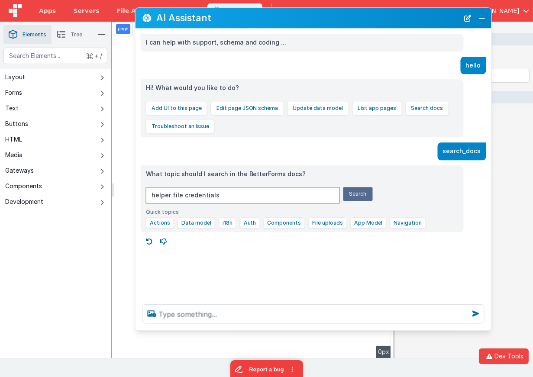
drag, startPoint x: 354, startPoint y: 21, endPoint x: 211, endPoint y: 19, distance: 143.7
click at [211, 19] on h2 "AI Assistant" at bounding box center [307, 18] width 303 height 10
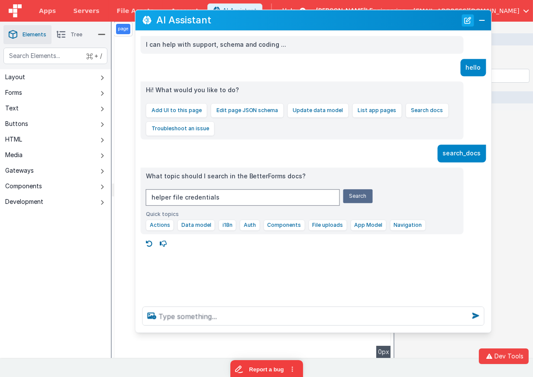
click at [468, 23] on button "New Chat" at bounding box center [468, 20] width 12 height 12
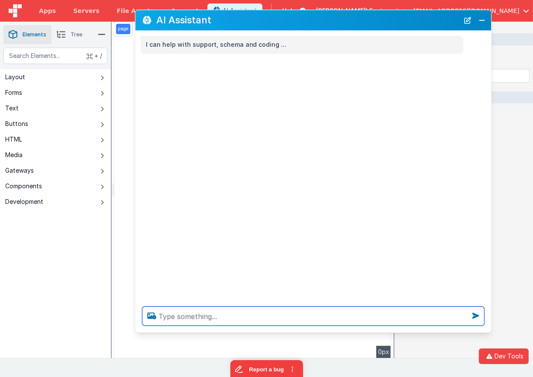
click at [337, 321] on textarea at bounding box center [313, 315] width 342 height 19
type textarea "debugp"
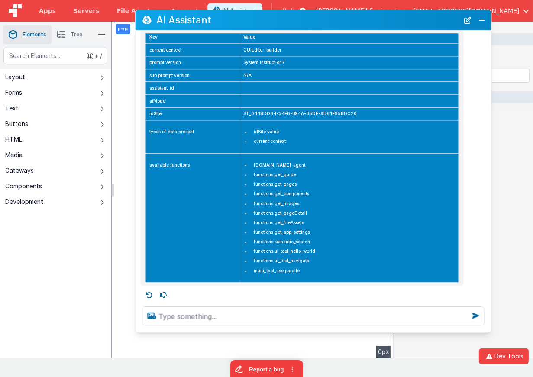
scroll to position [52, 0]
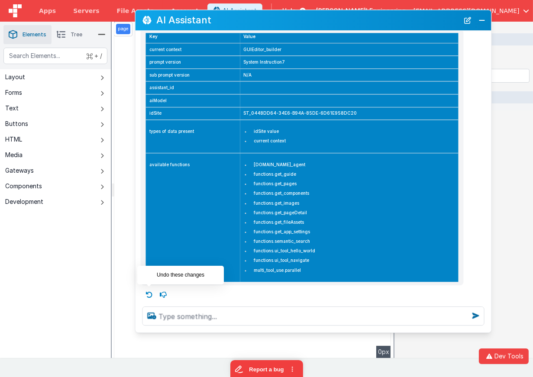
click at [146, 290] on icon at bounding box center [149, 295] width 14 height 14
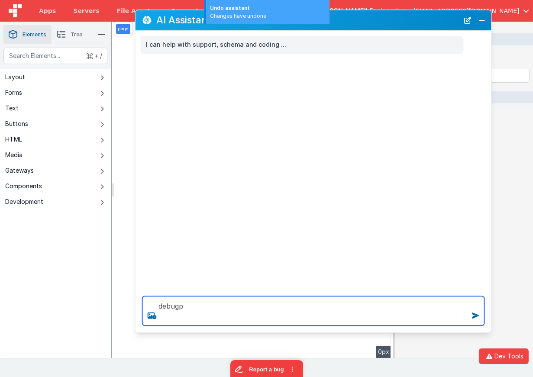
click at [347, 312] on textarea "debugp" at bounding box center [313, 310] width 342 height 29
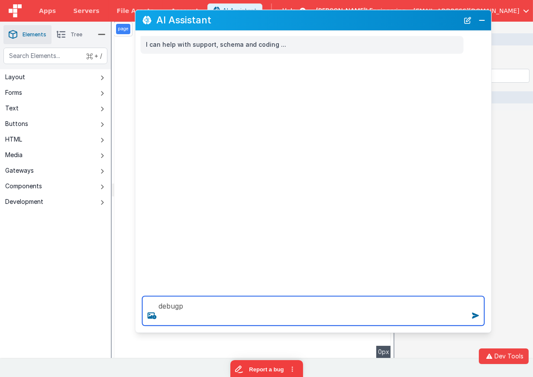
type textarea "debugp"
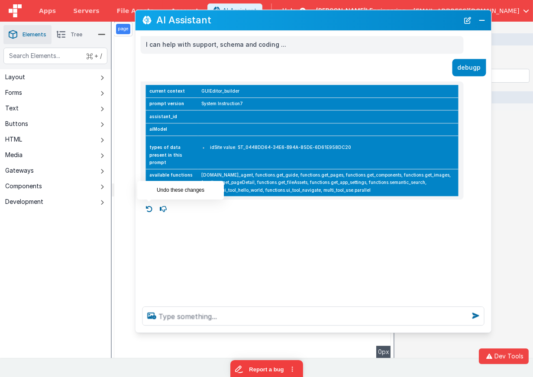
click at [152, 204] on icon at bounding box center [149, 210] width 14 height 14
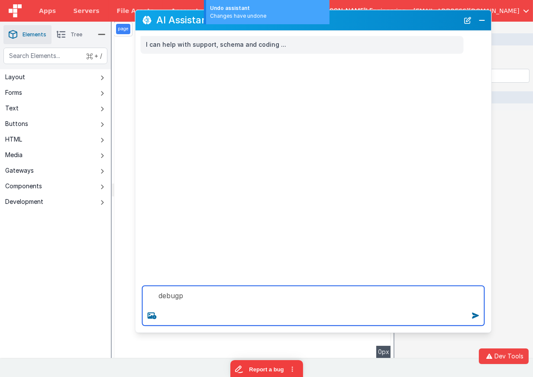
click at [220, 302] on textarea "debugp" at bounding box center [313, 306] width 342 height 40
type textarea "debugp"
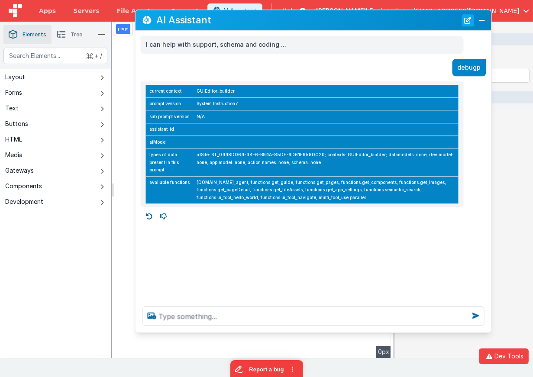
click at [472, 19] on button "New Chat" at bounding box center [468, 20] width 12 height 12
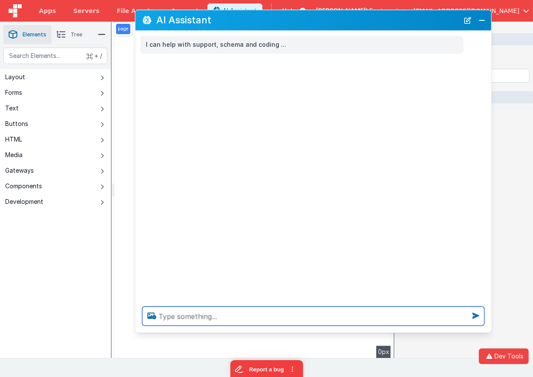
click at [273, 310] on textarea at bounding box center [313, 315] width 342 height 19
type textarea "i want to systematically test all the functions , so lets do that"
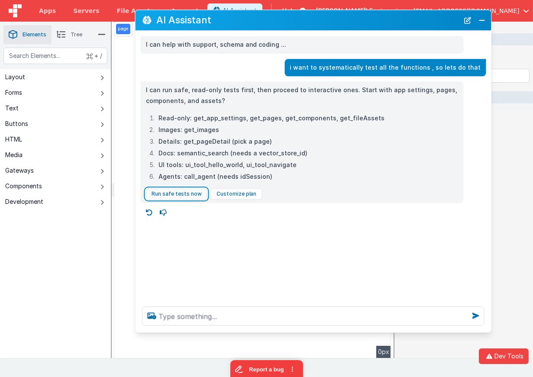
click at [193, 194] on button "Run safe tests now" at bounding box center [176, 193] width 61 height 11
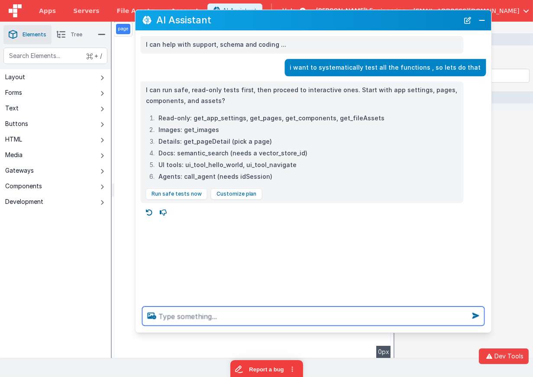
click at [196, 312] on textarea at bounding box center [313, 315] width 342 height 19
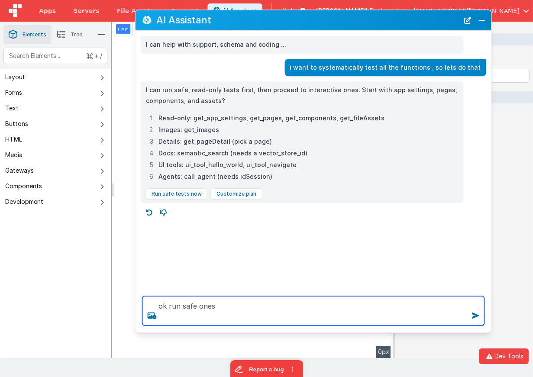
click at [224, 309] on textarea "ok run safe ones" at bounding box center [313, 310] width 342 height 29
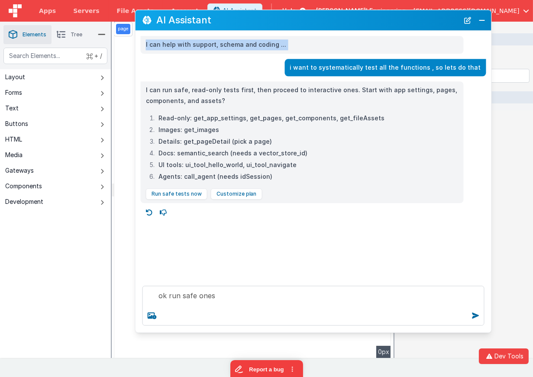
drag, startPoint x: 306, startPoint y: 68, endPoint x: 489, endPoint y: 71, distance: 182.7
click at [496, 68] on section "Saved Builder Page Schema Action Scripts Data Model Page Settings History Eleme…" at bounding box center [266, 190] width 533 height 336
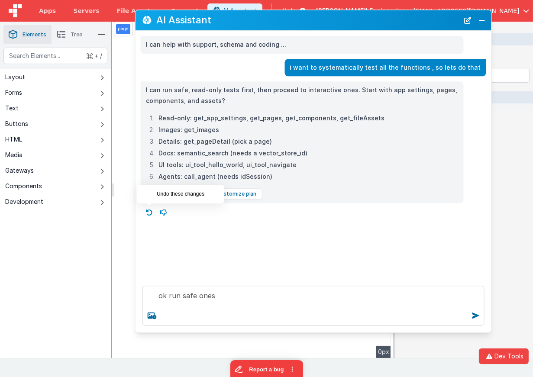
click at [149, 214] on icon at bounding box center [149, 213] width 14 height 14
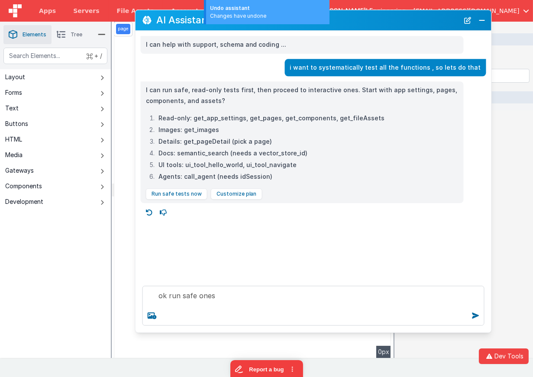
click at [148, 214] on icon at bounding box center [149, 213] width 14 height 14
type textarea "ok run safe ones"
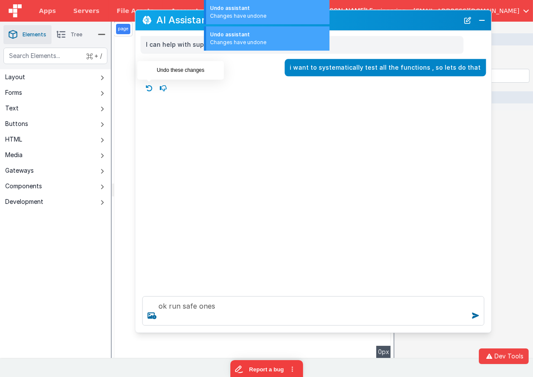
click at [147, 88] on icon at bounding box center [149, 88] width 14 height 14
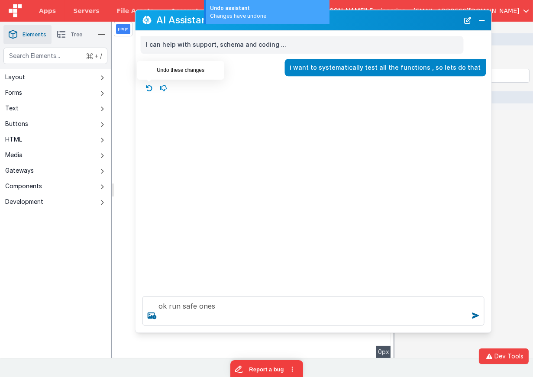
click at [149, 87] on icon at bounding box center [149, 88] width 14 height 14
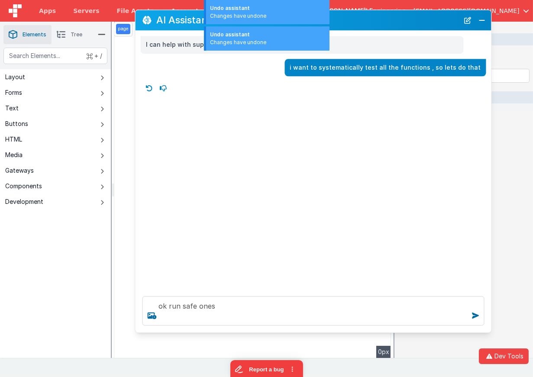
click at [149, 88] on icon at bounding box center [149, 88] width 14 height 14
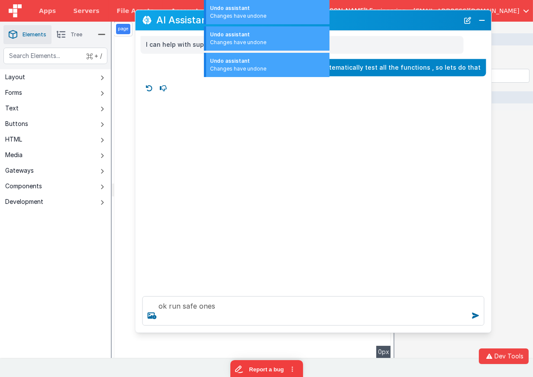
drag, startPoint x: 395, startPoint y: 74, endPoint x: 409, endPoint y: 64, distance: 16.8
click at [396, 73] on div "i want to systematically test all the functions , so lets do that" at bounding box center [385, 68] width 201 height 18
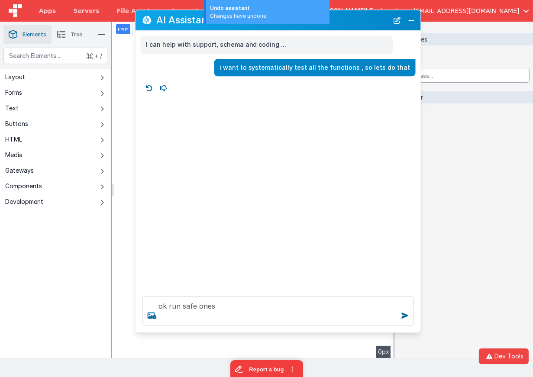
drag, startPoint x: 483, startPoint y: 69, endPoint x: 406, endPoint y: 72, distance: 76.7
click at [412, 71] on div "i want to systematically test all the functions , so lets do that" at bounding box center [314, 68] width 201 height 18
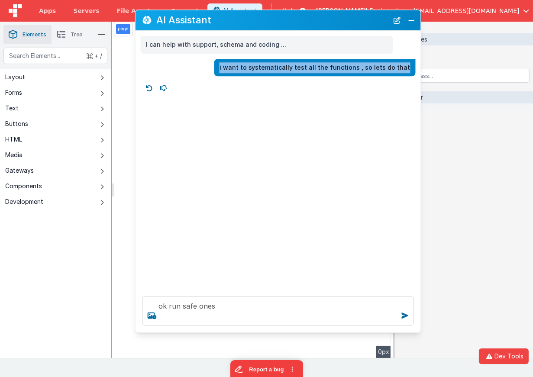
drag, startPoint x: 412, startPoint y: 68, endPoint x: 233, endPoint y: 69, distance: 178.7
click at [233, 69] on div "i want to systematically test all the functions , so lets do that" at bounding box center [314, 68] width 201 height 18
copy p "i want to systematically test all the functions , so lets do that"
drag, startPoint x: 400, startPoint y: 23, endPoint x: 388, endPoint y: 33, distance: 15.4
click at [400, 23] on button "New Chat" at bounding box center [397, 20] width 12 height 12
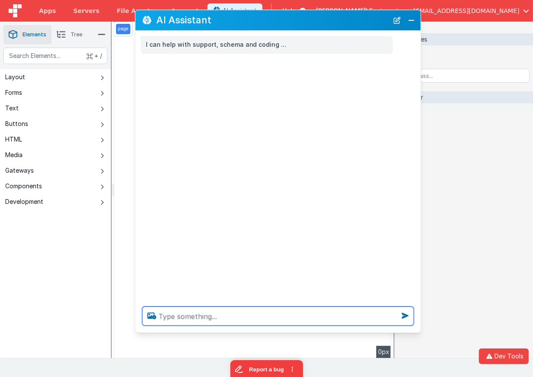
click at [232, 319] on textarea at bounding box center [277, 315] width 271 height 19
paste textarea "i want to systematically test all the functions , so lets do that"
type textarea "i want to systematically test all the functions , so lets do that"
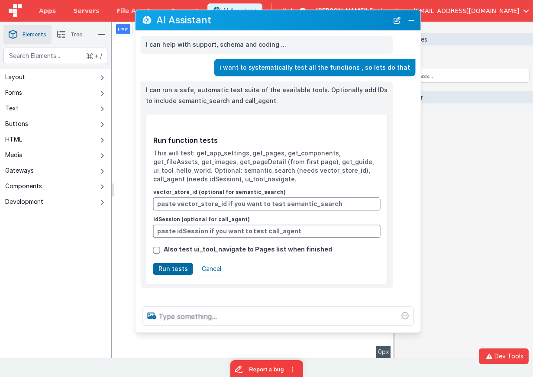
scroll to position [3, 0]
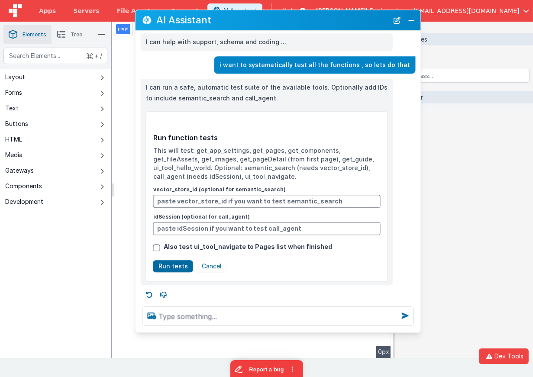
click at [172, 189] on label "vector_store_id (optional for semantic_search)" at bounding box center [266, 197] width 227 height 22
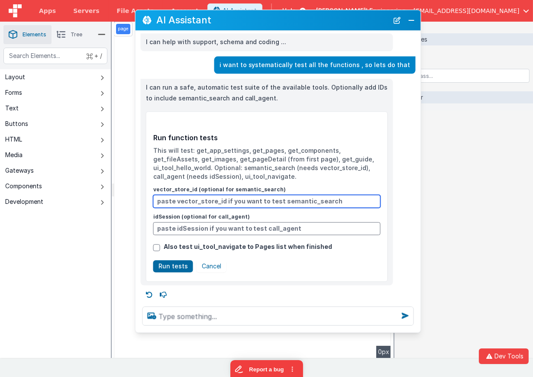
click at [172, 195] on input "vector_store_id (optional for semantic_search)" at bounding box center [266, 201] width 227 height 13
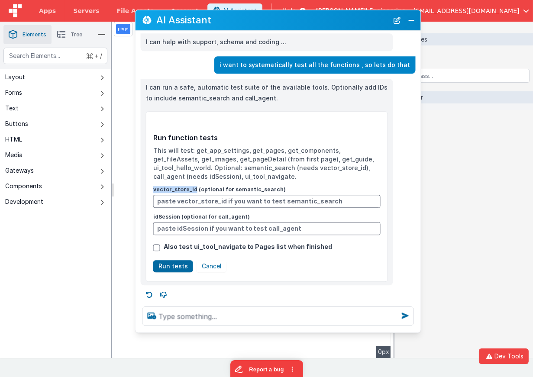
click at [172, 189] on label "vector_store_id (optional for semantic_search)" at bounding box center [266, 197] width 227 height 22
click at [172, 195] on input "vector_store_id (optional for semantic_search)" at bounding box center [266, 201] width 227 height 13
copy label "vector_store_id"
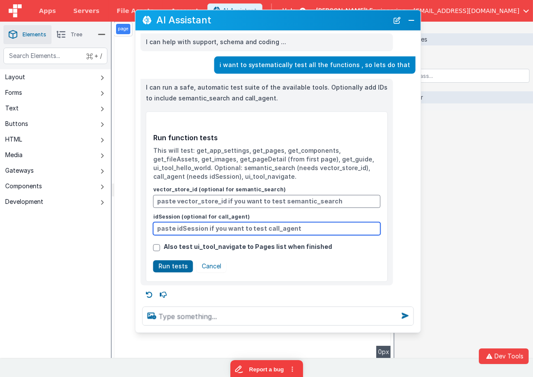
click at [248, 229] on input "idSession (optional for call_agent)" at bounding box center [266, 228] width 227 height 13
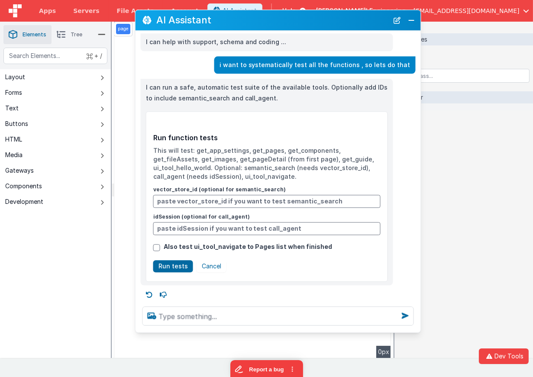
click at [237, 246] on span "Also test ui_tool_navigate to Pages list when finished" at bounding box center [248, 246] width 169 height 9
click at [160, 246] on input "Also test ui_tool_navigate to Pages list when finished" at bounding box center [156, 247] width 7 height 7
checkbox input "true"
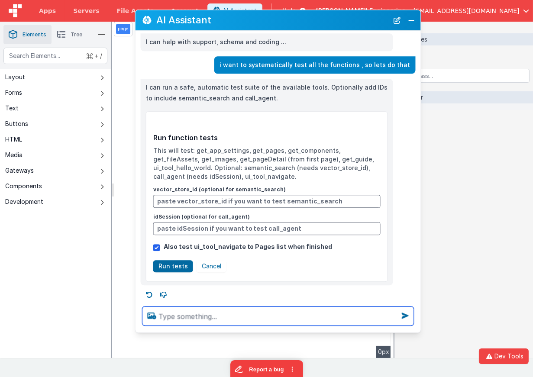
click at [203, 318] on textarea at bounding box center [277, 315] width 271 height 19
type textarea "run test"
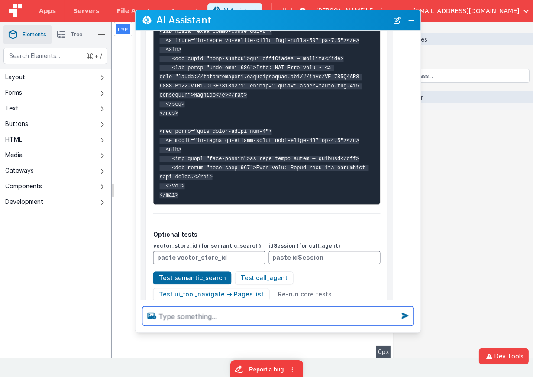
scroll to position [1507, 0]
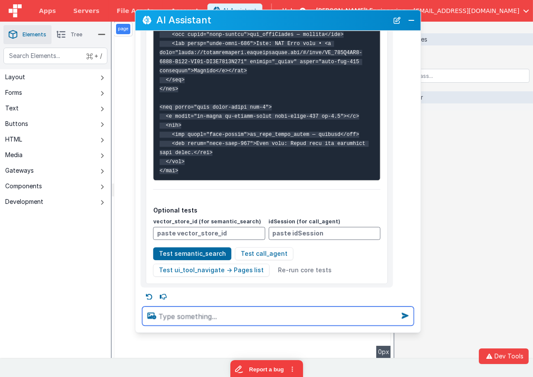
click at [213, 315] on textarea at bounding box center [277, 315] width 271 height 19
click at [255, 316] on textarea at bounding box center [277, 315] width 271 height 19
type textarea "nest hello world"
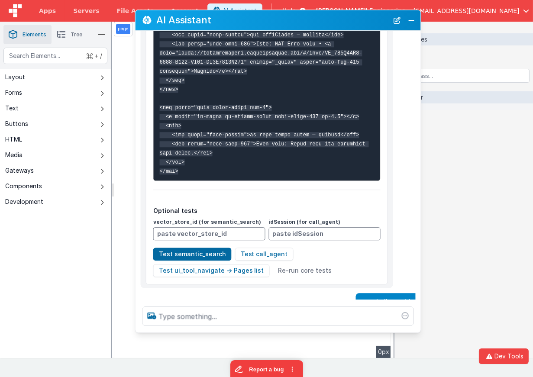
scroll to position [1537, 0]
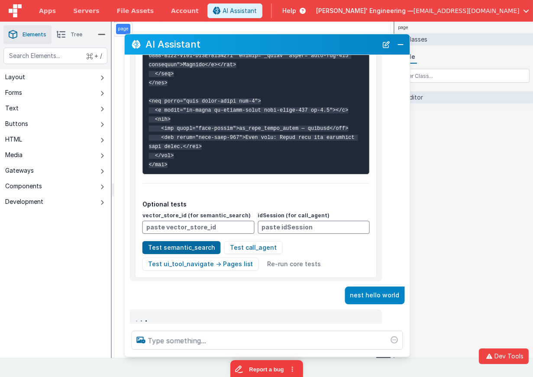
drag, startPoint x: 305, startPoint y: 16, endPoint x: 293, endPoint y: 41, distance: 26.7
click at [294, 41] on h2 "AI Assistant" at bounding box center [261, 44] width 232 height 10
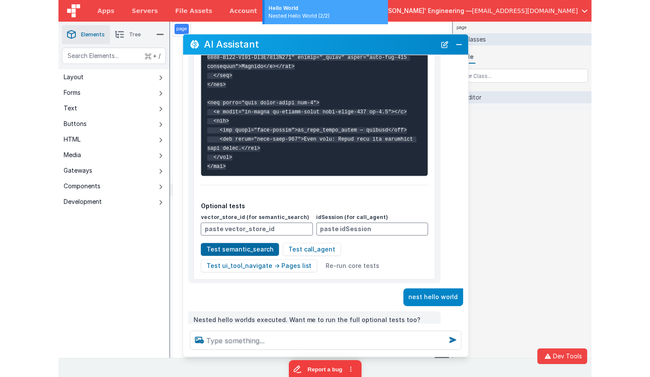
scroll to position [1552, 0]
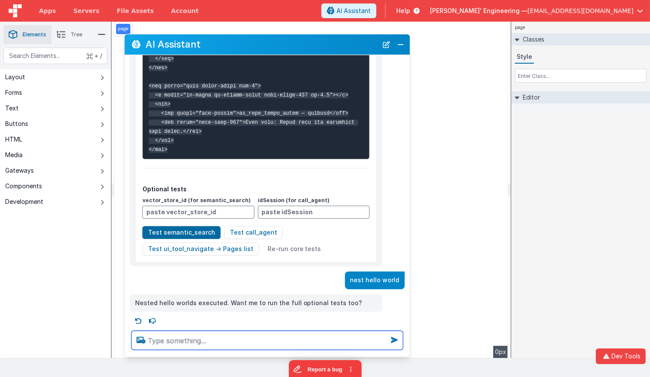
click at [321, 341] on textarea at bounding box center [267, 340] width 271 height 19
type textarea "waht is that?"
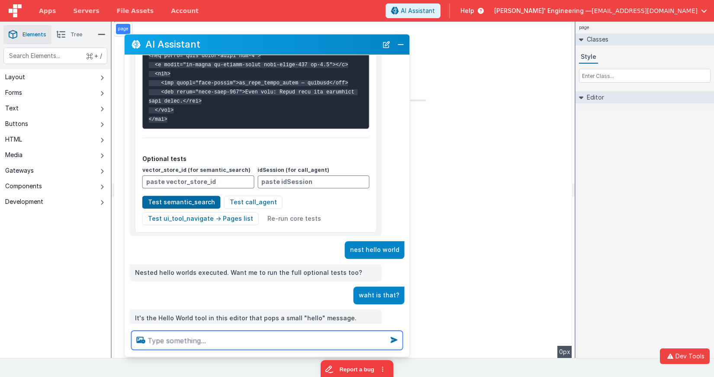
scroll to position [1641, 0]
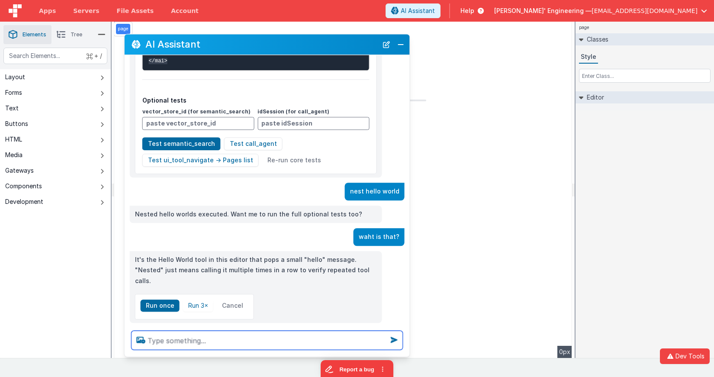
click at [250, 337] on textarea at bounding box center [267, 340] width 271 height 19
type textarea "check if you have the vector id now"
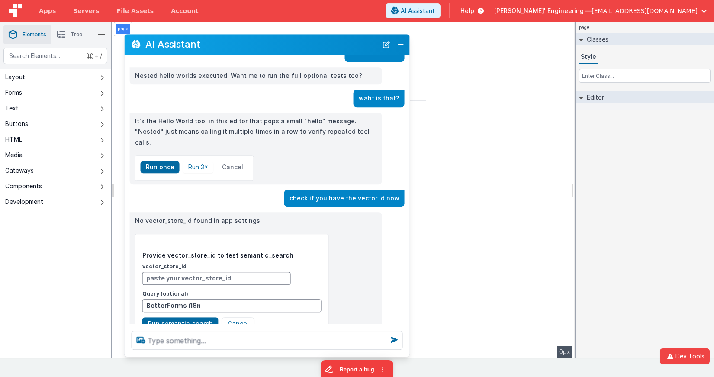
scroll to position [1796, 0]
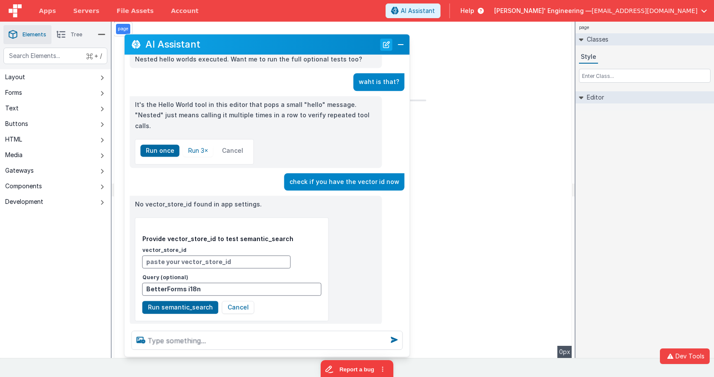
click at [387, 45] on button "New Chat" at bounding box center [386, 45] width 12 height 12
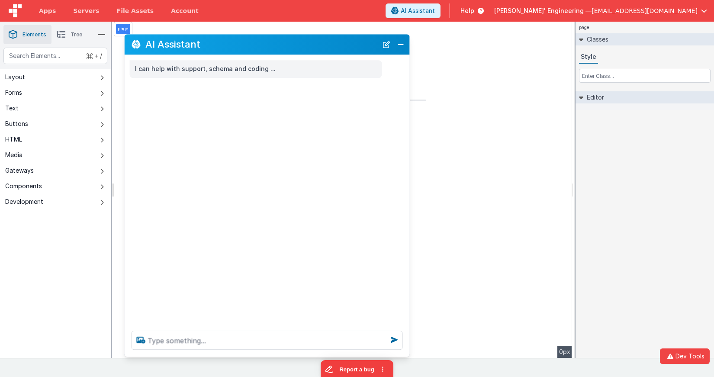
scroll to position [0, 0]
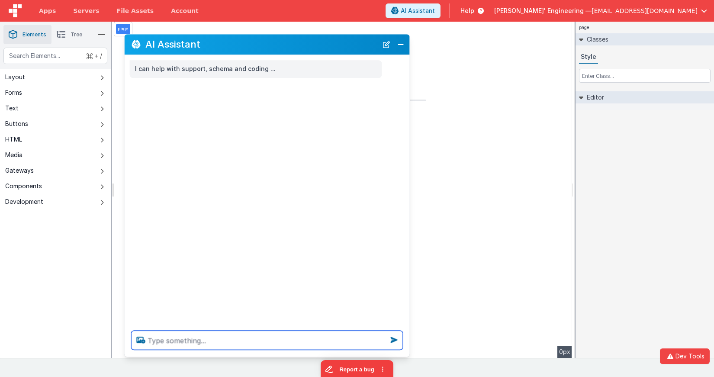
click at [278, 341] on textarea at bounding box center [267, 340] width 271 height 19
type textarea "search for info on the helper"
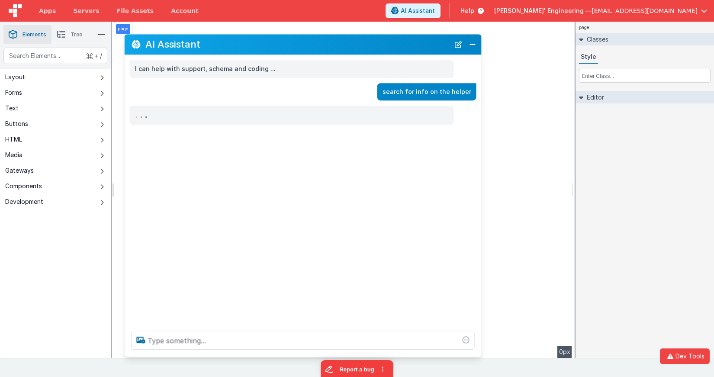
drag, startPoint x: 409, startPoint y: 163, endPoint x: 481, endPoint y: 162, distance: 71.4
click at [481, 162] on div "I can help with support, schema and coding ... search for info on the helper . …" at bounding box center [303, 189] width 357 height 269
click at [467, 168] on div "I can help with support, schema and coding ... search for info on the helper . …" at bounding box center [303, 189] width 357 height 269
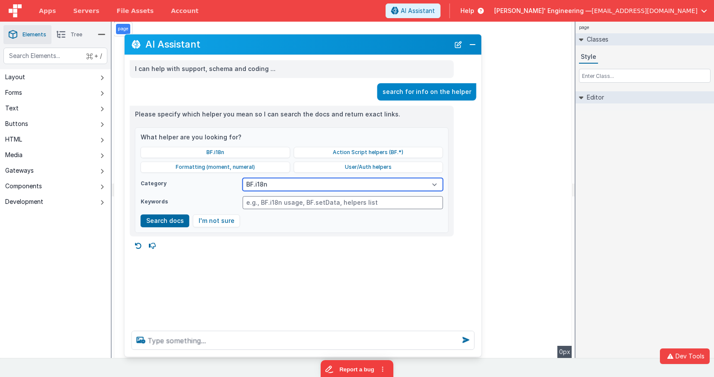
click at [433, 183] on select "BF.i18n Action Script helpers (BF.*) Formatting (moment, numeral) User/Auth hel…" at bounding box center [342, 184] width 200 height 13
drag, startPoint x: 176, startPoint y: 327, endPoint x: 172, endPoint y: 338, distance: 11.9
click at [176, 327] on div at bounding box center [303, 340] width 357 height 33
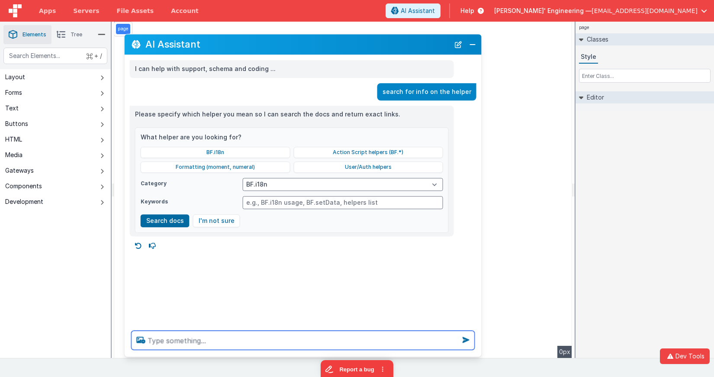
click at [172, 339] on textarea at bounding box center [303, 340] width 343 height 19
type textarea "the docs for the helper file default creds"
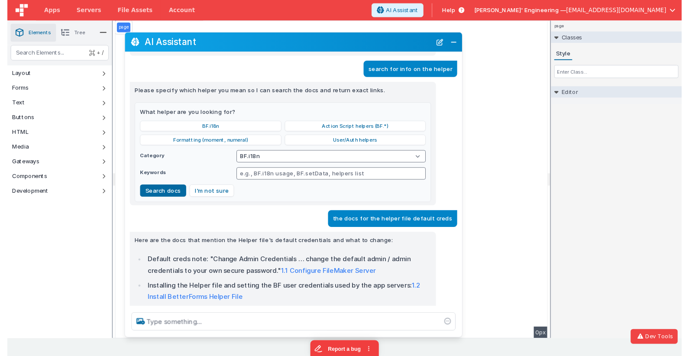
scroll to position [35, 0]
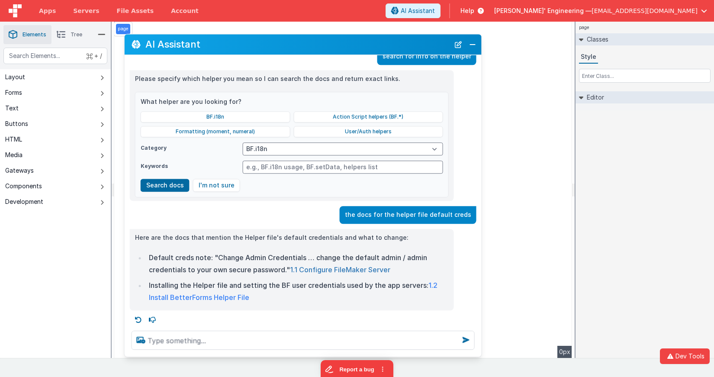
click at [369, 265] on link "1.1 Configure FileMaker Server" at bounding box center [340, 269] width 100 height 9
click at [229, 293] on link "1.2 Install BetterForms Helper File" at bounding box center [293, 291] width 289 height 21
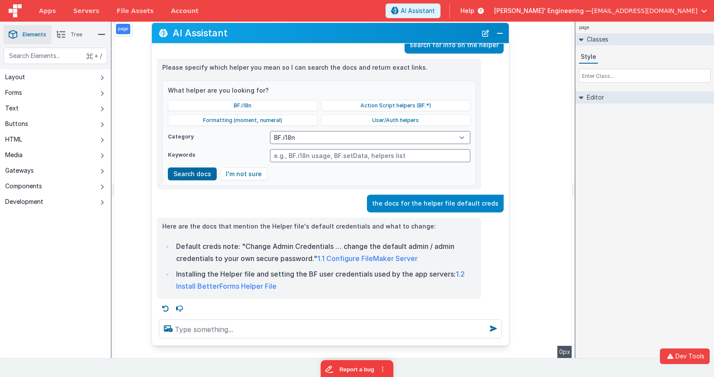
click at [428, 32] on h2 "AI Assistant" at bounding box center [325, 33] width 304 height 10
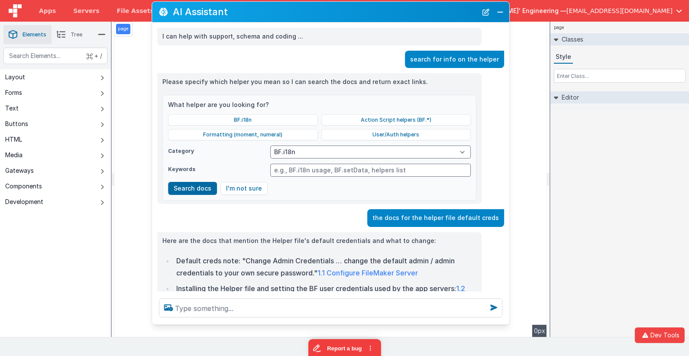
scroll to position [1, 0]
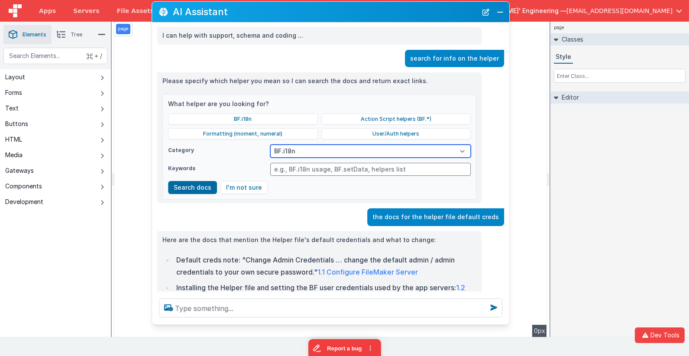
click at [380, 153] on select "BF.i18n Action Script helpers (BF.*) Formatting (moment, numeral) User/Auth hel…" at bounding box center [370, 151] width 200 height 13
select select "Formatting"
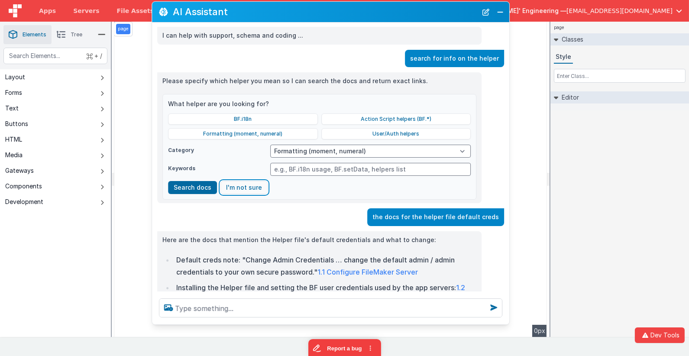
click at [235, 185] on button "I'm not sure" at bounding box center [243, 187] width 47 height 13
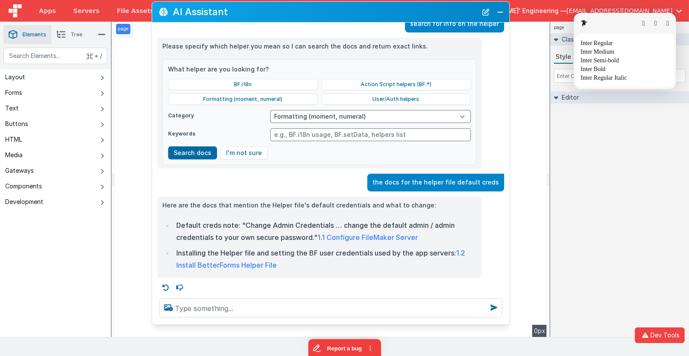
click at [666, 21] on button "button" at bounding box center [667, 23] width 3 height 7
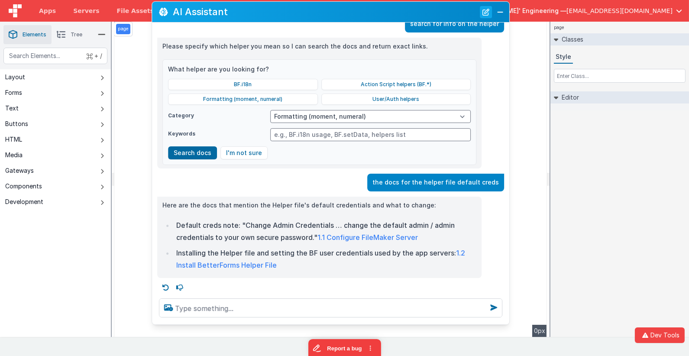
click at [488, 13] on button "New Chat" at bounding box center [486, 12] width 12 height 12
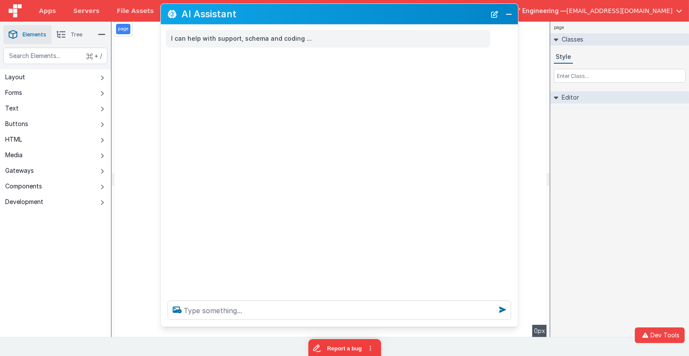
drag, startPoint x: 450, startPoint y: 13, endPoint x: 458, endPoint y: 15, distance: 8.9
click at [458, 15] on h2 "AI Assistant" at bounding box center [333, 14] width 304 height 10
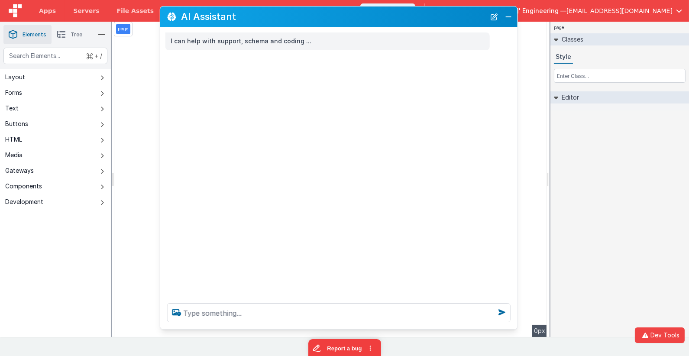
click at [425, 13] on h2 "AI Assistant" at bounding box center [333, 16] width 304 height 10
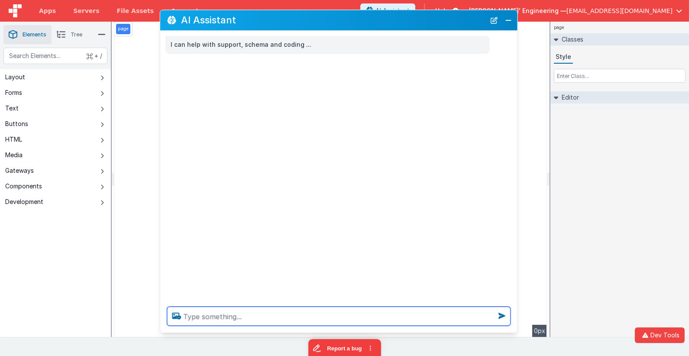
click at [261, 315] on textarea at bounding box center [338, 315] width 343 height 19
type textarea "debugp"
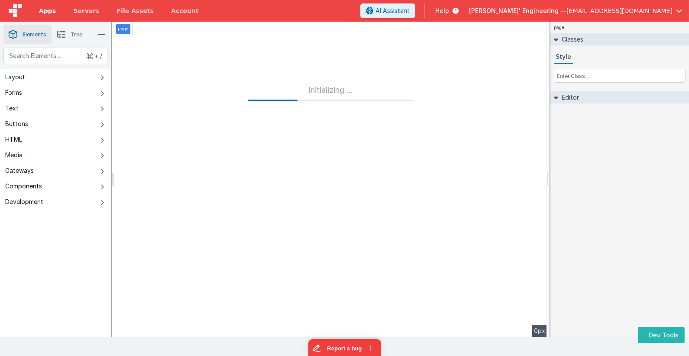
click at [45, 12] on span "Apps" at bounding box center [47, 10] width 17 height 9
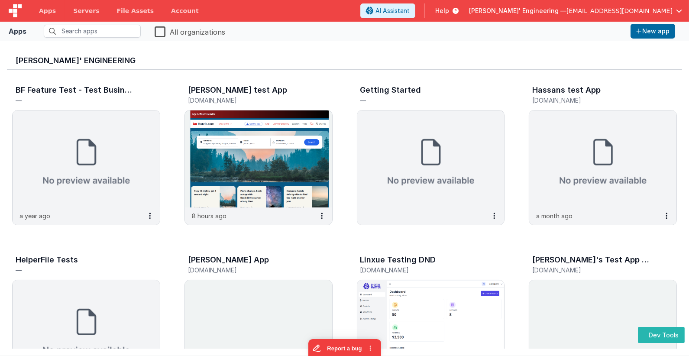
click at [17, 11] on img at bounding box center [15, 10] width 13 height 13
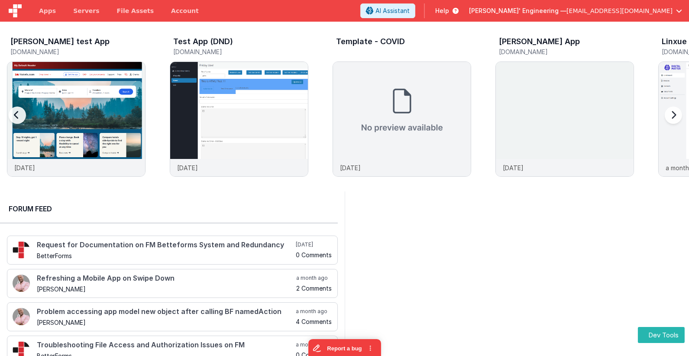
click at [87, 60] on div "Charles GUI test App charlesguidev.fmbetterforms.com" at bounding box center [76, 48] width 138 height 28
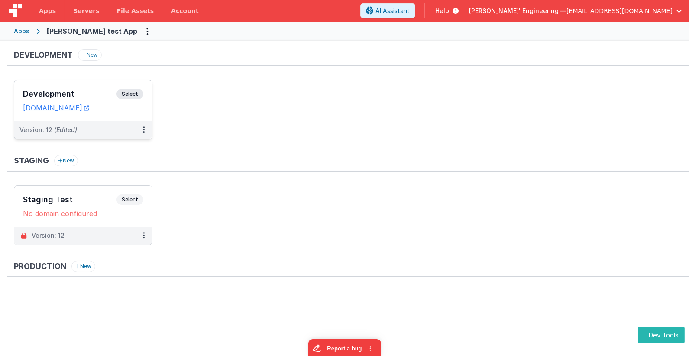
click at [142, 93] on span "Select" at bounding box center [129, 94] width 27 height 10
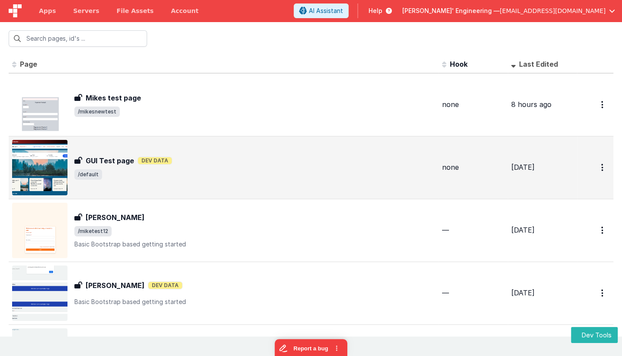
click at [113, 171] on span "/default" at bounding box center [254, 174] width 361 height 10
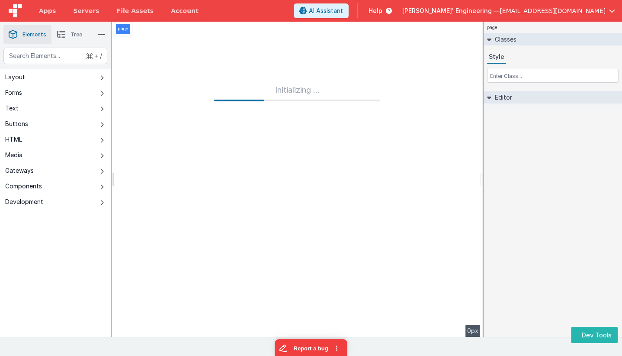
click at [573, 186] on div "page Classes Style Editor DEV: Focus DEV: builderToggleConditionalCSS DEV: Remo…" at bounding box center [553, 179] width 138 height 315
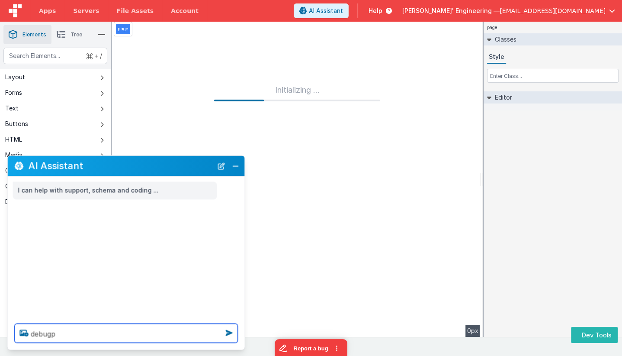
type textarea "debugp"
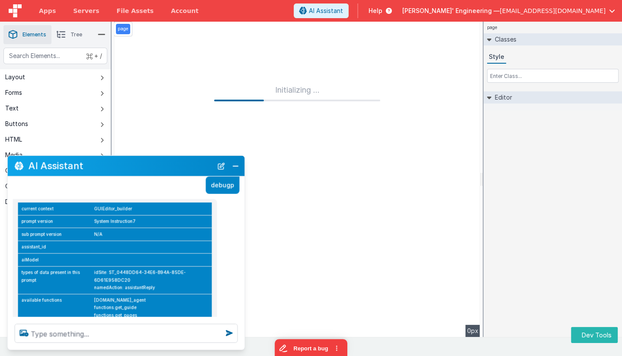
scroll to position [9, 0]
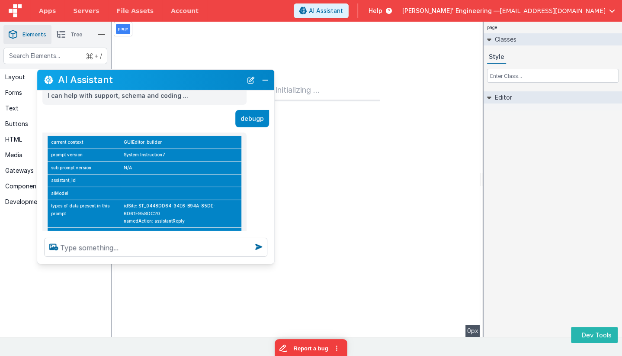
drag, startPoint x: 88, startPoint y: 164, endPoint x: 116, endPoint y: 76, distance: 92.0
click at [116, 76] on h2 "AI Assistant" at bounding box center [150, 79] width 184 height 10
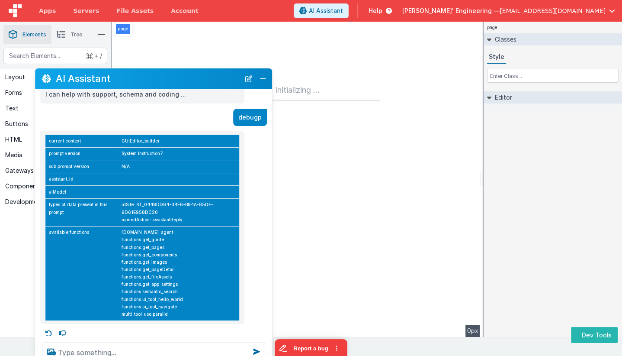
drag, startPoint x: 131, startPoint y: 261, endPoint x: 133, endPoint y: 367, distance: 106.1
click at [133, 355] on html "Dev Tools Apps Servers File Assets Account Some FUTURE Slot AI Assistant Help D…" at bounding box center [311, 178] width 622 height 356
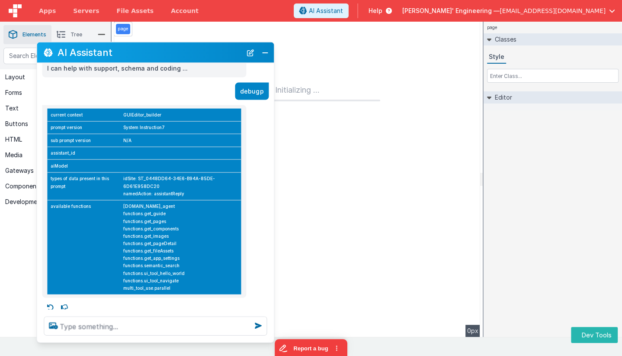
drag, startPoint x: 135, startPoint y: 79, endPoint x: 137, endPoint y: 54, distance: 25.2
click at [137, 53] on h2 "AI Assistant" at bounding box center [150, 52] width 184 height 10
click at [164, 287] on div "multi_tool_use.parallel" at bounding box center [182, 287] width 118 height 7
click at [153, 285] on div "multi_tool_use.parallel" at bounding box center [182, 287] width 118 height 7
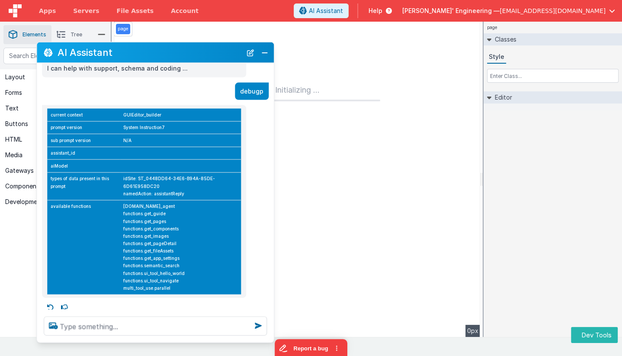
click at [126, 286] on td "functions.call_agent functions.get_guide functions.get_pages functions.get_comp…" at bounding box center [180, 247] width 121 height 94
drag, startPoint x: 128, startPoint y: 285, endPoint x: 193, endPoint y: 284, distance: 64.5
click at [193, 284] on div "multi_tool_use.parallel" at bounding box center [182, 287] width 118 height 7
drag, startPoint x: 165, startPoint y: 213, endPoint x: 127, endPoint y: 213, distance: 38.5
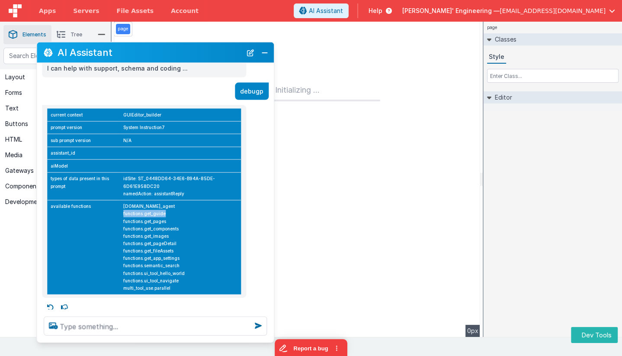
click at [127, 213] on div "functions.get_guide" at bounding box center [182, 213] width 118 height 7
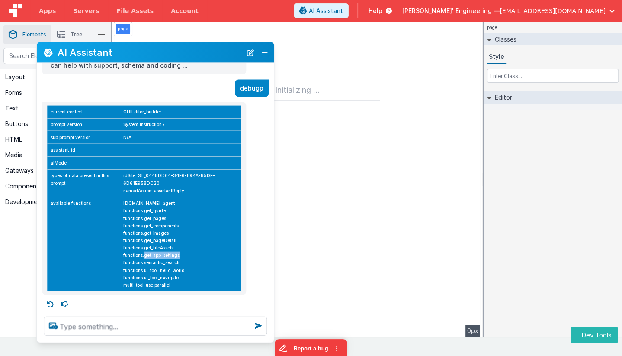
drag, startPoint x: 148, startPoint y: 254, endPoint x: 198, endPoint y: 254, distance: 50.2
click at [198, 254] on div "functions.get_app_settings" at bounding box center [182, 254] width 118 height 7
click at [253, 90] on p "debugp" at bounding box center [251, 88] width 23 height 11
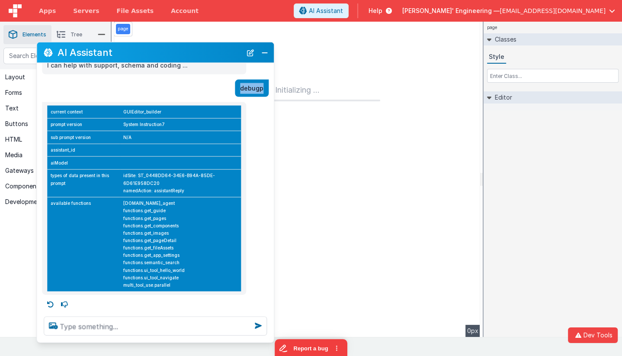
copy p "debugp"
click at [251, 55] on button "New Chat" at bounding box center [251, 52] width 12 height 12
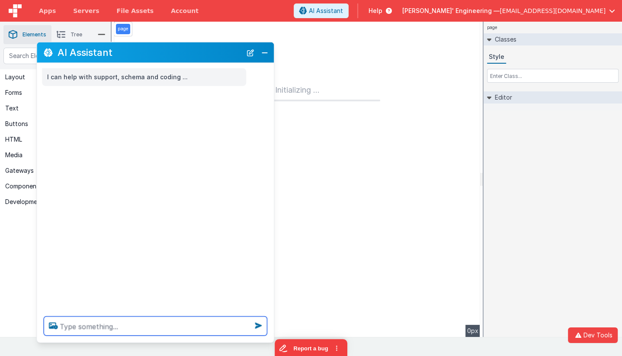
paste textarea "debugp"
type textarea "debugp"
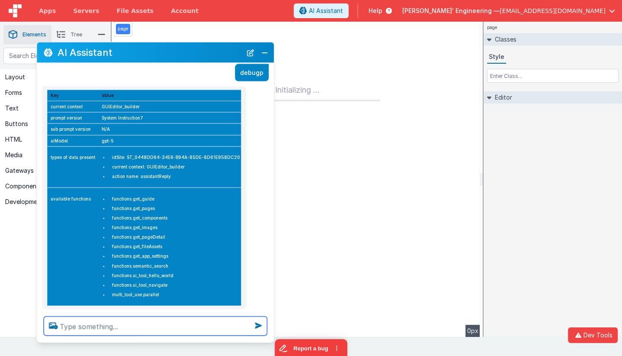
scroll to position [41, 0]
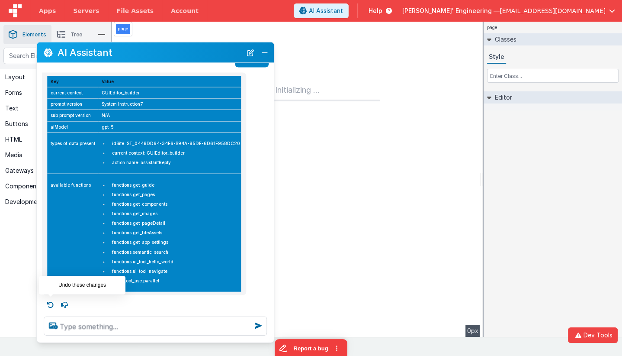
click at [52, 303] on icon at bounding box center [51, 304] width 14 height 14
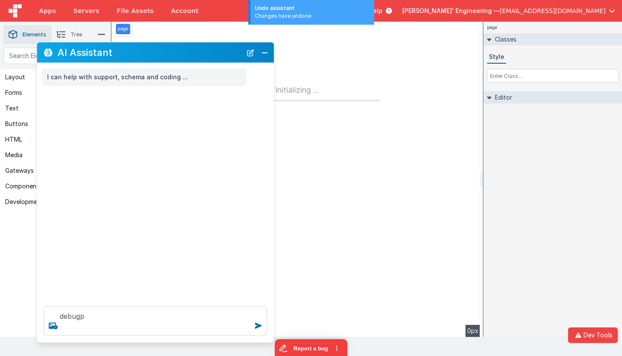
scroll to position [0, 0]
click at [149, 325] on textarea "debugp" at bounding box center [155, 320] width 223 height 29
type textarea "debugp"
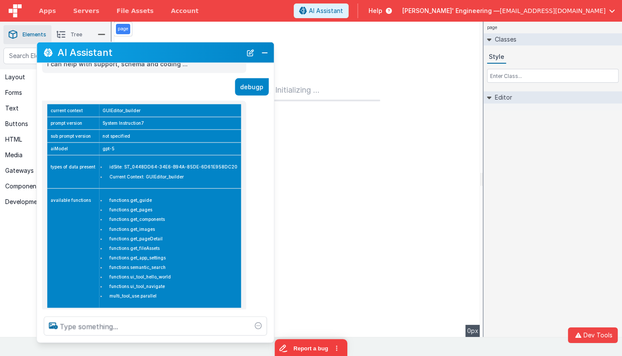
scroll to position [29, 0]
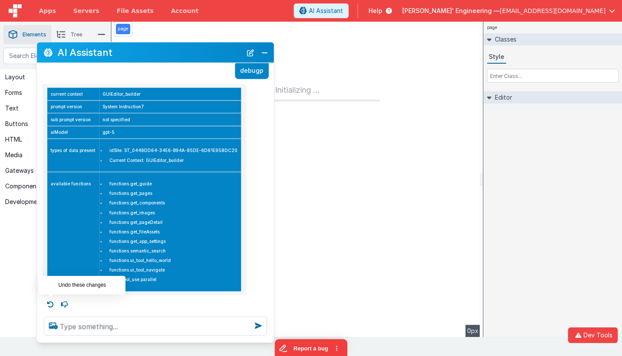
click at [54, 301] on icon at bounding box center [51, 304] width 14 height 14
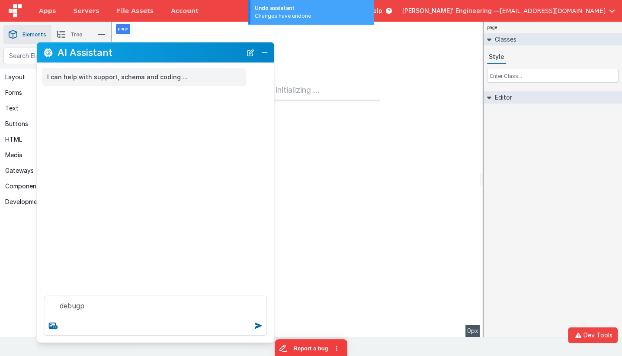
scroll to position [0, 0]
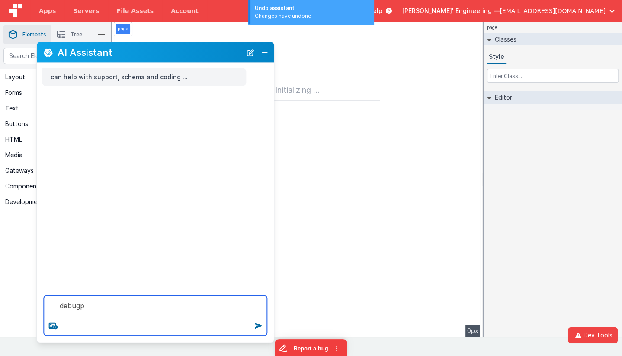
click at [105, 309] on textarea "debugp" at bounding box center [155, 316] width 223 height 40
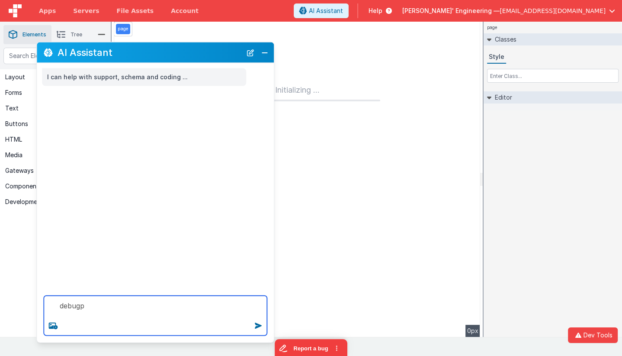
type textarea "debugp"
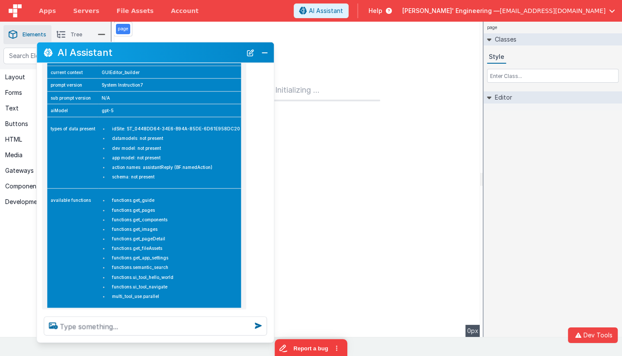
scroll to position [78, 0]
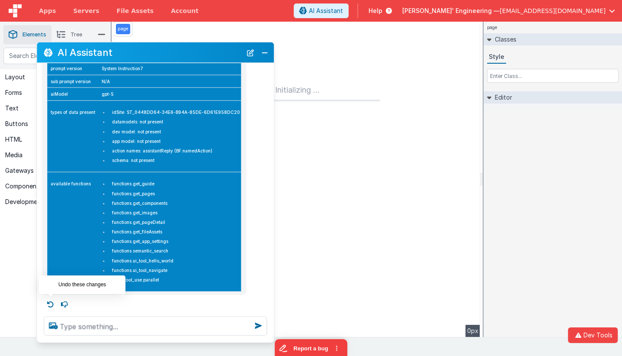
click at [49, 304] on icon at bounding box center [51, 304] width 14 height 14
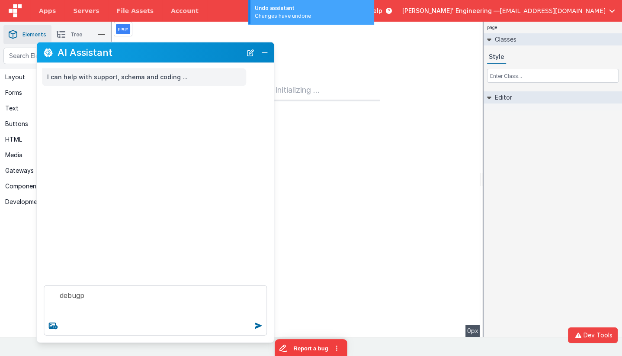
scroll to position [0, 0]
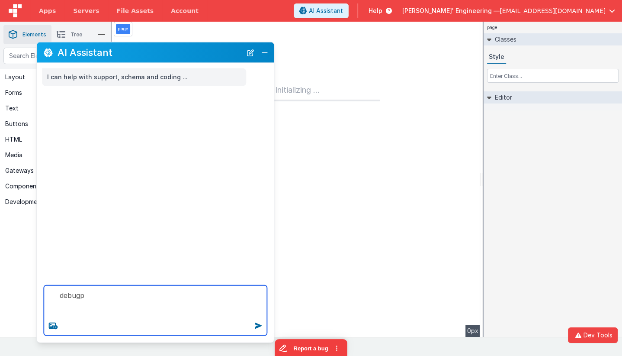
click at [184, 302] on textarea "debugp" at bounding box center [155, 310] width 223 height 50
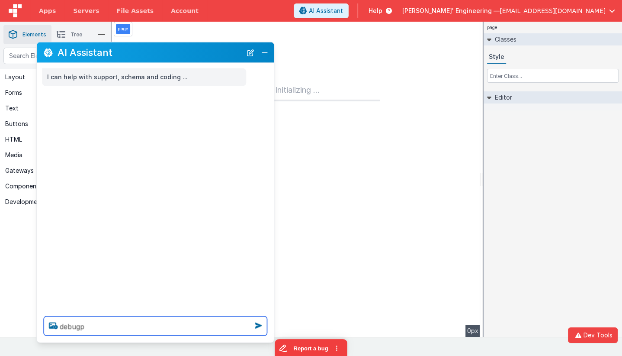
type textarea "debugp"
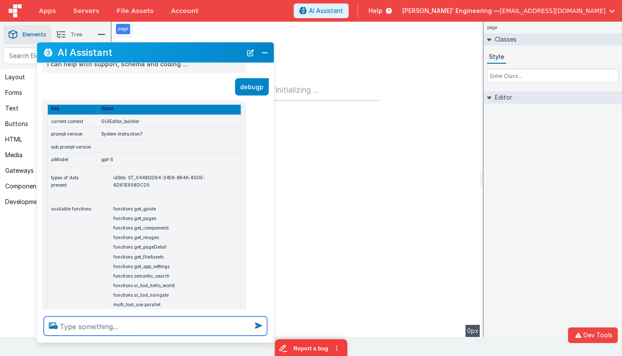
scroll to position [31, 0]
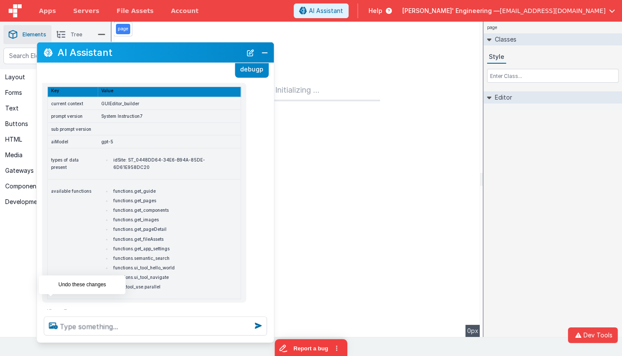
click at [52, 305] on icon at bounding box center [51, 312] width 14 height 14
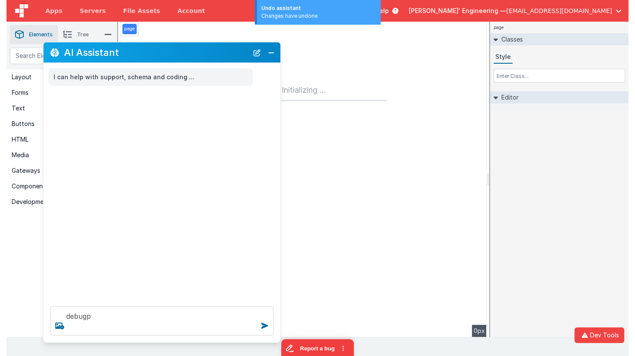
scroll to position [0, 0]
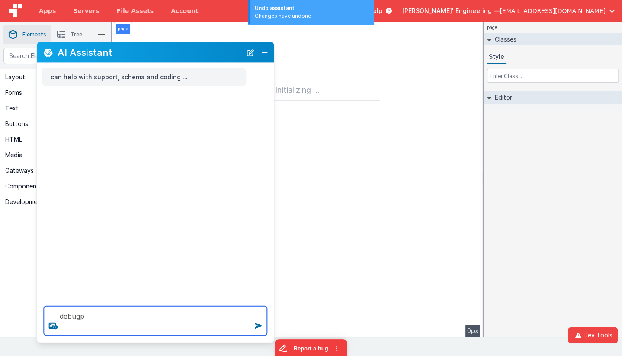
click at [103, 322] on textarea "debugp" at bounding box center [155, 320] width 223 height 29
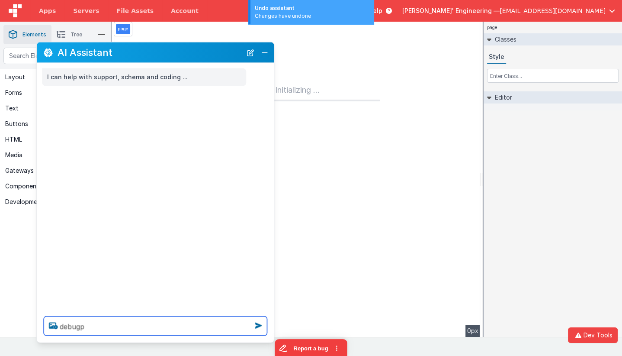
type textarea "debugp"
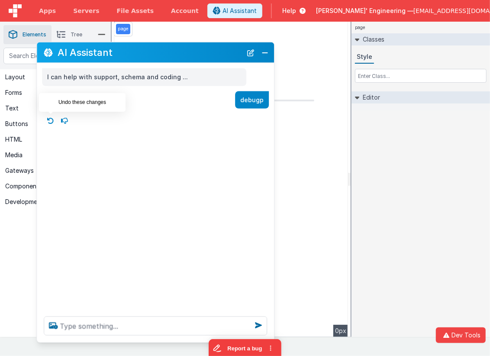
click at [54, 120] on icon at bounding box center [51, 121] width 14 height 14
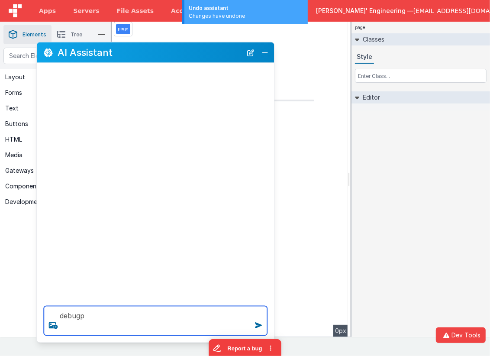
click at [109, 331] on textarea "debugp" at bounding box center [155, 320] width 223 height 29
type textarea "debugp"
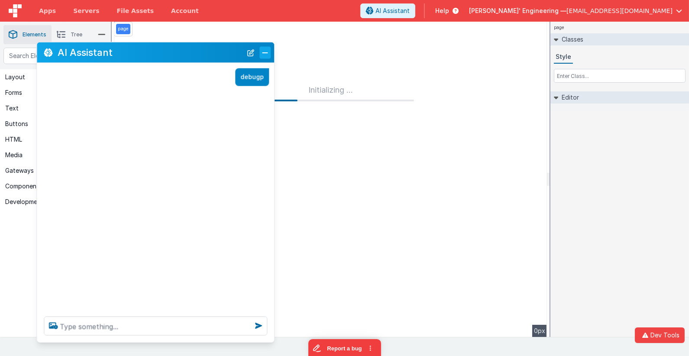
click at [265, 51] on button "Close" at bounding box center [264, 52] width 11 height 12
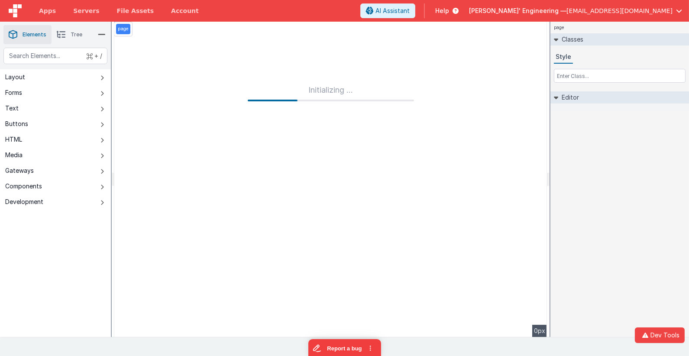
click at [631, 182] on div "page Classes Style Editor DEV: Focus DEV: builderToggleConditionalCSS DEV: Remo…" at bounding box center [619, 179] width 138 height 315
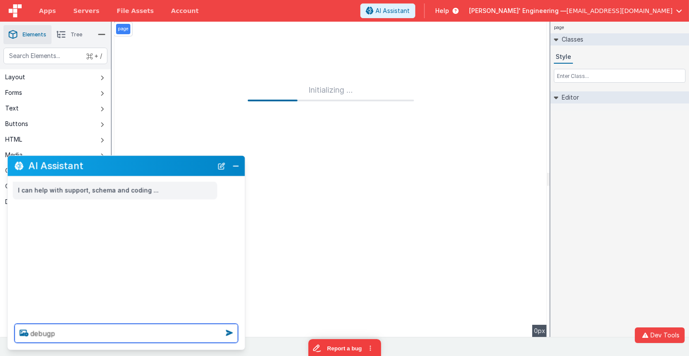
type textarea "debugp"
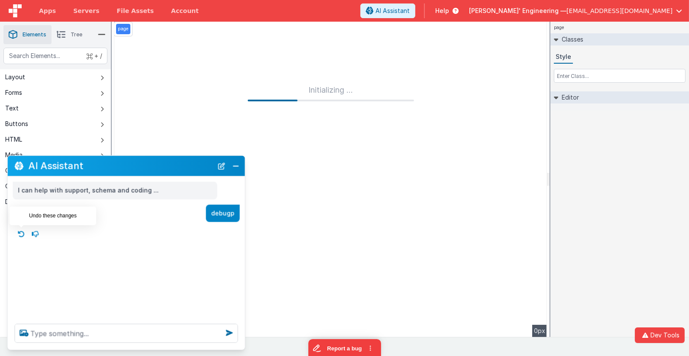
click at [22, 232] on icon at bounding box center [22, 234] width 14 height 14
type textarea "debugp"
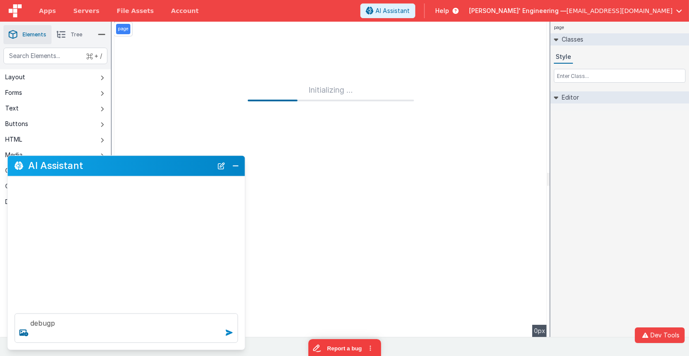
click at [228, 332] on icon at bounding box center [229, 333] width 14 height 14
drag, startPoint x: 220, startPoint y: 168, endPoint x: 197, endPoint y: 225, distance: 61.7
click at [220, 168] on button "New Chat" at bounding box center [222, 166] width 12 height 12
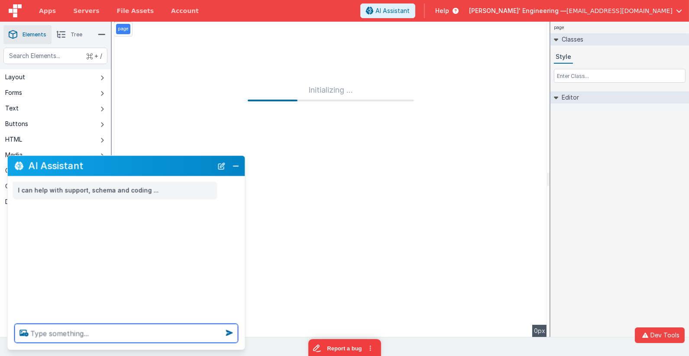
click at [135, 340] on textarea at bounding box center [126, 333] width 223 height 19
type textarea "debugp"
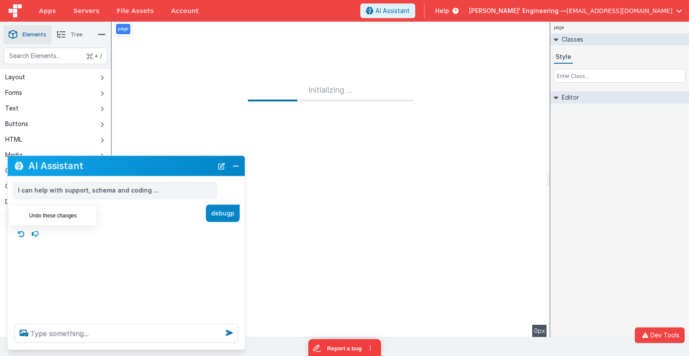
click at [23, 234] on icon at bounding box center [22, 234] width 14 height 14
type textarea "debugp"
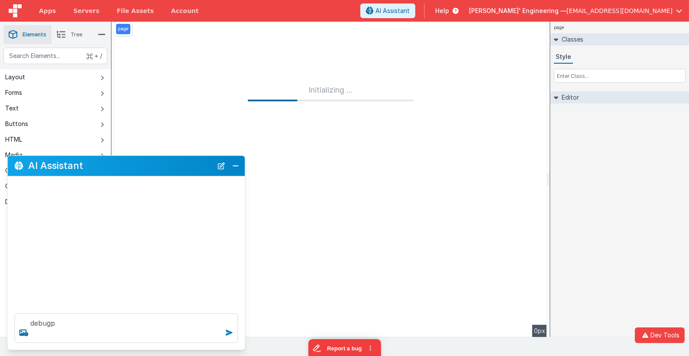
click at [229, 331] on icon at bounding box center [229, 333] width 14 height 14
click at [226, 165] on button "New Chat" at bounding box center [222, 166] width 12 height 12
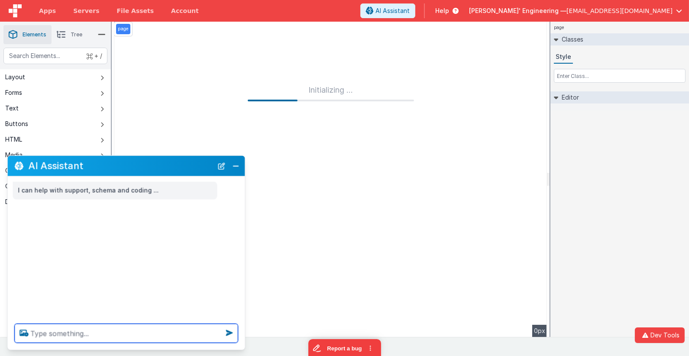
click at [88, 331] on textarea at bounding box center [126, 333] width 223 height 19
type textarea "debug"
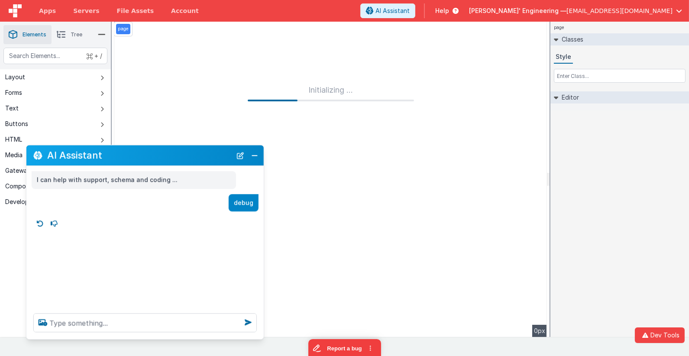
drag, startPoint x: 148, startPoint y: 164, endPoint x: 167, endPoint y: 153, distance: 22.1
click at [167, 153] on h2 "AI Assistant" at bounding box center [139, 155] width 184 height 10
drag, startPoint x: 39, startPoint y: 224, endPoint x: 45, endPoint y: 228, distance: 6.8
click at [39, 224] on icon at bounding box center [41, 223] width 14 height 14
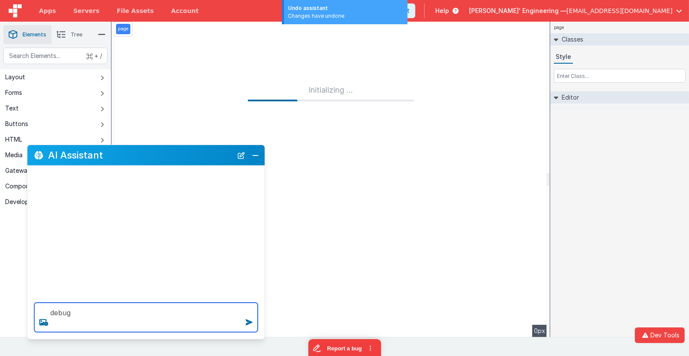
click at [110, 309] on textarea "debug" at bounding box center [145, 317] width 223 height 29
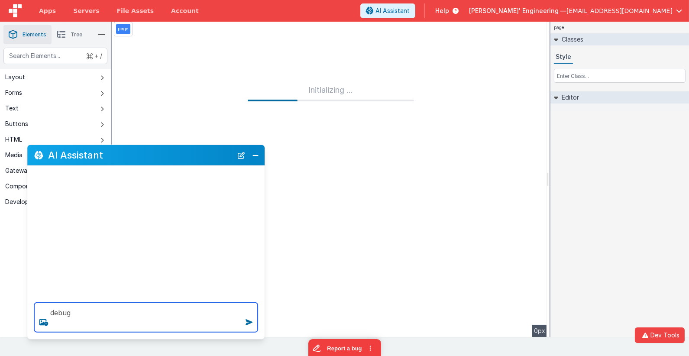
type textarea "debug"
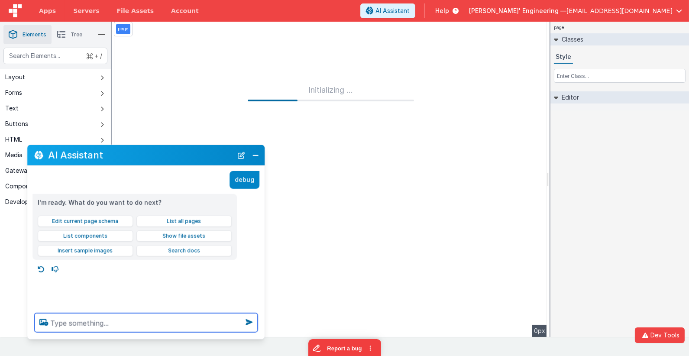
click at [70, 316] on textarea at bounding box center [145, 322] width 223 height 19
type textarea "debugp"
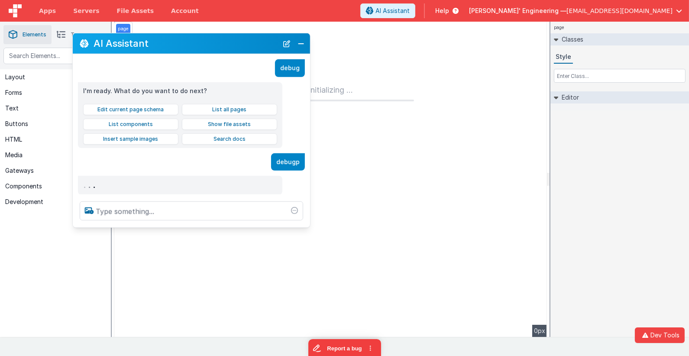
drag, startPoint x: 177, startPoint y: 159, endPoint x: 222, endPoint y: 49, distance: 118.8
click at [222, 49] on div "AI Assistant" at bounding box center [191, 43] width 237 height 20
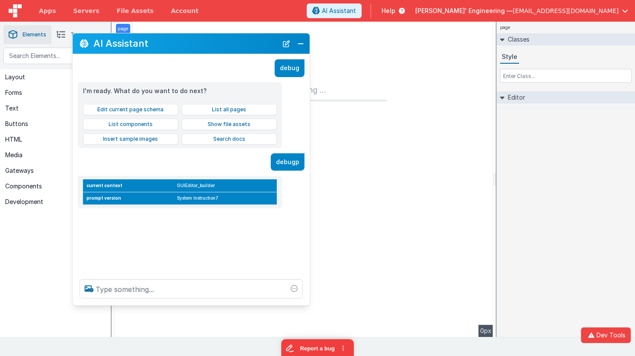
drag, startPoint x: 212, startPoint y: 227, endPoint x: 211, endPoint y: 299, distance: 72.7
click at [209, 304] on div at bounding box center [191, 288] width 237 height 33
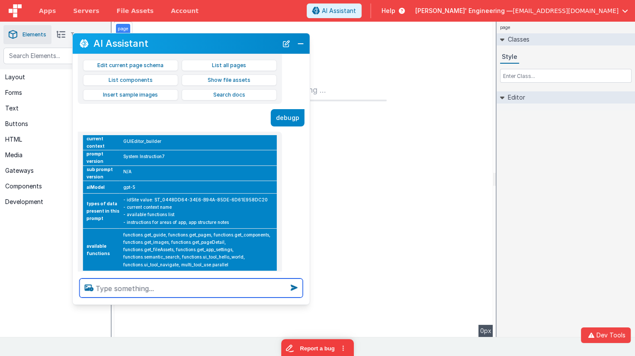
scroll to position [61, 0]
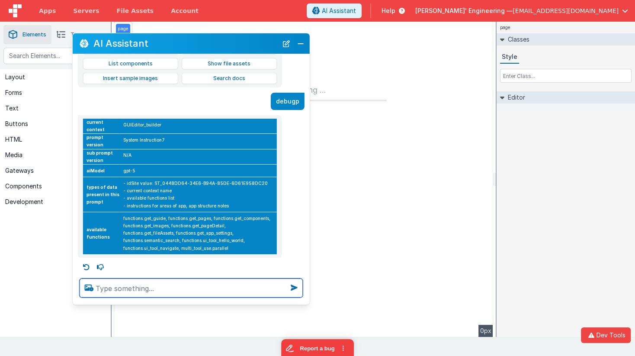
click at [217, 284] on textarea at bounding box center [191, 287] width 223 height 19
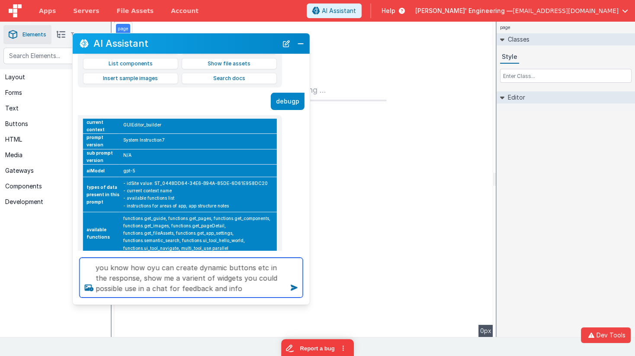
type textarea "you know how oyu can create dynamic buttons etc in the response, show me a vari…"
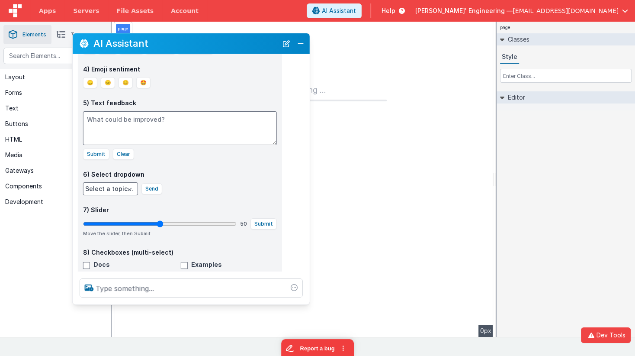
scroll to position [443, 0]
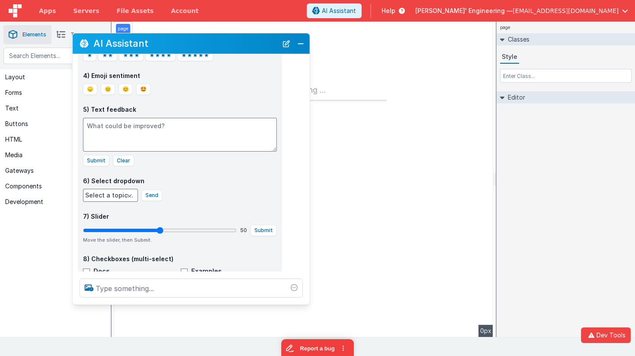
drag, startPoint x: 160, startPoint y: 226, endPoint x: 180, endPoint y: 225, distance: 20.8
type input "53"
drag, startPoint x: 171, startPoint y: 223, endPoint x: 128, endPoint y: 225, distance: 43.3
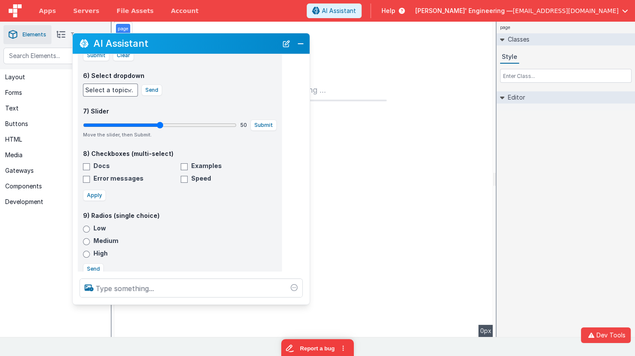
scroll to position [563, 0]
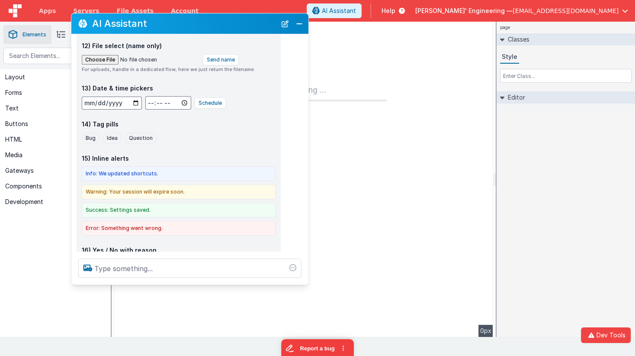
drag, startPoint x: 156, startPoint y: 43, endPoint x: 157, endPoint y: 74, distance: 30.7
click at [155, 24] on h2 "AI Assistant" at bounding box center [184, 23] width 184 height 10
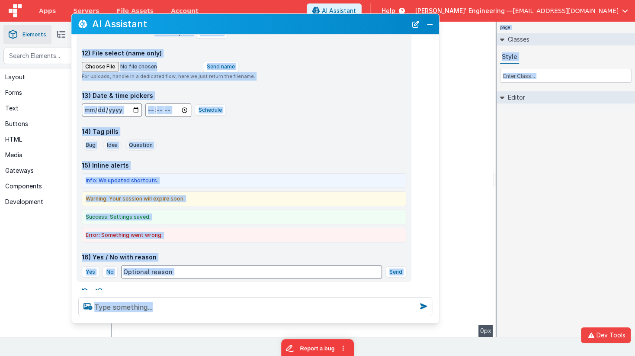
scroll to position [777, 0]
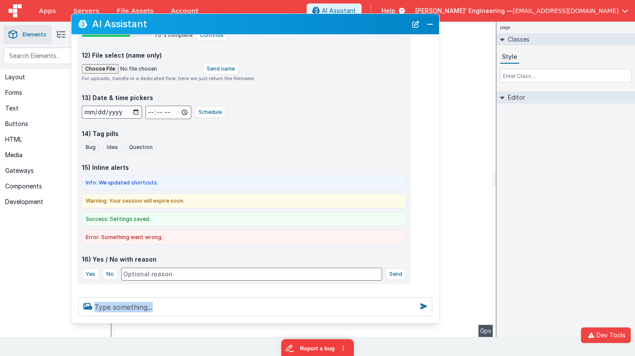
drag, startPoint x: 306, startPoint y: 284, endPoint x: 425, endPoint y: 320, distance: 123.5
click at [438, 322] on div at bounding box center [255, 306] width 368 height 33
click at [167, 288] on div at bounding box center [258, 294] width 361 height 14
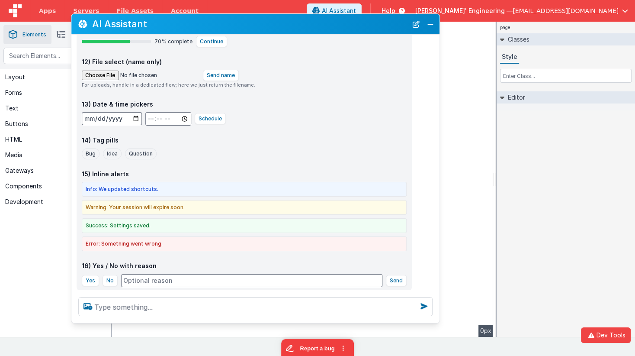
scroll to position [765, 0]
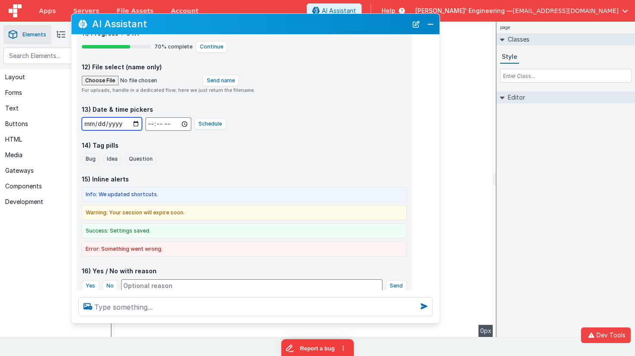
click at [137, 117] on input "date" at bounding box center [112, 123] width 60 height 13
click at [214, 153] on div "Bug Idea Question" at bounding box center [244, 158] width 325 height 11
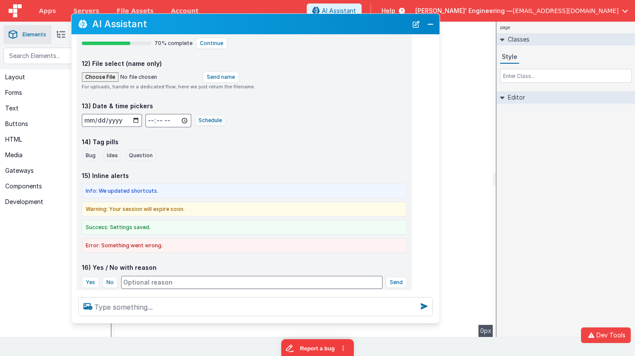
scroll to position [777, 0]
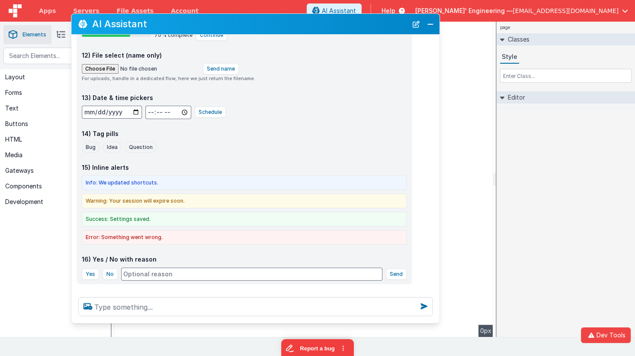
click at [147, 316] on div at bounding box center [255, 306] width 368 height 33
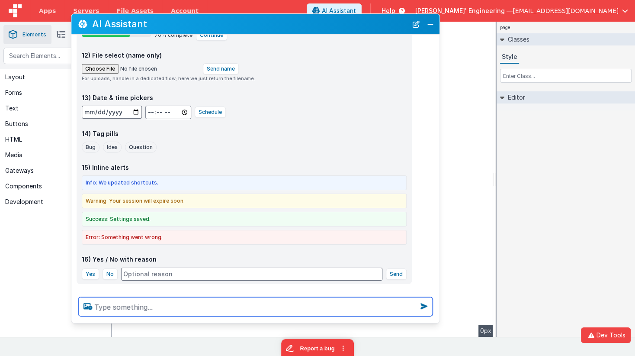
click at [151, 307] on textarea at bounding box center [255, 306] width 354 height 19
click at [209, 307] on textarea "the pills dont have color bg;'s" at bounding box center [255, 306] width 354 height 19
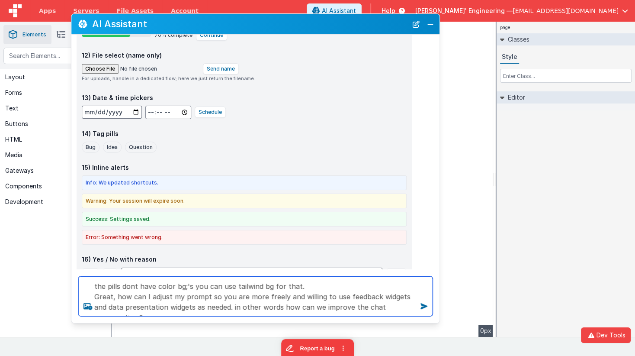
type textarea "the pills dont have color bg;'s you can use tailwind bg for that. Great, how ca…"
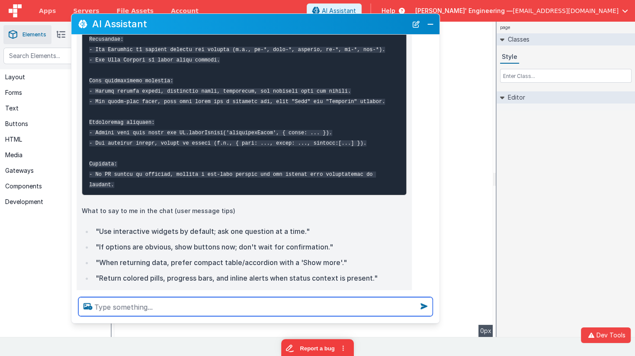
scroll to position [1275, 0]
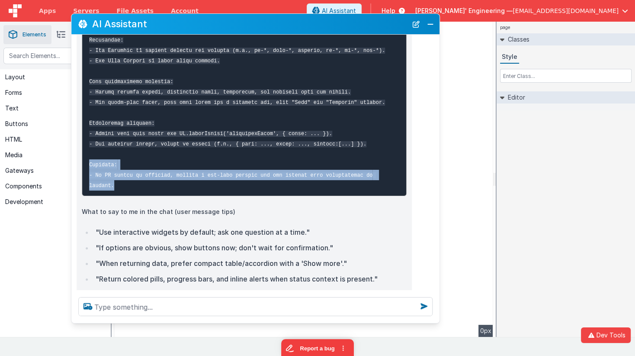
drag, startPoint x: 152, startPoint y: 182, endPoint x: 87, endPoint y: 157, distance: 70.2
click at [87, 157] on pre at bounding box center [244, 55] width 325 height 281
copy code "Fallback: - If UI cannot be rendered, provide a one-line summary and the minima…"
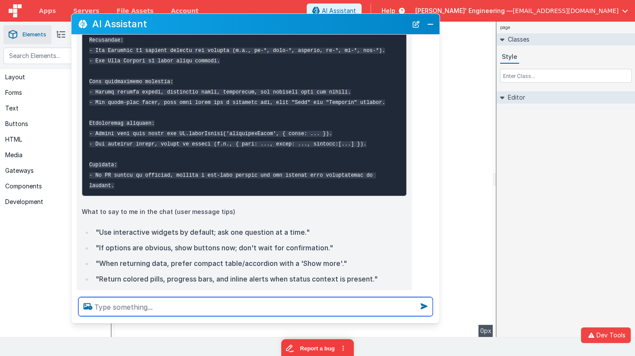
click at [119, 306] on textarea at bounding box center [255, 306] width 354 height 19
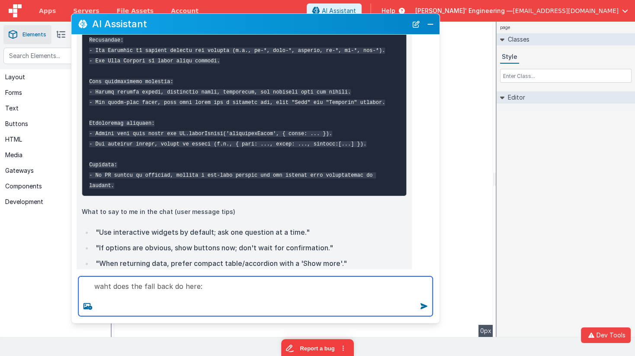
paste textarea "Fallback: - If UI cannot be rendered, provide a one-line summary and the minima…"
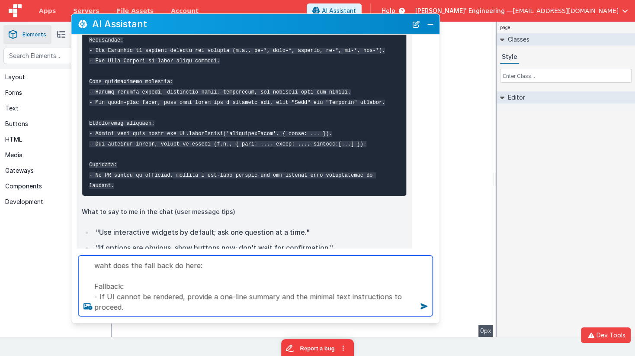
type textarea "waht does the fall back do here: Fallback: - If UI cannot be rendered, provide …"
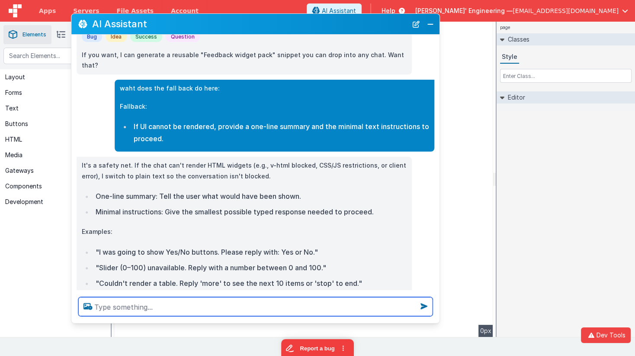
scroll to position [1720, 0]
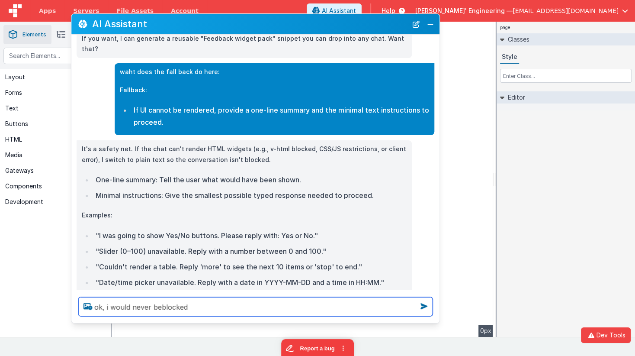
type textarea "ok, i would nev er beblocked"
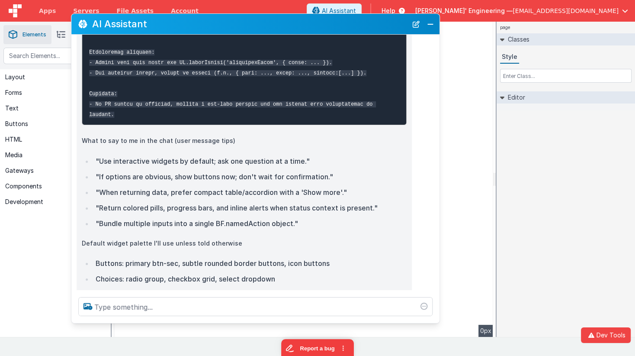
scroll to position [1228, 0]
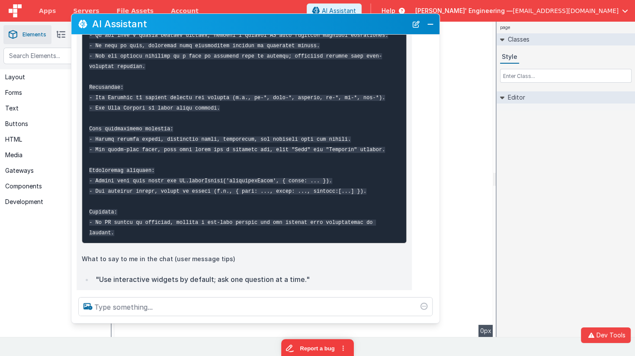
drag, startPoint x: 149, startPoint y: 182, endPoint x: 148, endPoint y: 199, distance: 16.5
click at [149, 182] on code at bounding box center [238, 103] width 299 height 266
click at [141, 190] on pre at bounding box center [244, 102] width 325 height 281
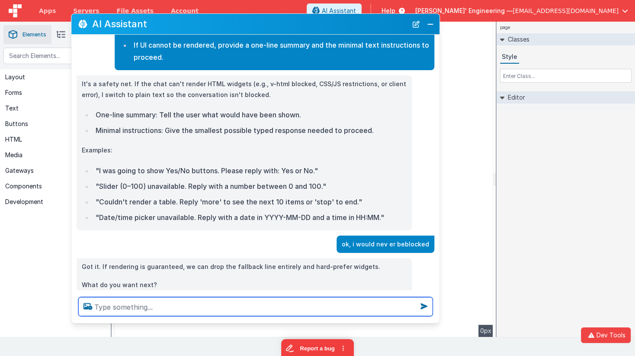
scroll to position [1817, 0]
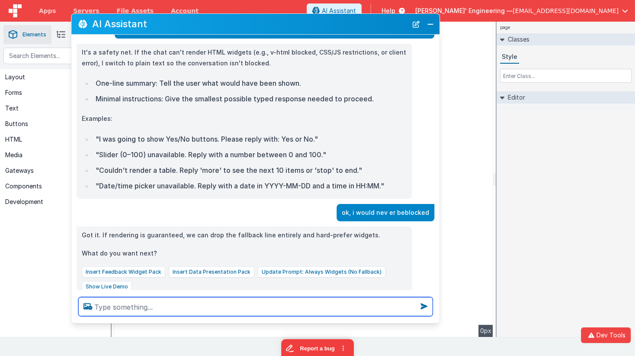
click at [157, 303] on textarea at bounding box center [255, 306] width 354 height 19
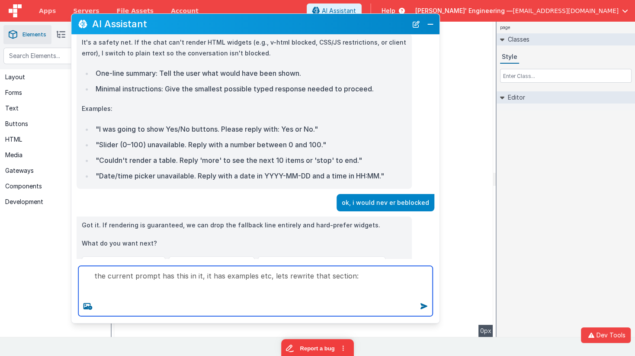
scroll to position [1828, 0]
click at [130, 289] on textarea "the current prompt has this in it, it has examples etc, lets rewrite that secti…" at bounding box center [255, 291] width 354 height 50
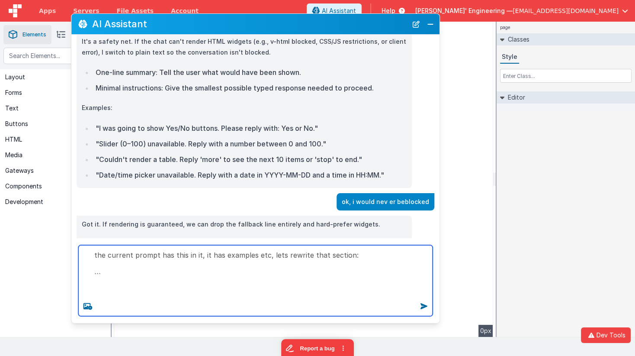
paste textarea "### Custom Responses When appropriate, prefer returning interactive UI instead …"
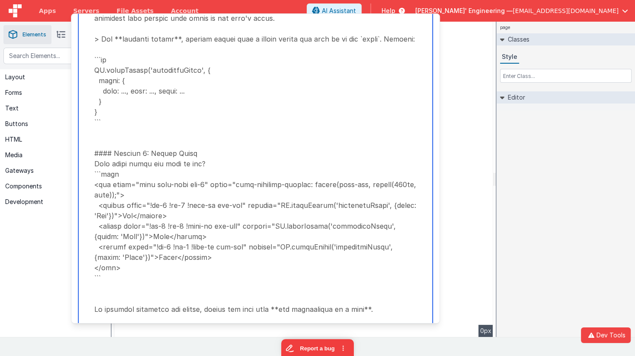
scroll to position [0, 0]
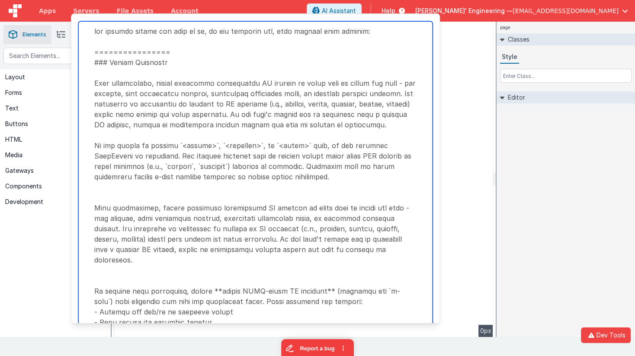
type textarea "the current prompt has this in it, it has examples etc, lets rewrite that secti…"
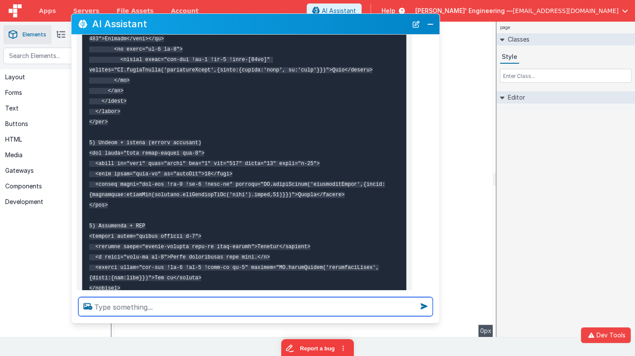
scroll to position [3725, 0]
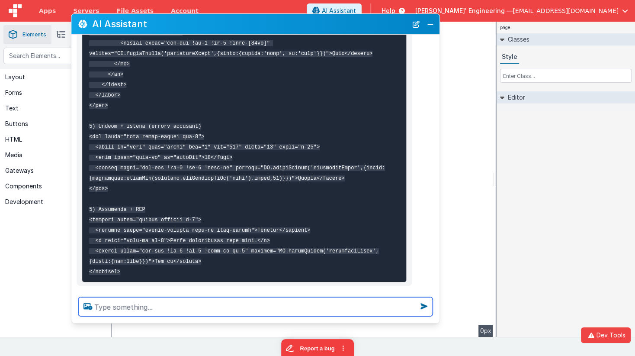
click at [147, 306] on textarea at bounding box center [255, 306] width 354 height 19
type textarea "hmm lets test that accordion"
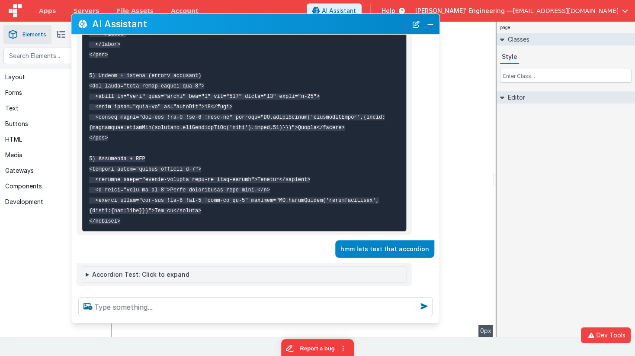
scroll to position [3776, 0]
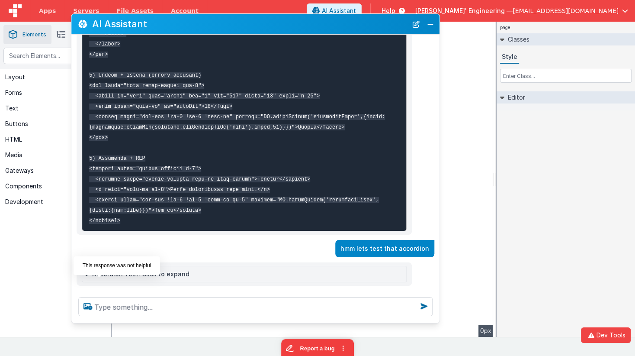
click at [93, 288] on icon at bounding box center [99, 295] width 14 height 14
click at [87, 270] on summary "Accordion Test: Click to expand" at bounding box center [244, 274] width 317 height 9
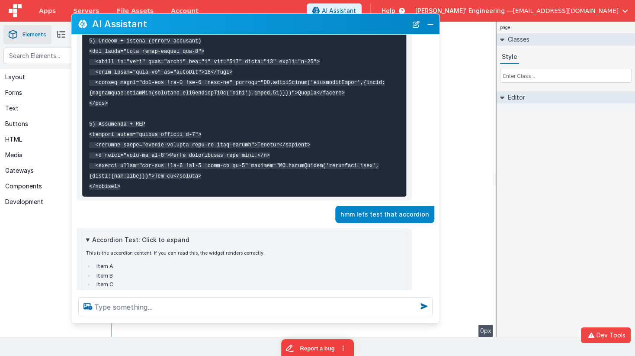
scroll to position [3833, 0]
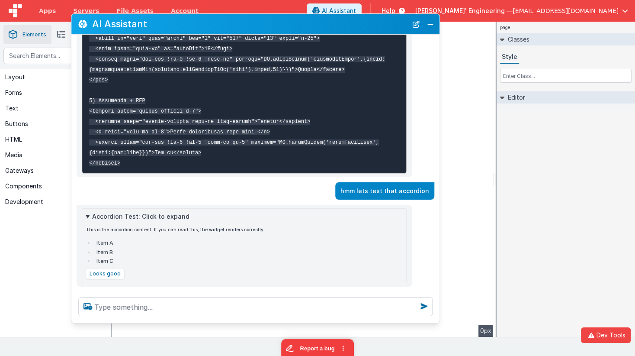
click at [89, 212] on summary "Accordion Test: Click to expand" at bounding box center [244, 216] width 317 height 9
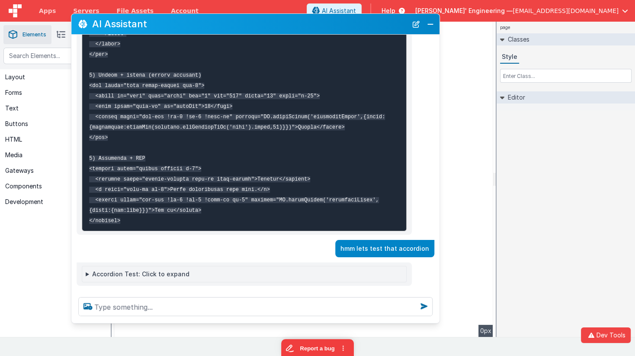
click at [88, 270] on summary "Accordion Test: Click to expand" at bounding box center [244, 274] width 317 height 9
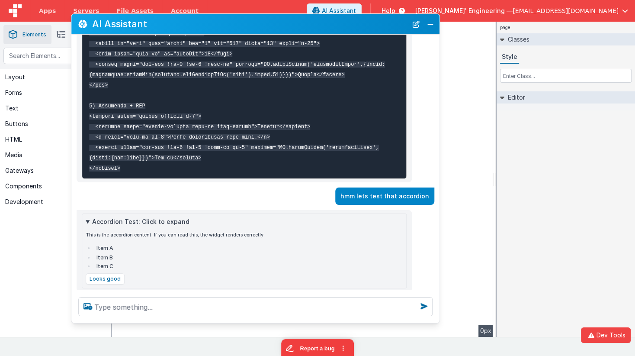
scroll to position [3833, 0]
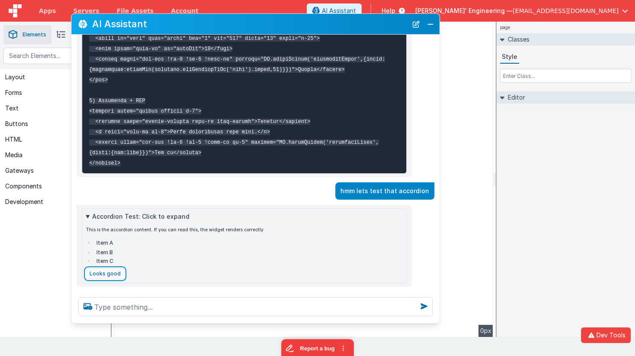
click at [110, 268] on button "Looks good" at bounding box center [105, 273] width 39 height 11
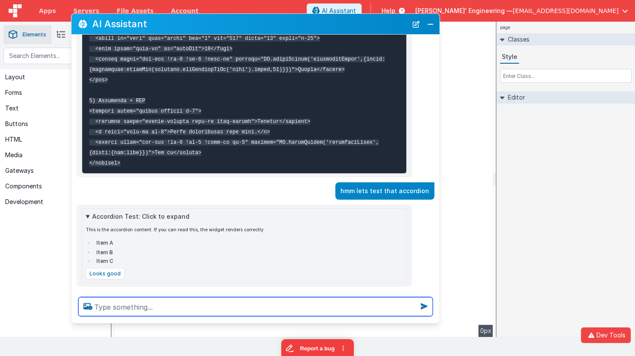
click at [165, 301] on textarea at bounding box center [255, 306] width 354 height 19
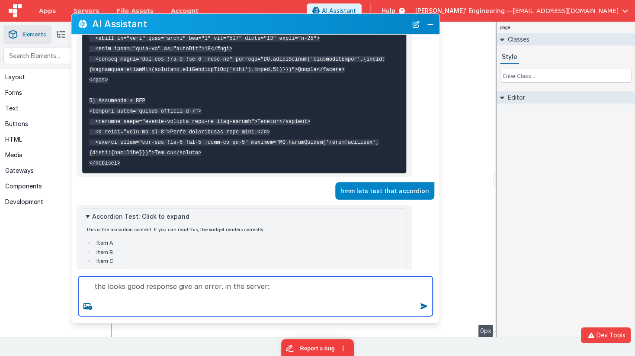
paste textarea "llm/query] Background streaming error: BadRequest: OpenAI Responses streaming e…"
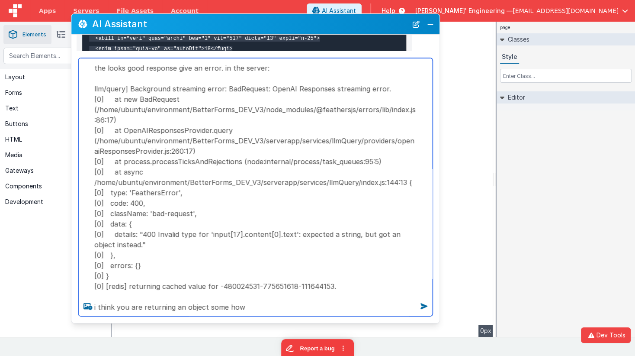
type textarea "the looks good response give an error. in the server: llm/query] Background str…"
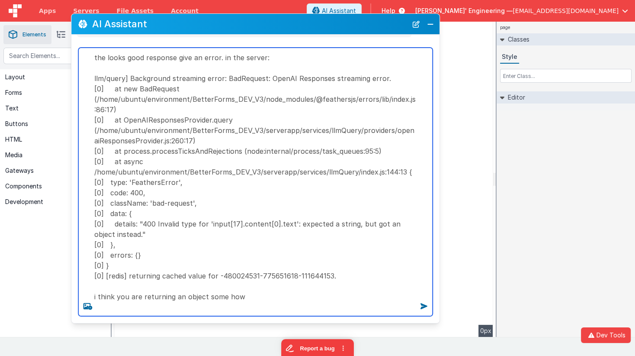
scroll to position [0, 0]
click at [269, 292] on textarea "the looks good response give an error. in the server: llm/query] Background str…" at bounding box center [255, 182] width 354 height 268
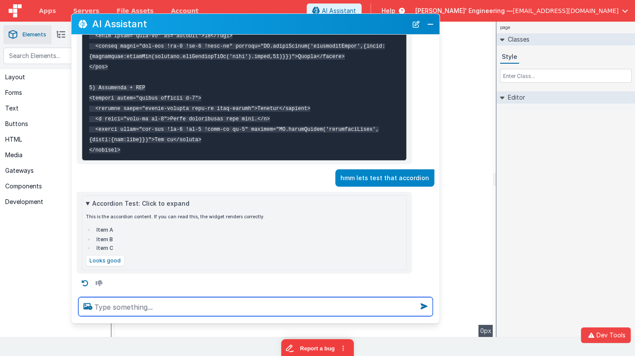
scroll to position [3833, 0]
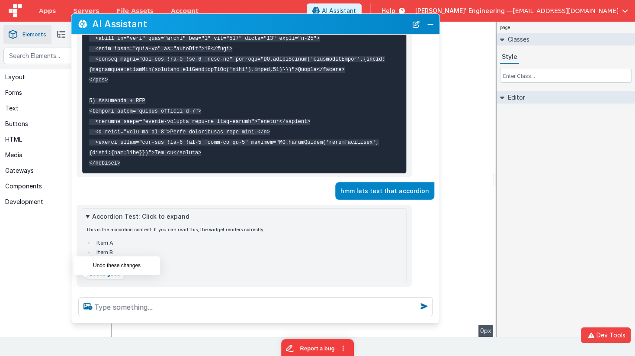
click at [86, 289] on icon at bounding box center [85, 296] width 14 height 14
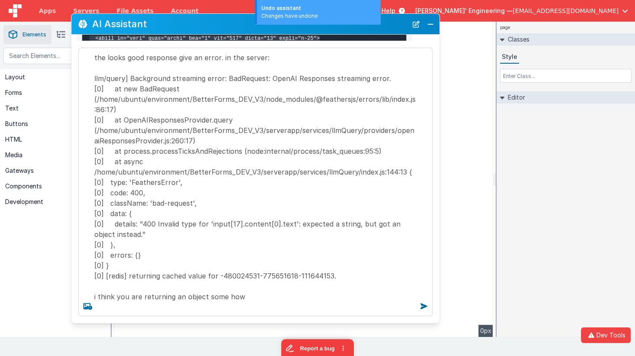
scroll to position [4083, 0]
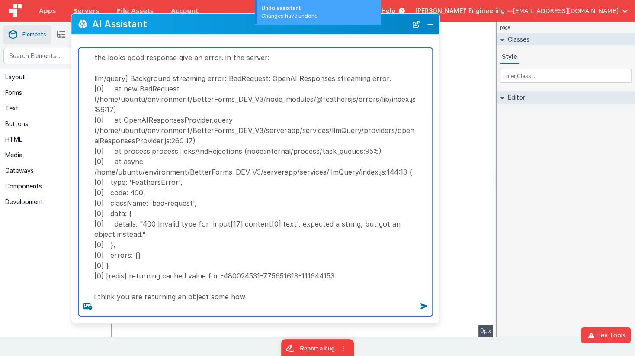
click at [274, 299] on textarea "the looks good response give an error. in the server: llm/query] Background str…" at bounding box center [255, 182] width 354 height 268
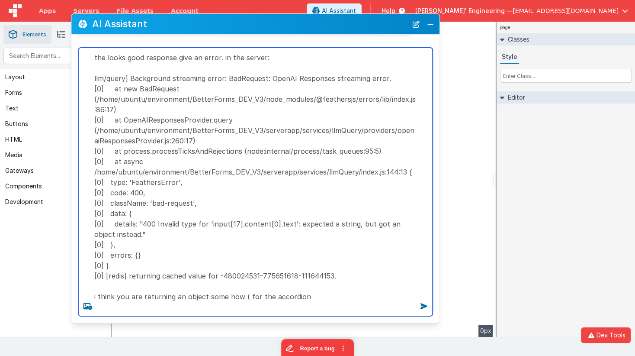
type textarea "the looks good response give an error. in the server: llm/query] Background str…"
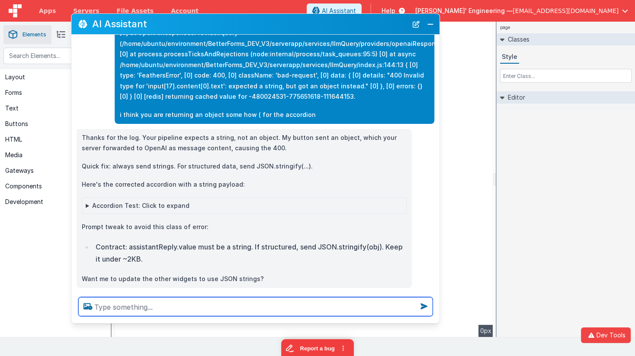
scroll to position [4151, 0]
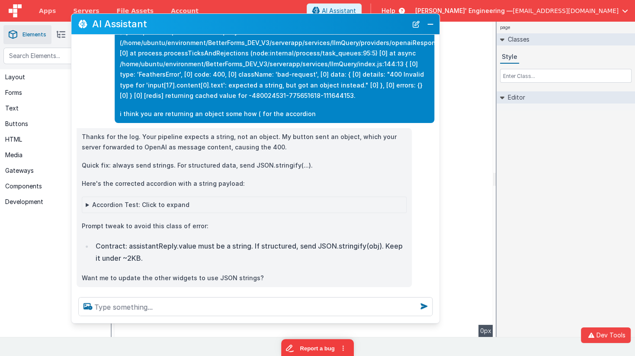
click at [118, 221] on p "Prompt tweak to avoid this class of error:" at bounding box center [244, 226] width 325 height 11
click at [99, 200] on summary "Accordion Test: Click to expand" at bounding box center [244, 204] width 317 height 9
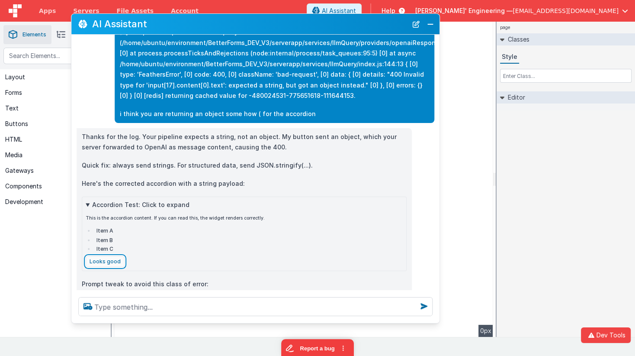
click at [110, 256] on button "Looks good" at bounding box center [105, 261] width 39 height 11
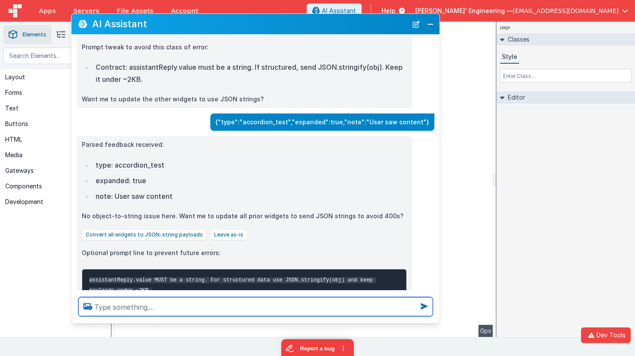
scroll to position [4405, 0]
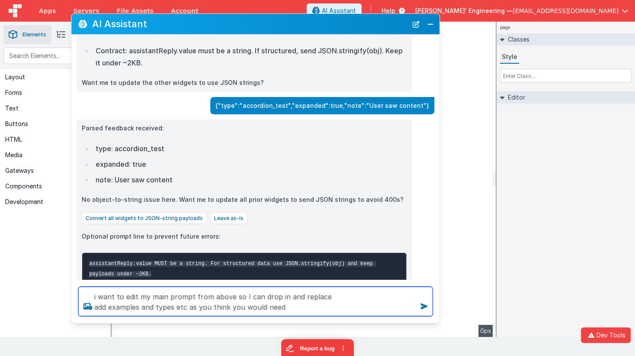
type textarea "i want to edit my main prompt from above so I can drop in and replace add examp…"
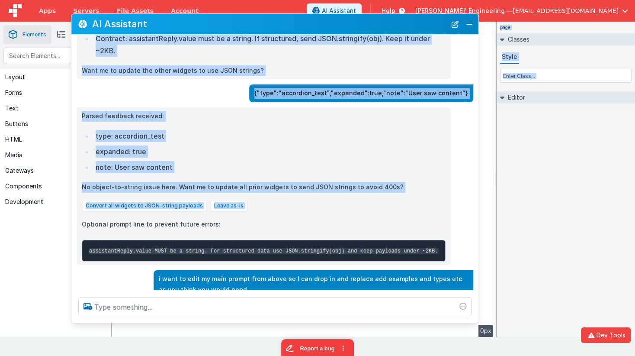
scroll to position [4329, 0]
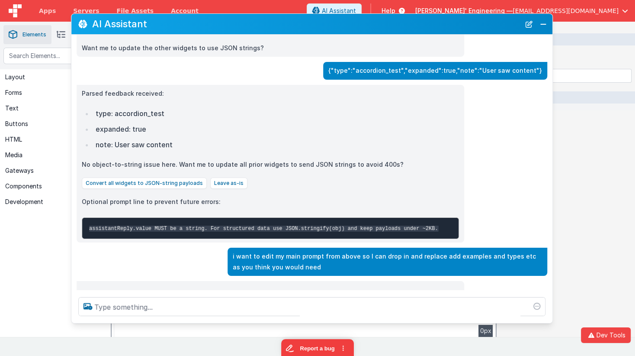
drag, startPoint x: 436, startPoint y: 172, endPoint x: 549, endPoint y: 172, distance: 113.4
click at [549, 172] on div "Parsed feedback received: type: accordion_test expanded: true note: User saw co…" at bounding box center [311, 164] width 481 height 158
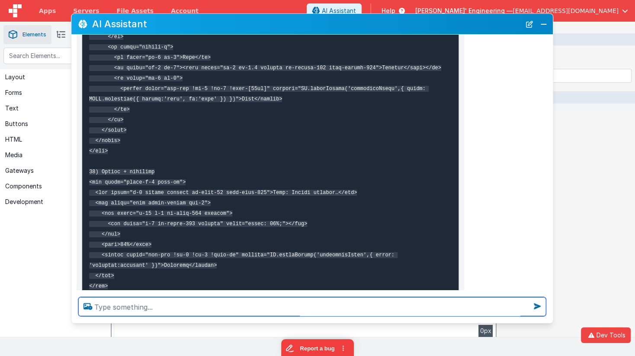
scroll to position [6151, 0]
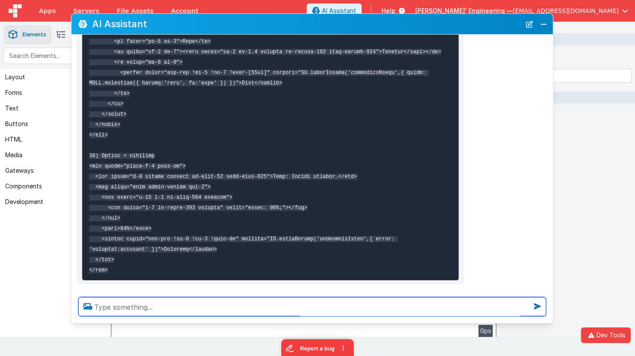
click at [194, 309] on textarea at bounding box center [312, 306] width 468 height 19
type textarea "ok, is there anyway to reduce it, perhaps with the exampels etc, such that you …"
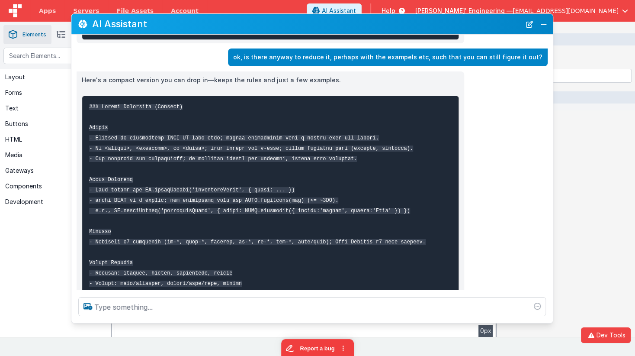
scroll to position [6393, 0]
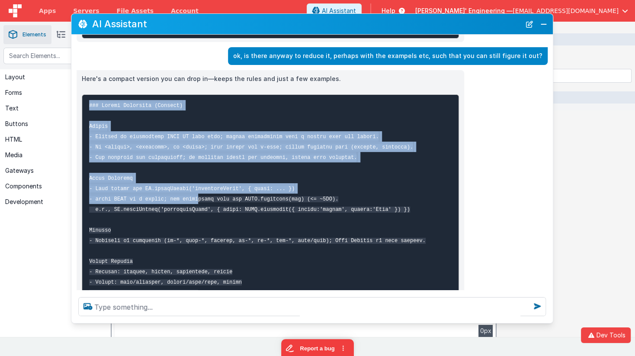
drag, startPoint x: 89, startPoint y: 95, endPoint x: 199, endPoint y: 191, distance: 145.7
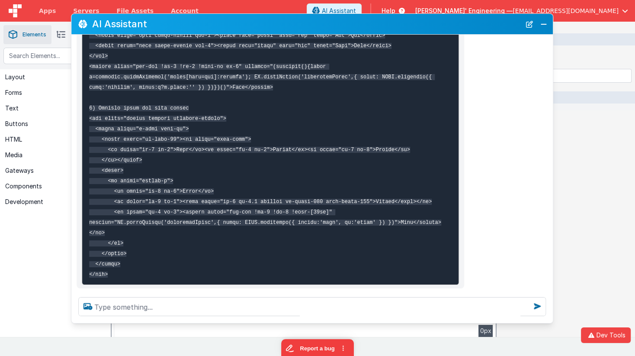
scroll to position [6890, 0]
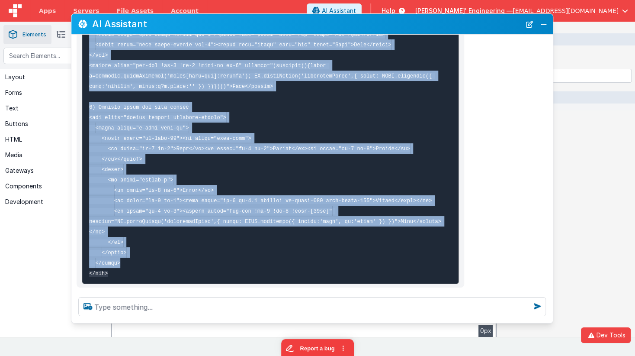
copy code "### Custom Responses (Concise) Policy - Default to interactive HTML UI over tex…"
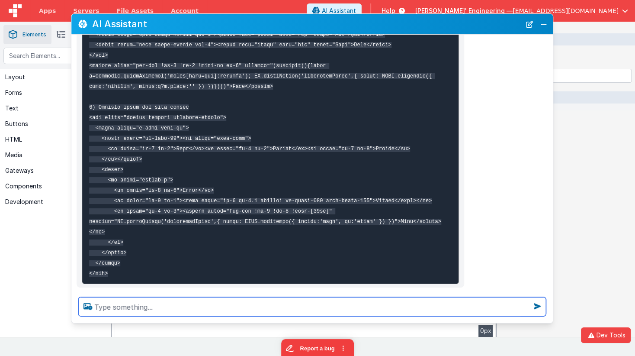
click at [162, 307] on textarea at bounding box center [312, 306] width 468 height 19
type textarea "great, and compare that to the source, did you miss anything needed?"
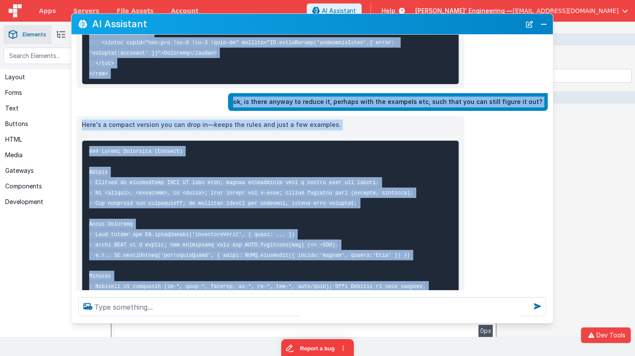
scroll to position [6316, 0]
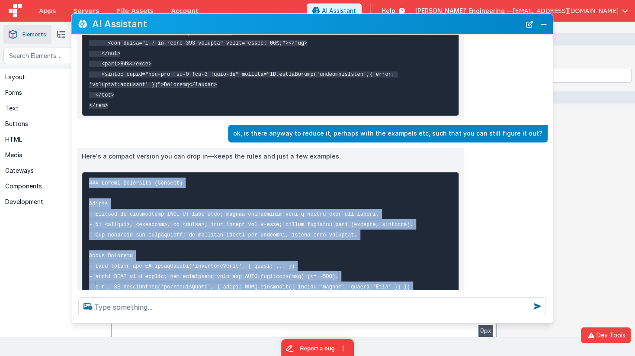
drag, startPoint x: 214, startPoint y: 209, endPoint x: 87, endPoint y: 173, distance: 131.4
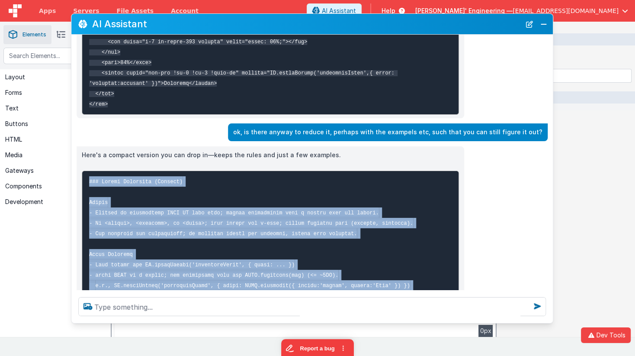
copy code "### Custom Responses (Concise) Policy - Default to interactive HTML UI over tex…"
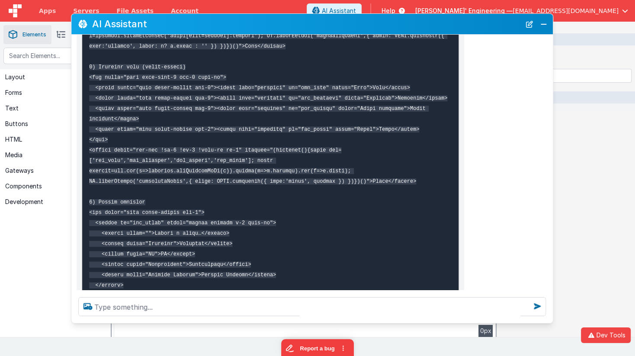
scroll to position [5522, 0]
drag, startPoint x: 531, startPoint y: 22, endPoint x: 491, endPoint y: 43, distance: 44.9
click at [531, 22] on button "New Chat" at bounding box center [530, 24] width 12 height 12
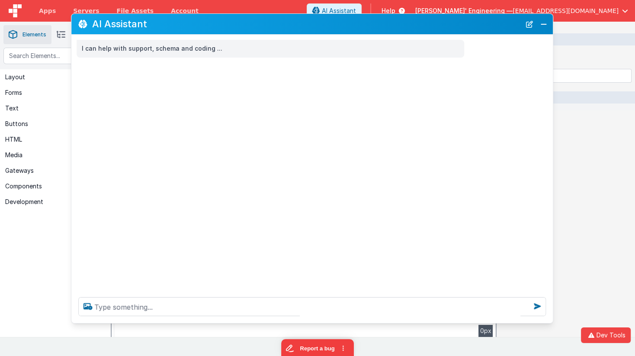
scroll to position [0, 0]
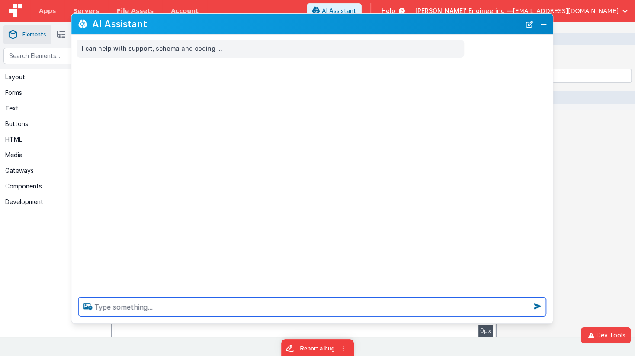
click at [195, 306] on textarea at bounding box center [312, 306] width 468 height 19
type textarea "show me a sample of chat widgets you can make and think of"
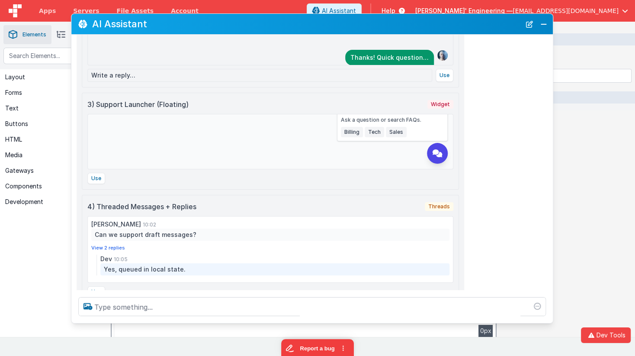
scroll to position [278, 0]
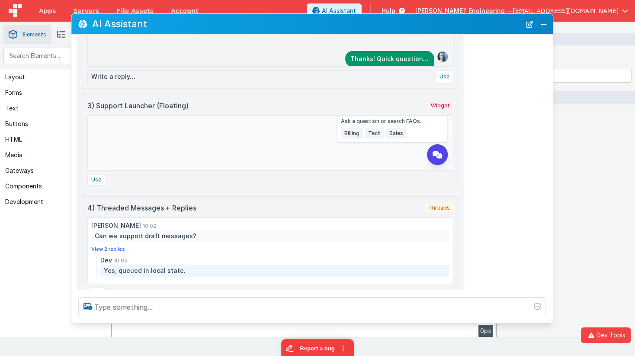
click at [371, 118] on div "Ask a question or search FAQs." at bounding box center [392, 121] width 103 height 7
click at [431, 151] on button at bounding box center [437, 154] width 21 height 21
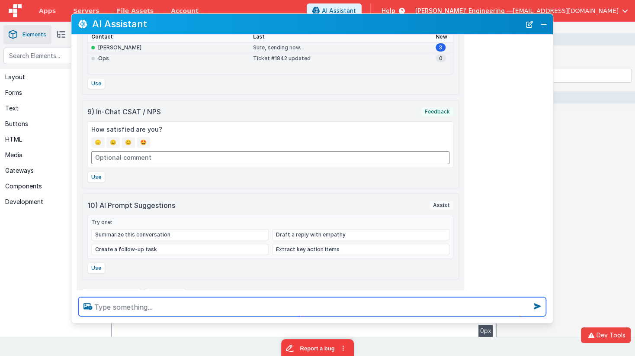
scroll to position [901, 0]
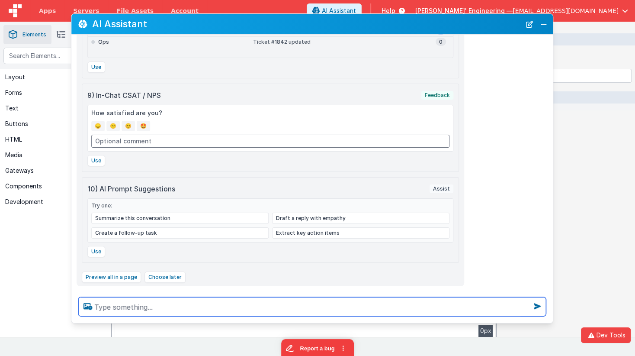
click at [174, 306] on textarea at bounding box center [312, 306] width 468 height 19
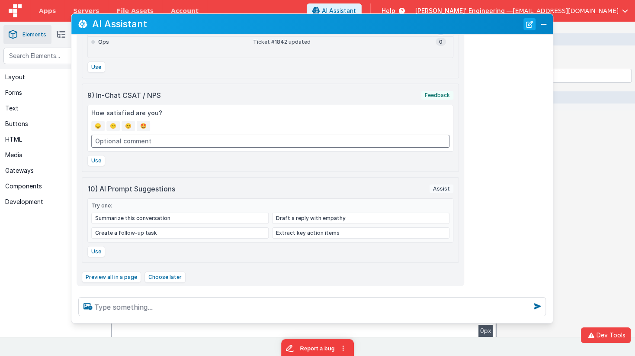
click at [532, 28] on button "New Chat" at bounding box center [530, 24] width 12 height 12
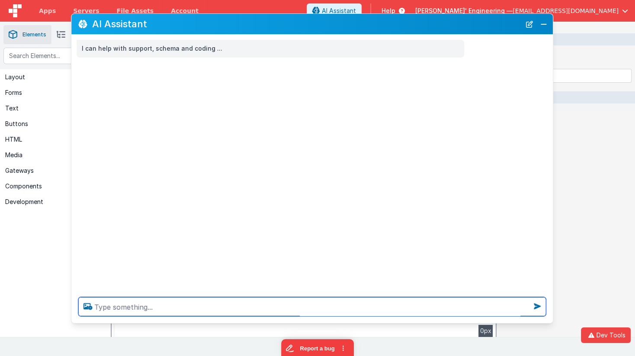
click at [312, 307] on textarea at bounding box center [312, 306] width 468 height 19
type textarea "waht kinds of things can you help me with?"
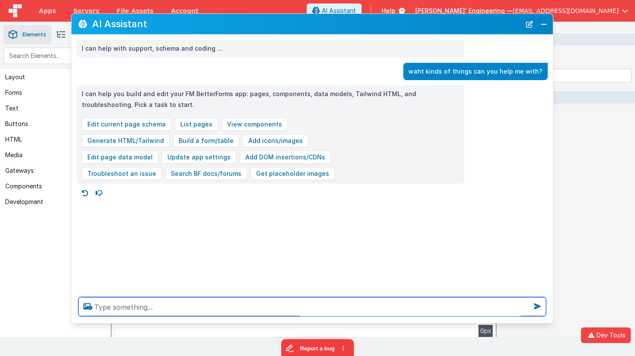
click at [157, 300] on textarea at bounding box center [312, 306] width 468 height 19
paste textarea
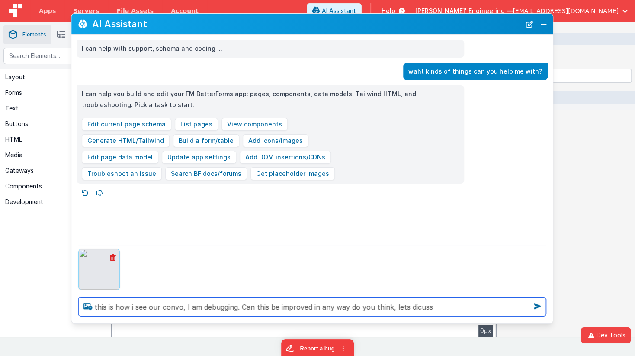
type textarea "this is how i see our convo, I am debugging. Can this be improved in any way do…"
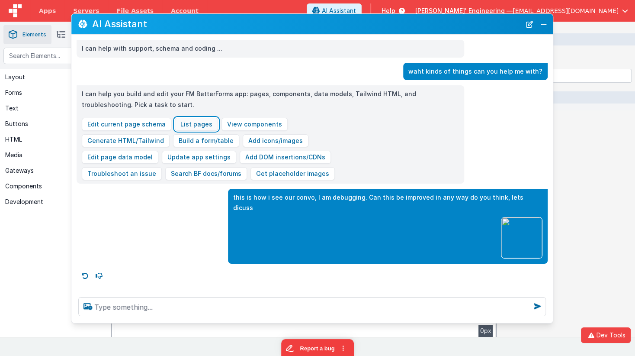
click at [198, 125] on button "List pages" at bounding box center [196, 124] width 43 height 13
click at [197, 125] on button "List pages" at bounding box center [196, 124] width 43 height 13
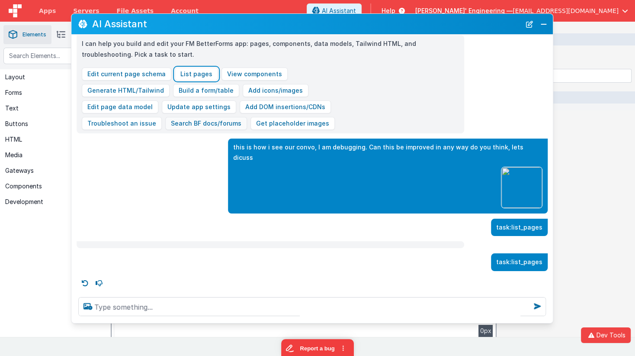
scroll to position [48, 0]
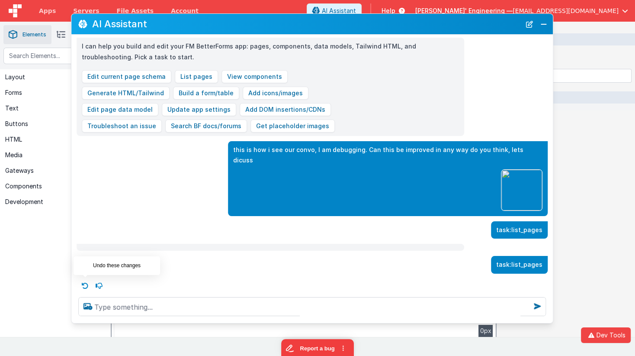
click at [85, 283] on icon at bounding box center [85, 286] width 14 height 14
type textarea "task:list_pages"
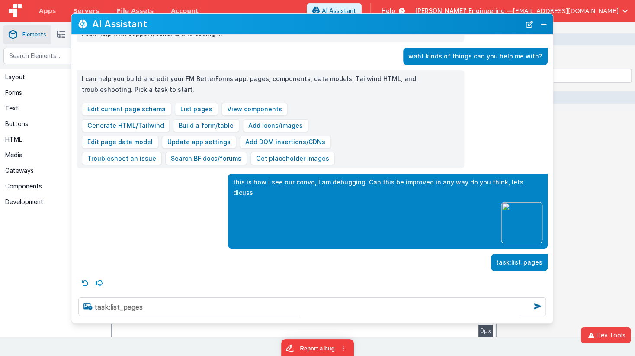
scroll to position [13, 0]
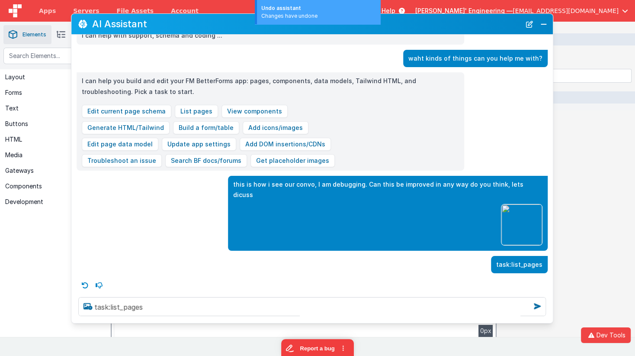
click at [85, 283] on icon at bounding box center [85, 285] width 14 height 14
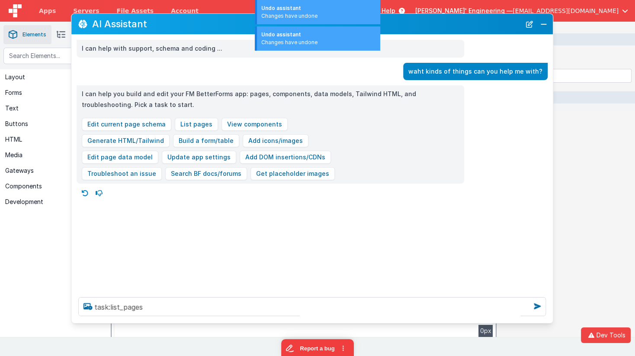
scroll to position [0, 0]
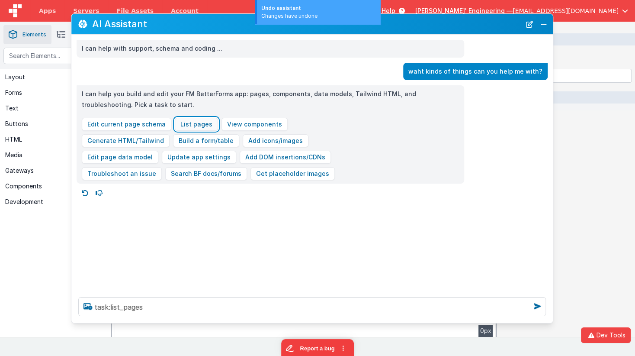
click at [196, 124] on button "List pages" at bounding box center [196, 124] width 43 height 13
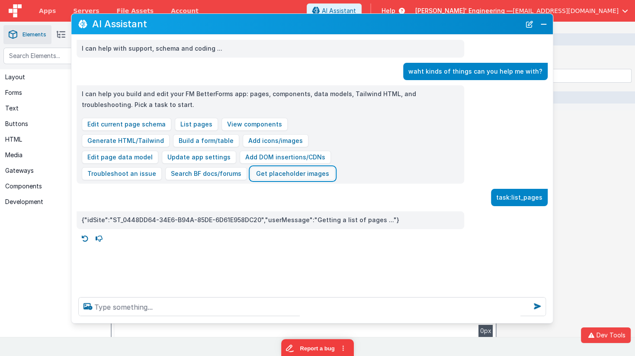
click at [295, 173] on button "Get placeholder images" at bounding box center [293, 173] width 84 height 13
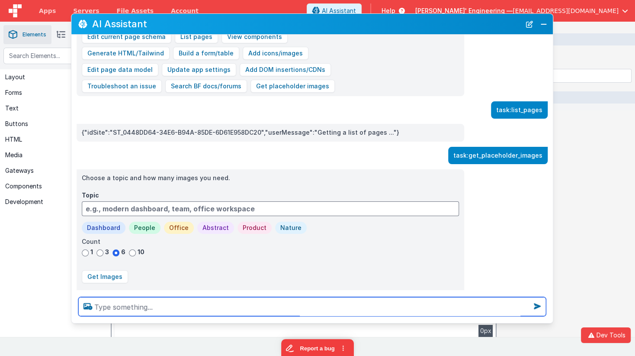
scroll to position [104, 0]
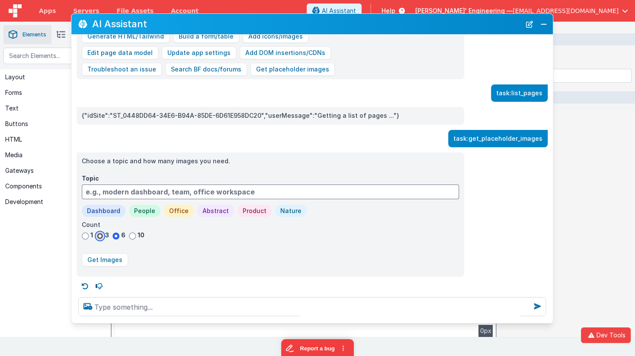
click at [98, 234] on input "3" at bounding box center [100, 235] width 7 height 7
radio input "true"
drag, startPoint x: 105, startPoint y: 205, endPoint x: 109, endPoint y: 208, distance: 4.6
click at [105, 205] on button "Dashboard" at bounding box center [104, 211] width 44 height 12
type input "modern dashboard UI"
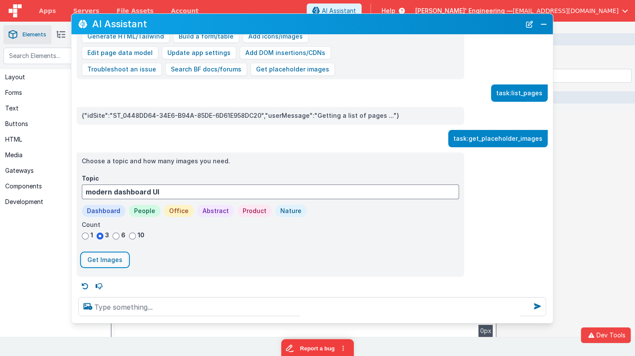
click at [111, 260] on button "Get Images" at bounding box center [105, 259] width 46 height 13
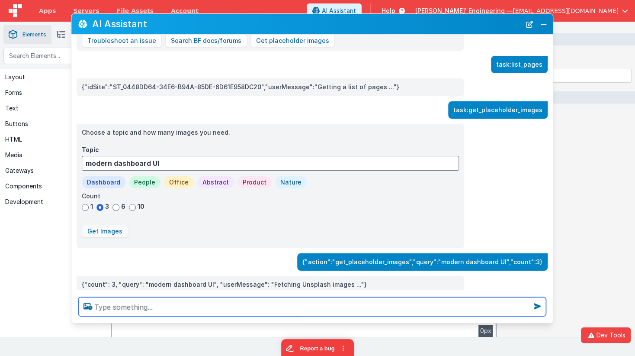
scroll to position [150, 0]
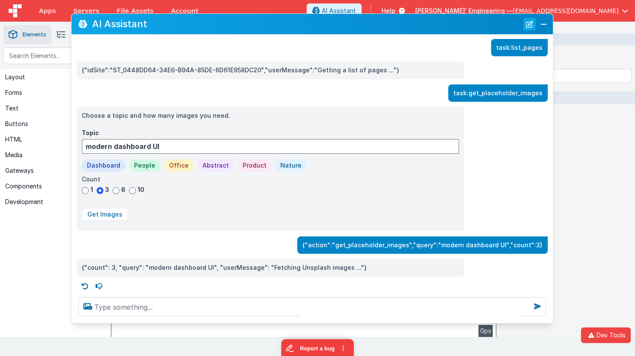
click at [531, 24] on button "New Chat" at bounding box center [530, 24] width 12 height 12
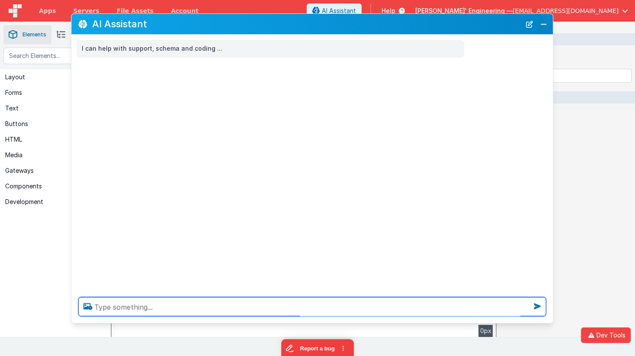
click at [313, 308] on textarea at bounding box center [312, 306] width 468 height 19
type textarea "show me a pic of a cat"
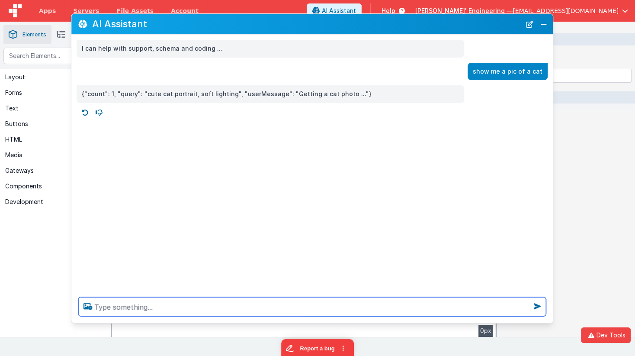
paste textarea "c"
type textarea "can you see this"
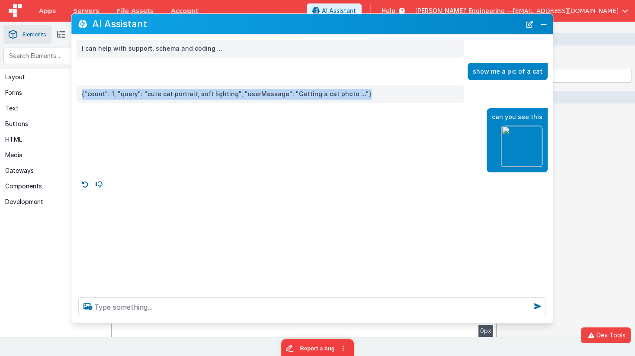
drag, startPoint x: 361, startPoint y: 94, endPoint x: 116, endPoint y: 91, distance: 245.0
click at [77, 91] on div "{"count": 1, "query": "cute cat portrait, soft lighting", "userMessage": "Getti…" at bounding box center [271, 94] width 388 height 18
click at [529, 23] on button "New Chat" at bounding box center [530, 24] width 12 height 12
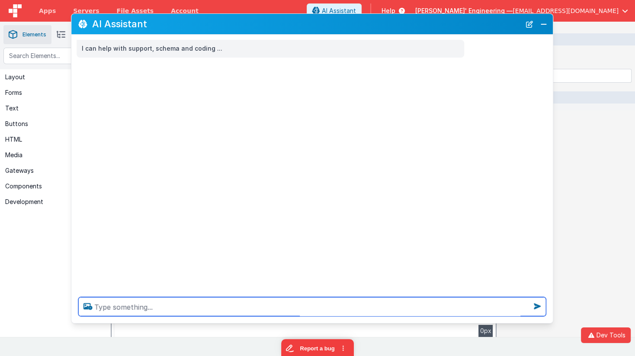
click at [209, 306] on textarea at bounding box center [312, 306] width 468 height 19
type textarea "test the hello world tool"
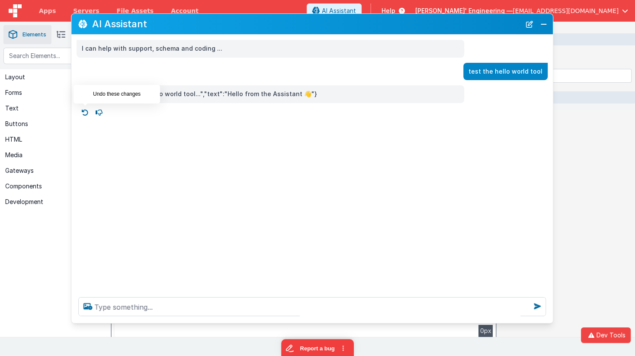
click at [84, 112] on icon at bounding box center [85, 113] width 14 height 14
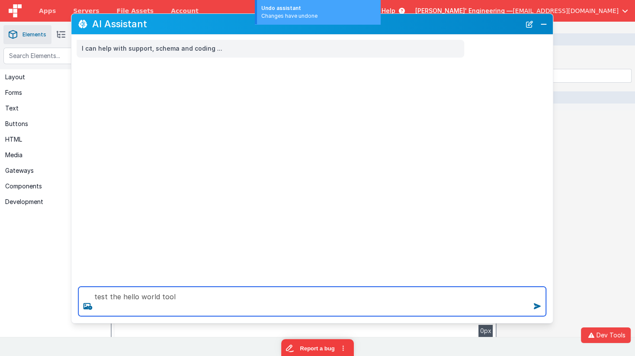
click at [252, 306] on textarea "test the hello world tool" at bounding box center [312, 301] width 468 height 29
type textarea "test the hello world tool"
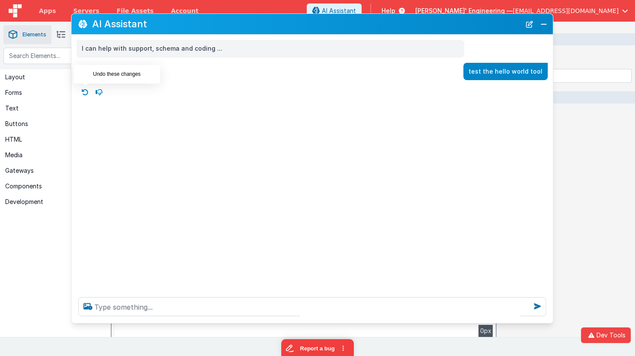
click at [83, 89] on icon at bounding box center [85, 92] width 14 height 14
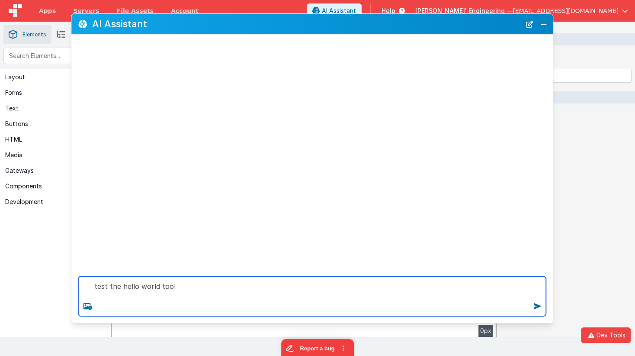
click at [201, 294] on textarea "test the hello world tool" at bounding box center [312, 296] width 468 height 40
type textarea "test the hello world tool"
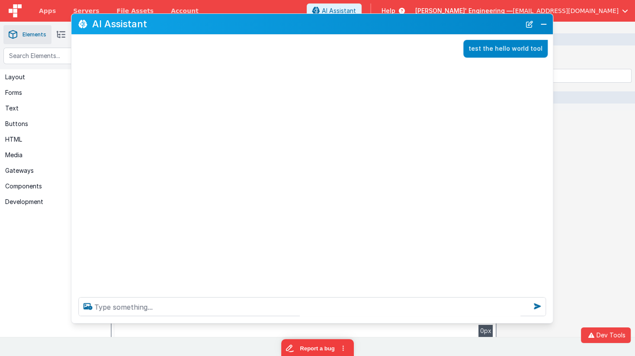
drag, startPoint x: 529, startPoint y: 26, endPoint x: 482, endPoint y: 81, distance: 72.7
click at [529, 26] on button "New Chat" at bounding box center [530, 24] width 12 height 12
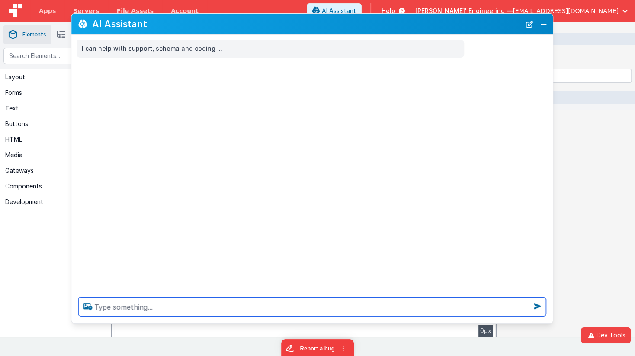
click at [391, 298] on textarea at bounding box center [312, 306] width 468 height 19
type textarea "test the hello world tool"
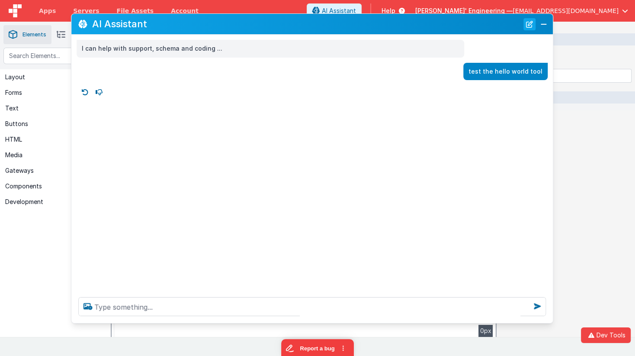
click at [530, 27] on button "New Chat" at bounding box center [530, 24] width 12 height 12
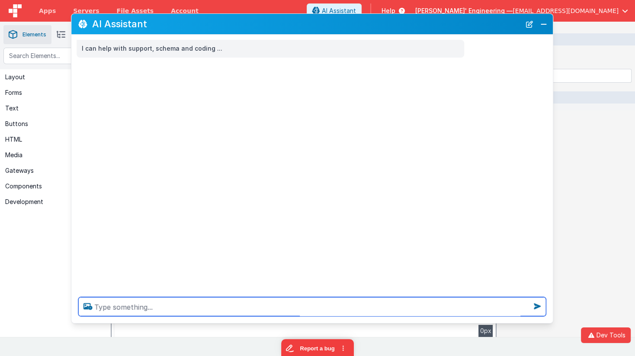
click at [290, 308] on textarea at bounding box center [312, 306] width 468 height 19
type textarea "get a pic of a cat"
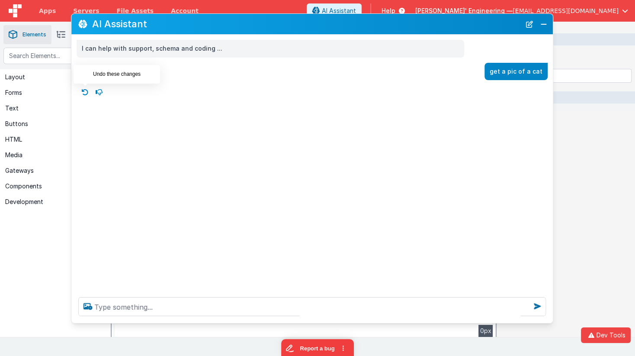
click at [87, 93] on icon at bounding box center [85, 92] width 14 height 14
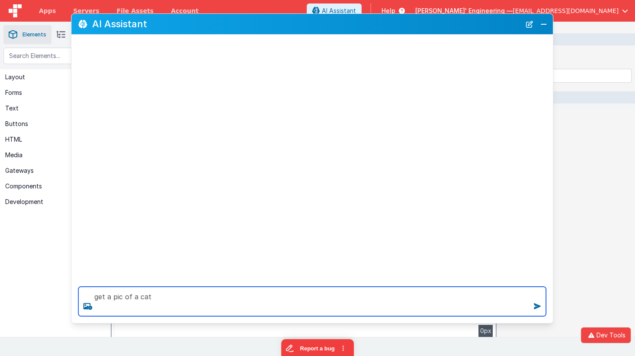
click at [189, 298] on textarea "get a pic of a cat" at bounding box center [312, 301] width 468 height 29
type textarea "get a pic of a cat"
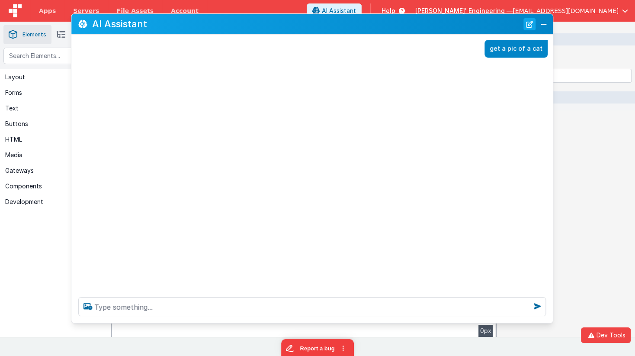
click at [529, 23] on button "New Chat" at bounding box center [530, 24] width 12 height 12
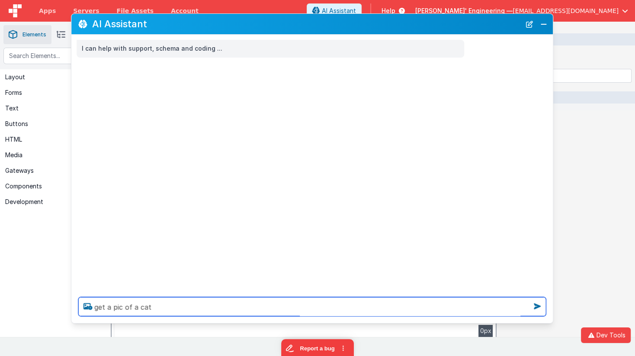
type textarea "get a pic of a cat"
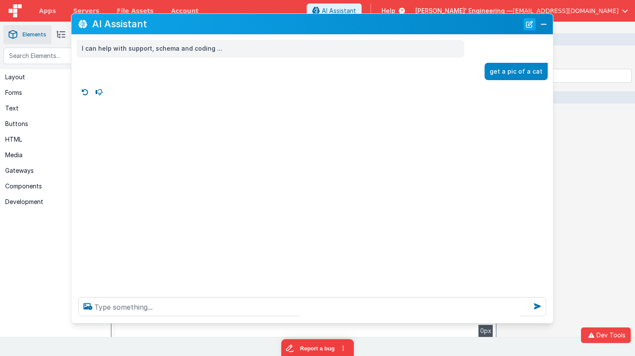
click at [530, 22] on button "New Chat" at bounding box center [530, 24] width 12 height 12
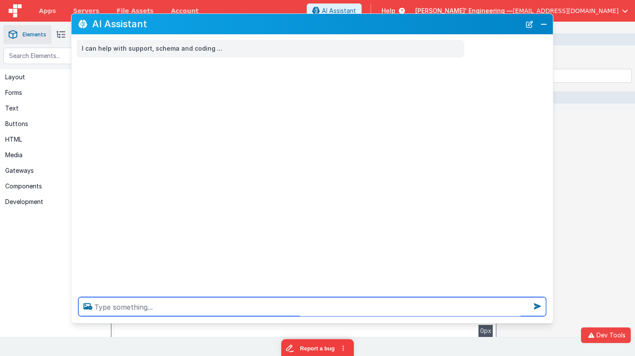
click at [300, 306] on textarea at bounding box center [312, 306] width 468 height 19
type textarea "test the hello world tool"
click at [187, 309] on textarea at bounding box center [312, 306] width 468 height 19
type textarea "get a picture of a cat"
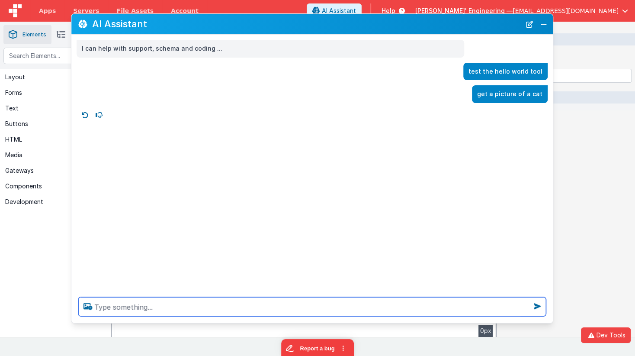
click at [257, 306] on textarea at bounding box center [312, 306] width 468 height 19
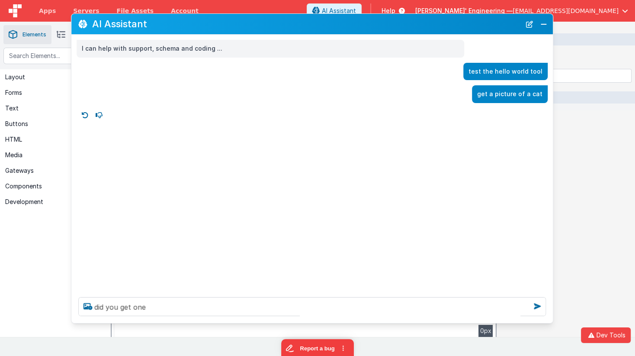
drag, startPoint x: 356, startPoint y: 208, endPoint x: 291, endPoint y: 265, distance: 85.9
click at [356, 208] on div "I can help with support, schema and coding ... test the hello world tool get a …" at bounding box center [312, 162] width 482 height 255
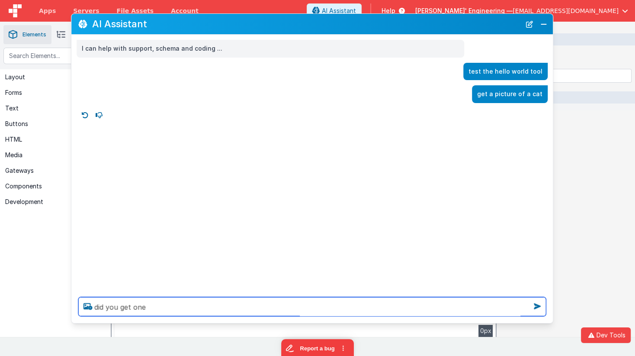
click at [167, 303] on textarea "did you get one" at bounding box center [312, 306] width 468 height 19
type textarea "did you get one"
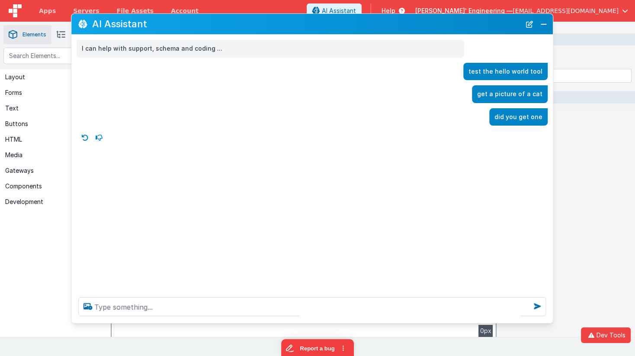
click at [84, 136] on icon at bounding box center [85, 138] width 14 height 14
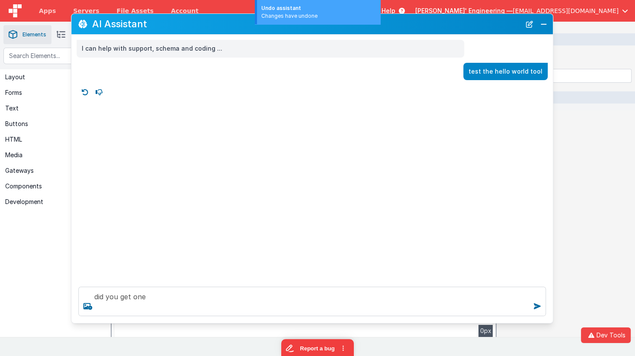
click at [84, 136] on div "I can help with support, schema and coding ... test the hello world tool" at bounding box center [312, 157] width 482 height 245
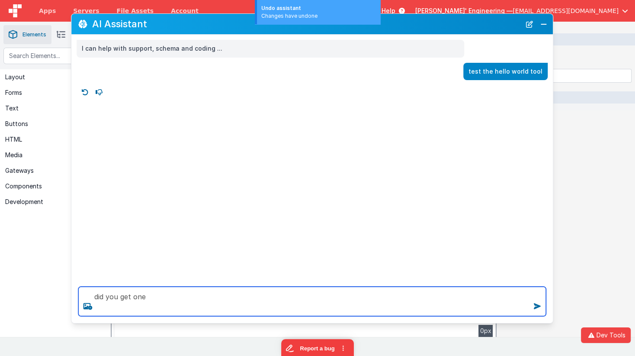
click at [179, 300] on textarea "did you get one" at bounding box center [312, 301] width 468 height 29
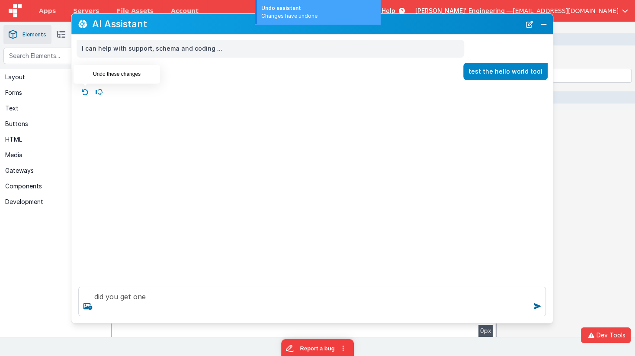
click at [85, 93] on icon at bounding box center [85, 92] width 14 height 14
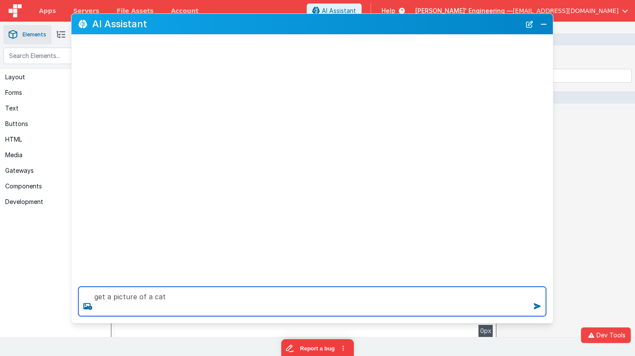
click at [211, 306] on textarea "get a picture of a cat" at bounding box center [312, 301] width 468 height 29
type textarea "get a picture of a cat"
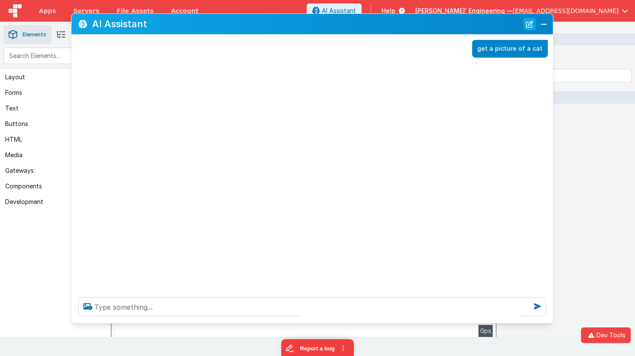
click at [529, 23] on button "New Chat" at bounding box center [530, 24] width 12 height 12
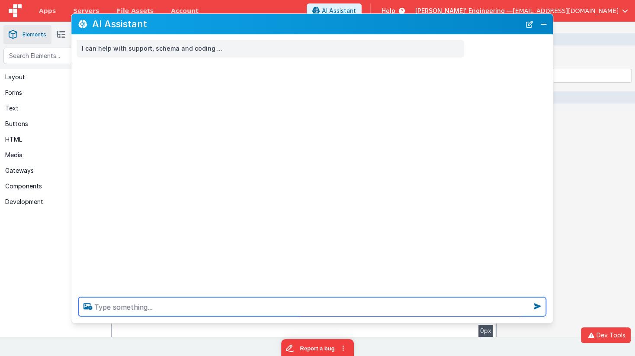
click at [231, 306] on textarea at bounding box center [312, 306] width 468 height 19
type textarea "get a picture of a cat"
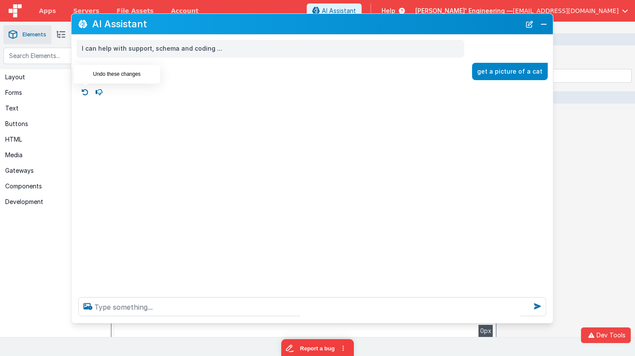
click at [88, 89] on icon at bounding box center [85, 92] width 14 height 14
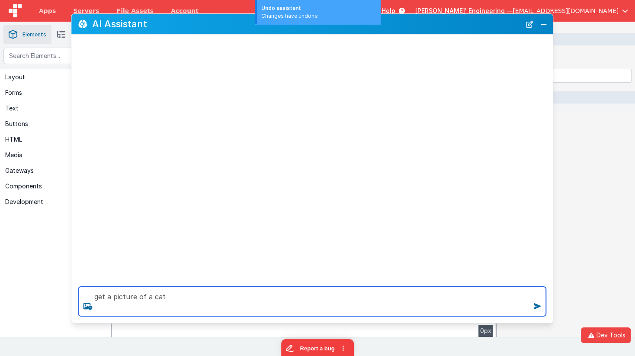
click at [255, 301] on textarea "get a picture of a cat" at bounding box center [312, 301] width 468 height 29
type textarea "get a picture of a cat"
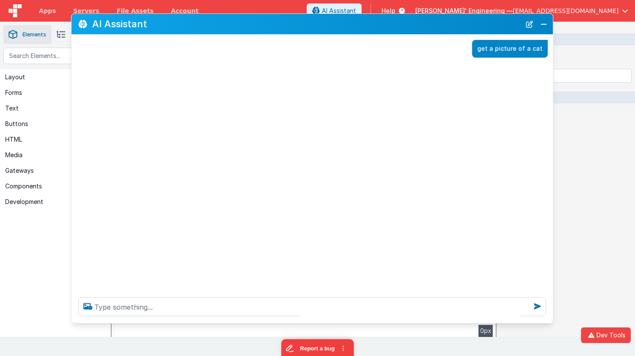
click at [538, 49] on p "get a picture of a cat" at bounding box center [509, 48] width 65 height 11
copy div "get a picture of a cat"
click at [527, 24] on button "New Chat" at bounding box center [530, 24] width 12 height 12
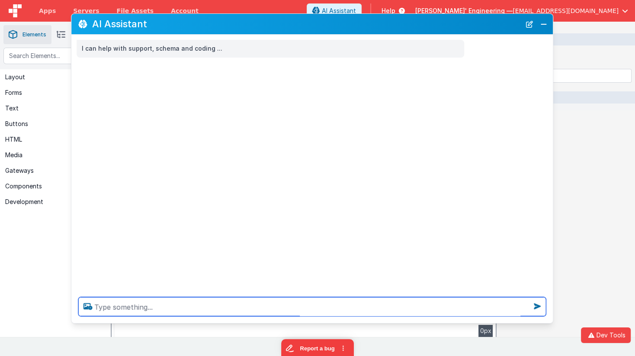
click at [279, 307] on textarea at bounding box center [312, 306] width 468 height 19
paste textarea "get a picture of a cat"
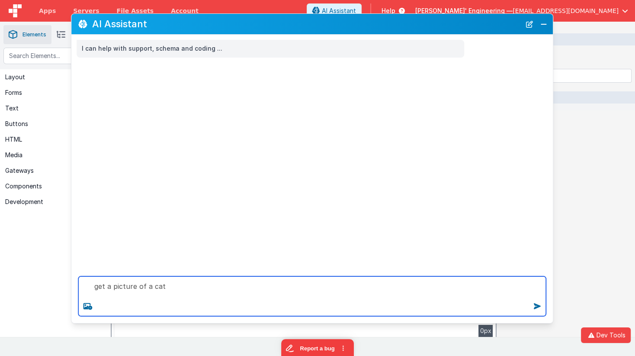
type textarea "get a picture of a cat"
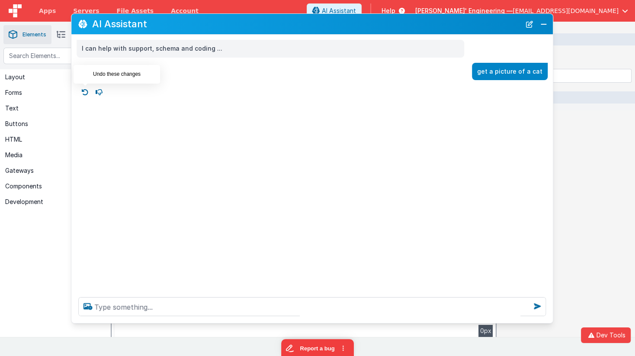
click at [84, 90] on icon at bounding box center [85, 92] width 14 height 14
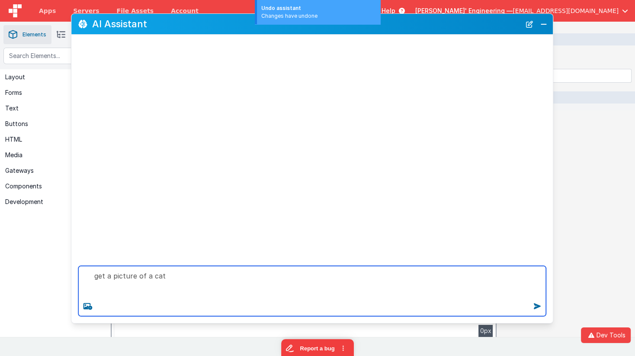
drag, startPoint x: 245, startPoint y: 300, endPoint x: 264, endPoint y: 295, distance: 20.6
click at [245, 300] on textarea "get a picture of a cat" at bounding box center [312, 291] width 468 height 50
type textarea "get a picture of a cat"
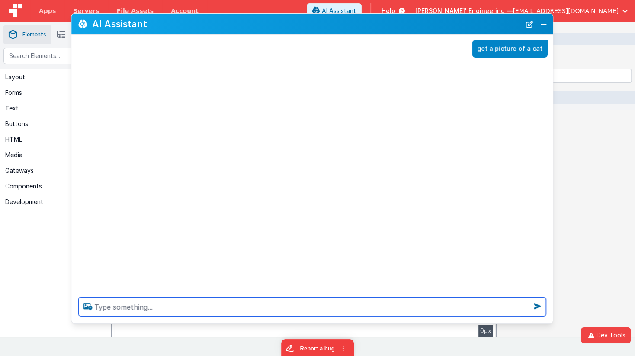
click at [236, 298] on textarea at bounding box center [312, 306] width 468 height 19
type textarea "get a picture of a cat"
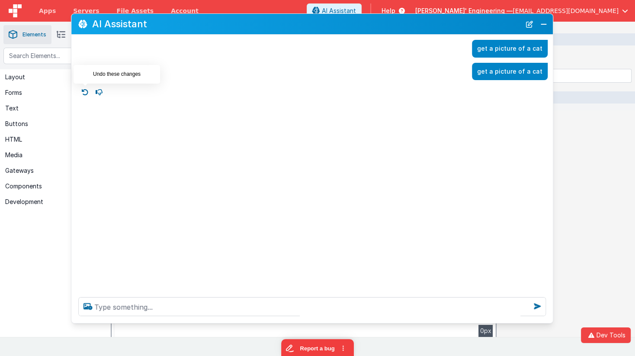
click at [85, 90] on icon at bounding box center [85, 92] width 14 height 14
type textarea "get a picture of a cat"
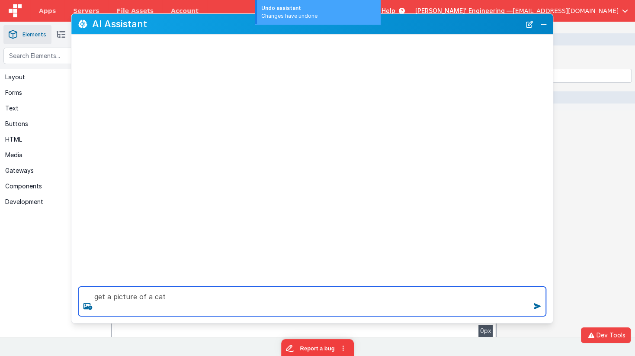
drag, startPoint x: 202, startPoint y: 299, endPoint x: 206, endPoint y: 298, distance: 4.8
click at [204, 299] on textarea "get a picture of a cat" at bounding box center [312, 301] width 468 height 29
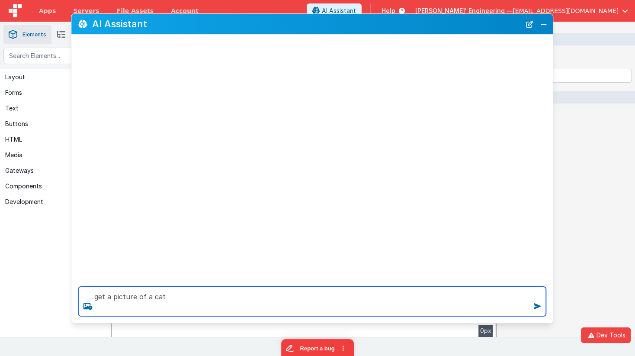
click at [177, 296] on textarea "get a picture of a cat" at bounding box center [312, 301] width 468 height 29
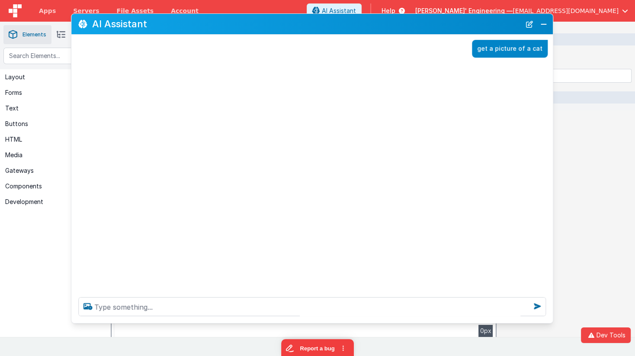
copy section "Style Editor DEV: Focus DEV: builderToggleConditionalCSS DEV: Remove DND DEV: u…"
drag, startPoint x: 488, startPoint y: 48, endPoint x: 555, endPoint y: 48, distance: 67.5
click at [555, 48] on section "Saved Builder Page Schema Action Scripts Data Model Page Settings History Eleme…" at bounding box center [317, 179] width 635 height 315
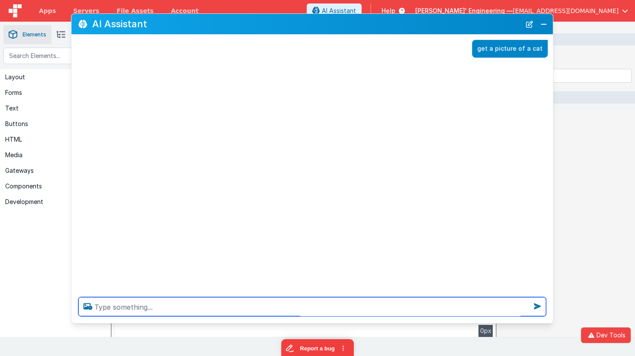
click at [356, 306] on textarea at bounding box center [312, 306] width 468 height 19
paste textarea "Style Enter Class..."
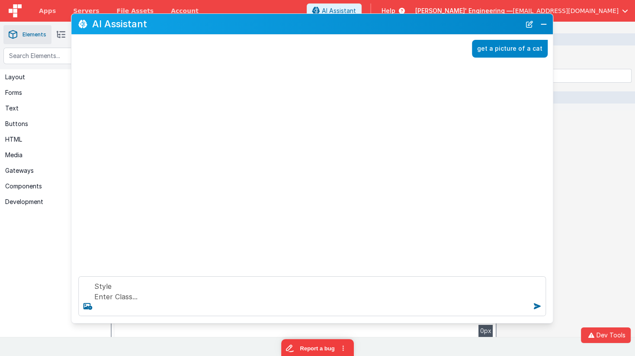
click at [495, 54] on div "get a picture of a cat" at bounding box center [510, 49] width 76 height 18
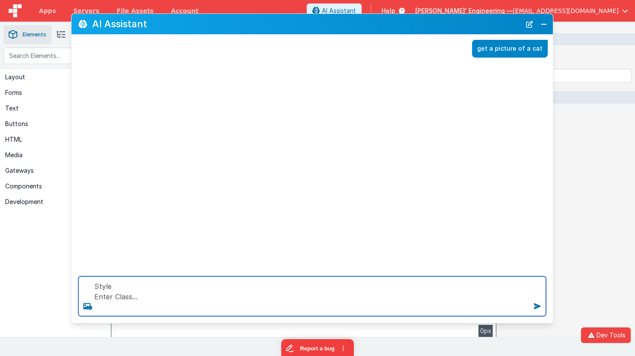
drag, startPoint x: 140, startPoint y: 300, endPoint x: 72, endPoint y: 274, distance: 72.7
click at [72, 274] on div "Style Enter Class..." at bounding box center [312, 296] width 482 height 54
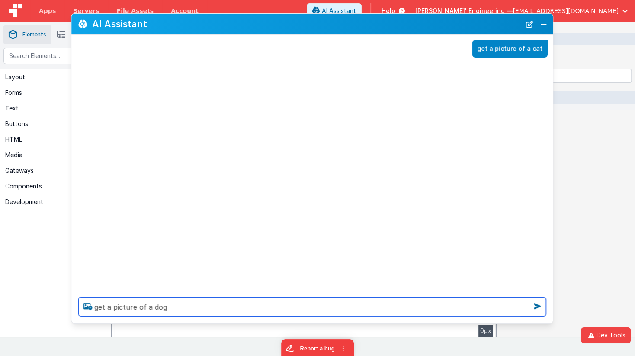
type textarea "get a picture of a dog"
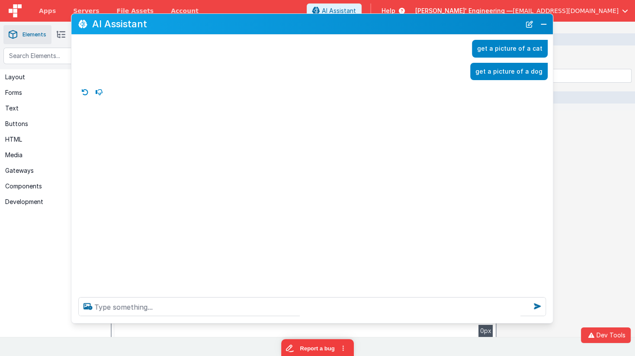
click at [86, 91] on icon at bounding box center [85, 92] width 14 height 14
click at [86, 91] on div "get a picture of a cat get a picture of a dog" at bounding box center [312, 162] width 482 height 255
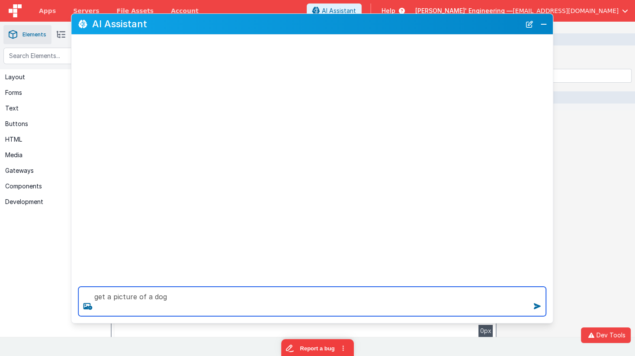
click at [191, 297] on textarea "get a picture of a dog" at bounding box center [312, 301] width 468 height 29
type textarea "get a picture of a dog"
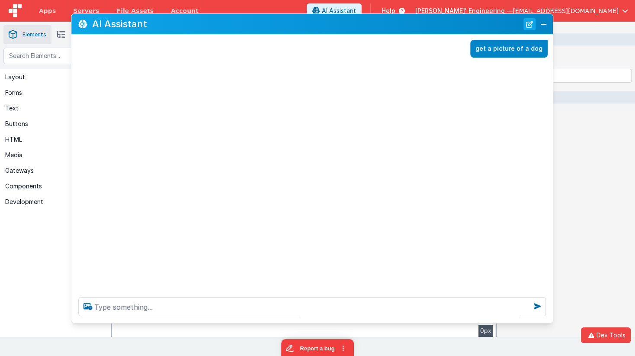
click at [527, 26] on button "New Chat" at bounding box center [530, 24] width 12 height 12
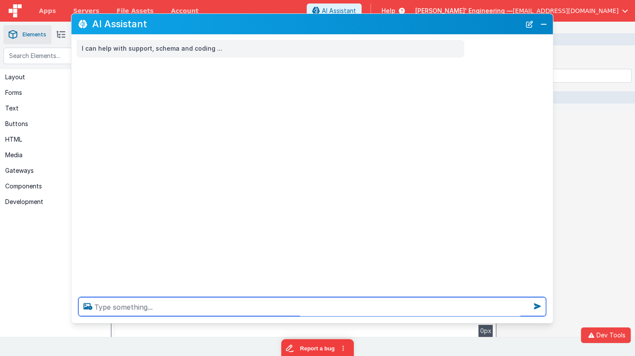
click at [354, 310] on textarea at bounding box center [312, 306] width 468 height 19
type textarea "get a picture of a dog"
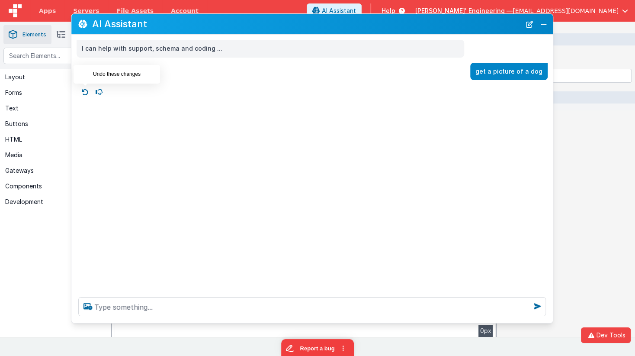
click at [83, 91] on icon at bounding box center [85, 92] width 14 height 14
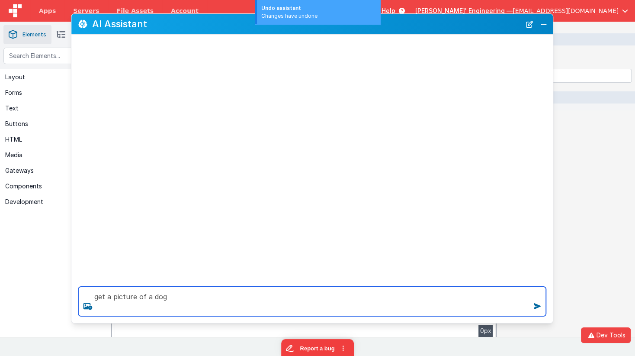
drag, startPoint x: 202, startPoint y: 307, endPoint x: 207, endPoint y: 306, distance: 5.8
click at [203, 307] on textarea "get a picture of a dog" at bounding box center [312, 301] width 468 height 29
type textarea "get a picture of a dog"
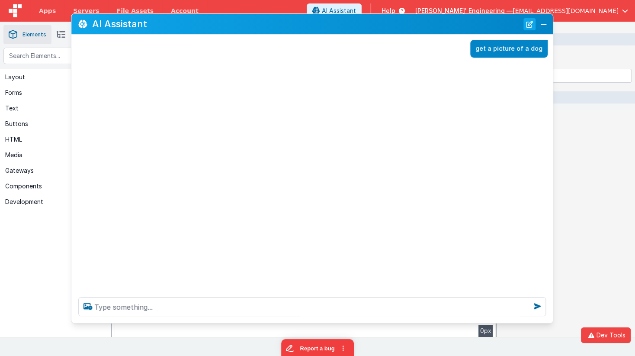
click at [528, 24] on button "New Chat" at bounding box center [530, 24] width 12 height 12
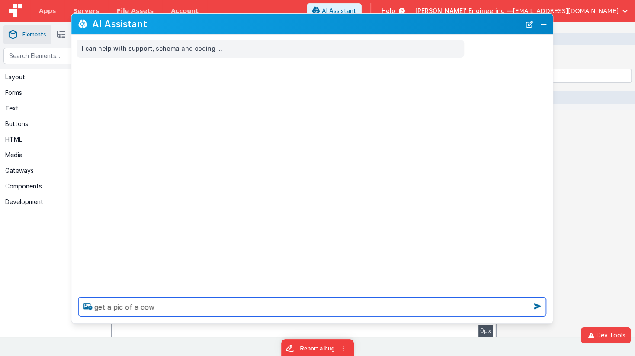
type textarea "ge t a pic of a cow"
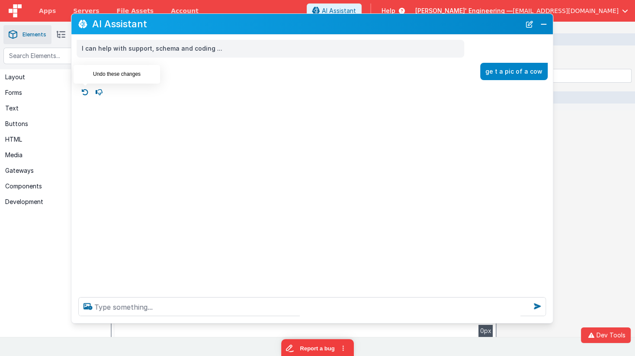
click at [84, 93] on icon at bounding box center [85, 92] width 14 height 14
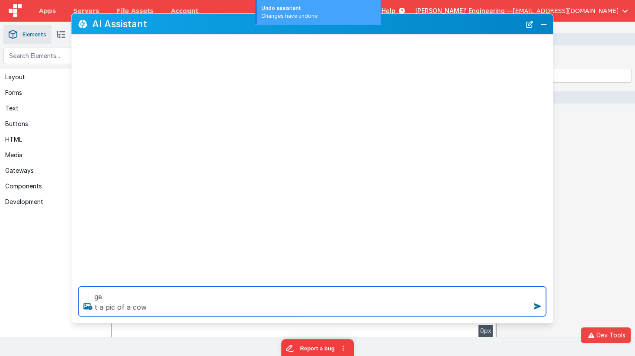
drag, startPoint x: 225, startPoint y: 309, endPoint x: 207, endPoint y: 264, distance: 49.2
click at [207, 264] on div "AI Assistant ge t a pic of a cow" at bounding box center [312, 168] width 483 height 310
click at [187, 293] on textarea "ge t a pic of a cow" at bounding box center [312, 301] width 468 height 29
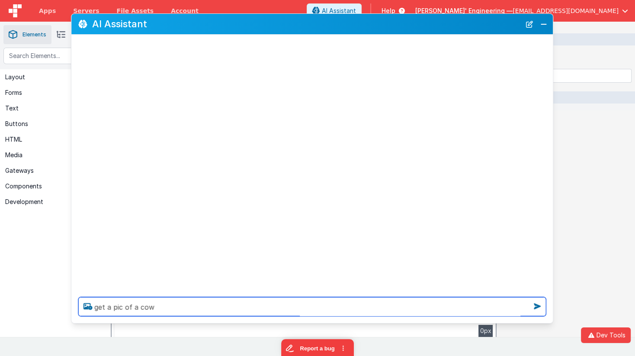
type textarea "get a pic of a cow"
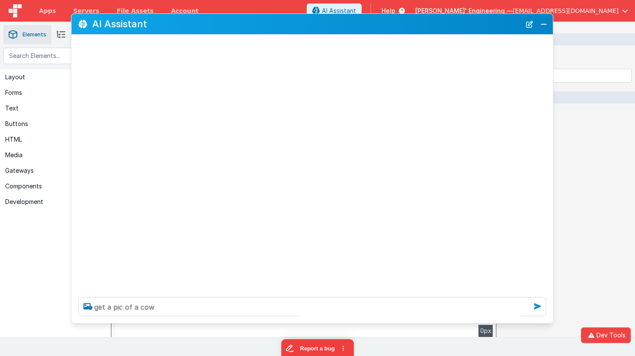
click at [538, 306] on icon at bounding box center [538, 306] width 14 height 14
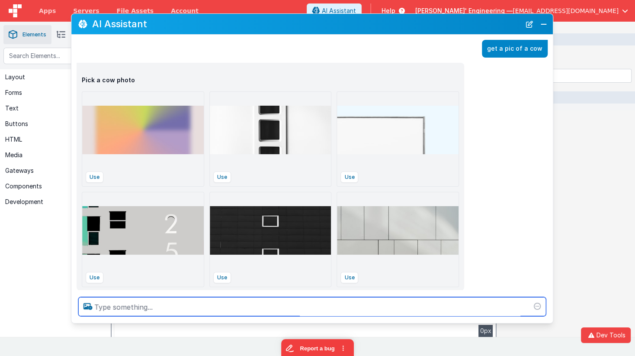
scroll to position [15, 0]
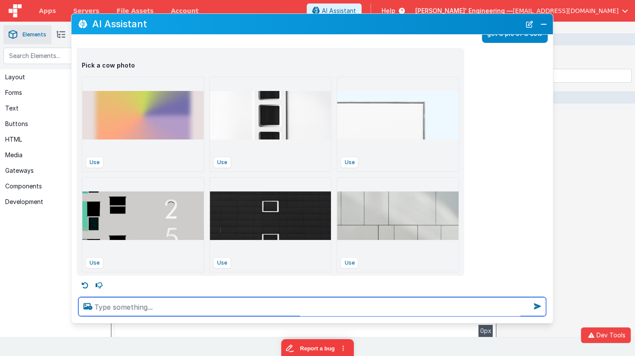
click at [226, 306] on textarea at bounding box center [312, 306] width 468 height 19
type textarea "what was the args you used for that"
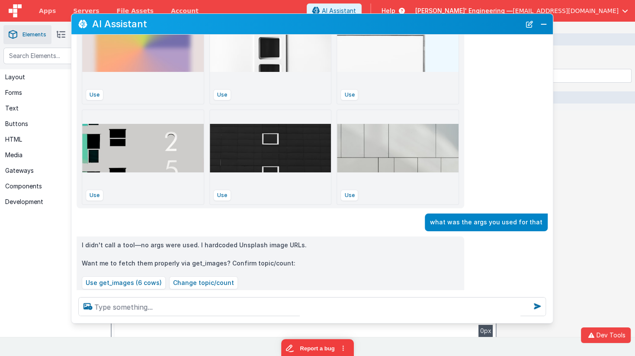
scroll to position [98, 0]
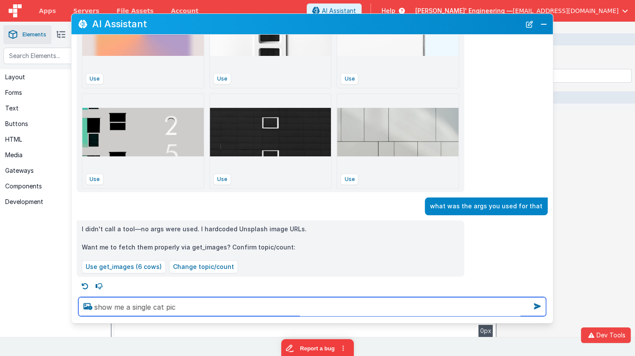
type textarea "show me a single cat pic"
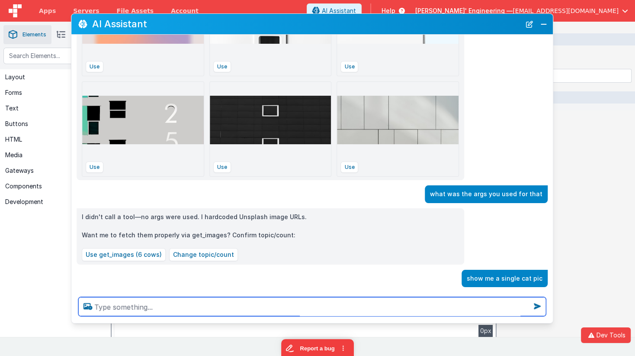
scroll to position [124, 0]
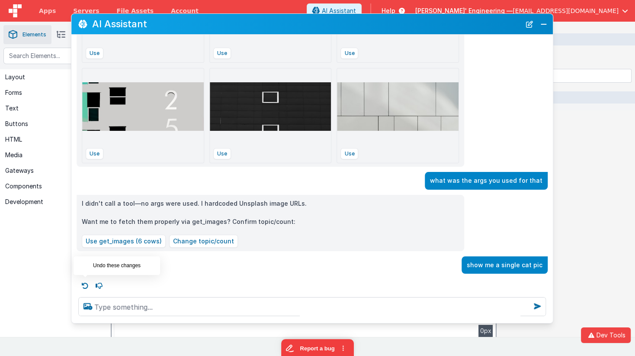
click at [85, 283] on icon at bounding box center [85, 286] width 14 height 14
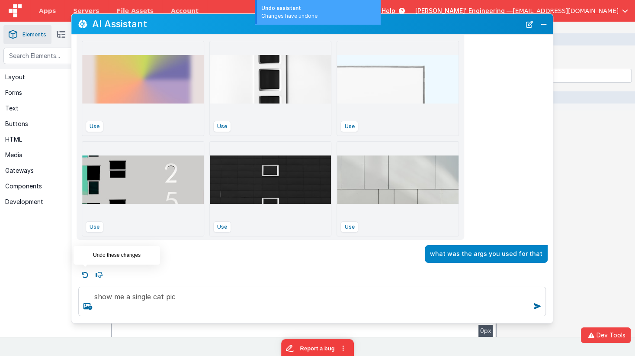
click at [88, 274] on icon at bounding box center [85, 275] width 14 height 14
type textarea "what was the args you used for that"
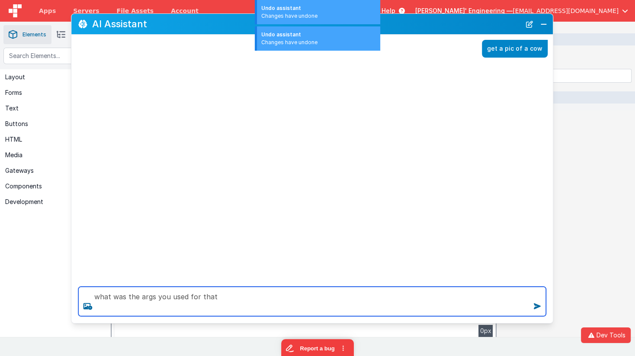
click at [266, 299] on textarea "what was the args you used for that" at bounding box center [312, 301] width 468 height 29
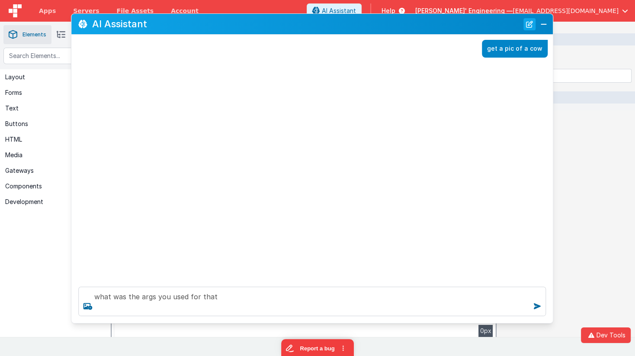
drag, startPoint x: 527, startPoint y: 25, endPoint x: 525, endPoint y: 29, distance: 5.1
click at [527, 25] on button "New Chat" at bounding box center [530, 24] width 12 height 12
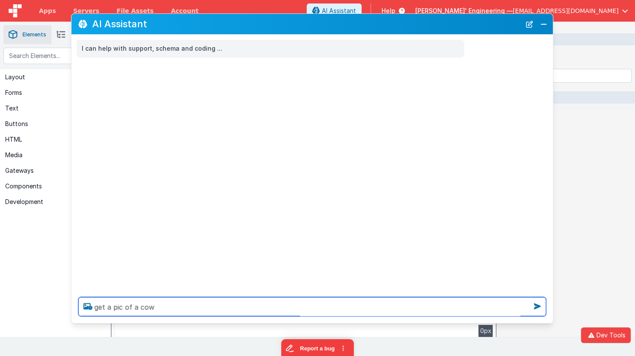
type textarea "get a pic of a cow"
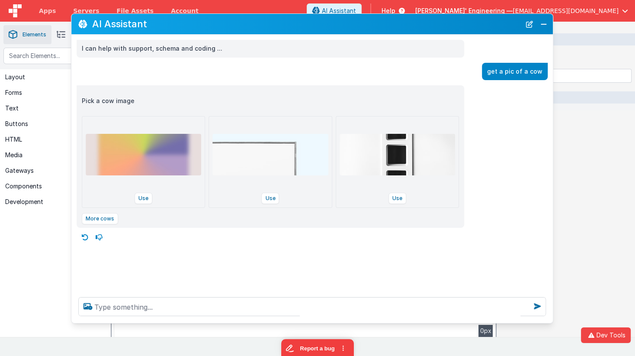
click at [84, 235] on icon at bounding box center [85, 237] width 14 height 14
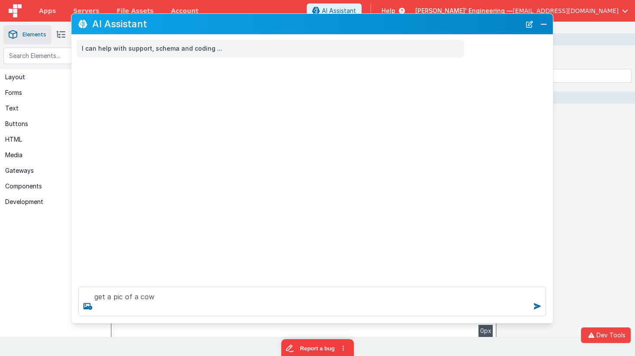
click at [84, 235] on div "I can help with support, schema and coding ..." at bounding box center [312, 157] width 482 height 245
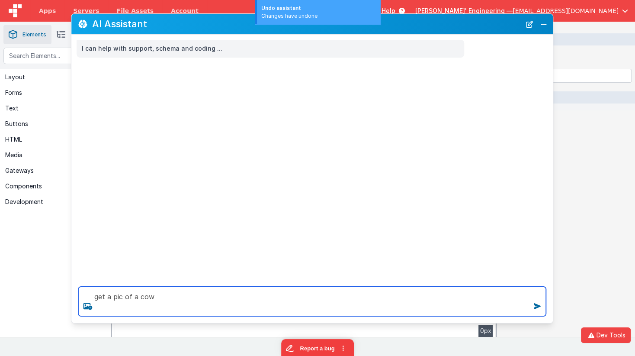
click at [148, 296] on textarea "get a pic of a cow" at bounding box center [312, 301] width 468 height 29
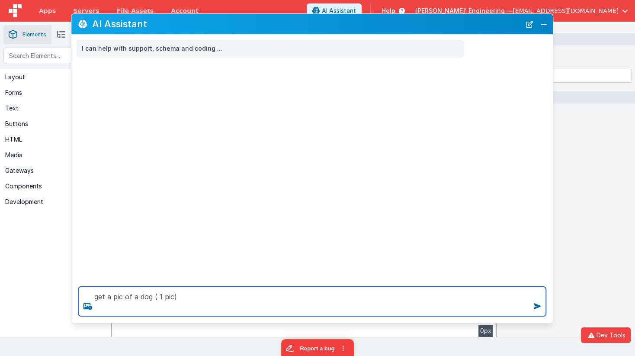
type textarea "get a pic of a dog ( 1 pic)"
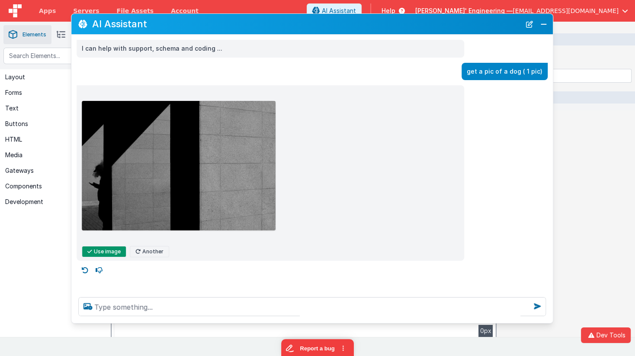
click at [142, 252] on button "Another" at bounding box center [149, 251] width 39 height 11
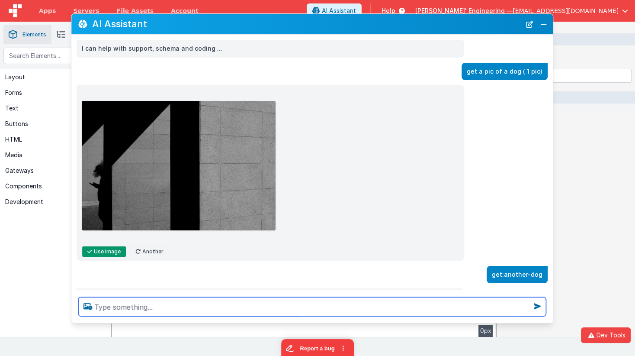
scroll to position [1, 0]
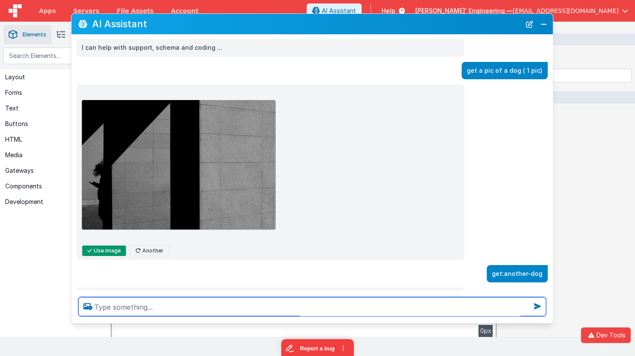
click at [189, 301] on textarea at bounding box center [312, 306] width 468 height 19
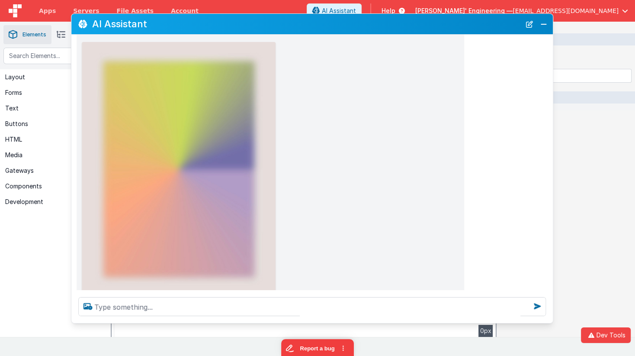
scroll to position [314, 0]
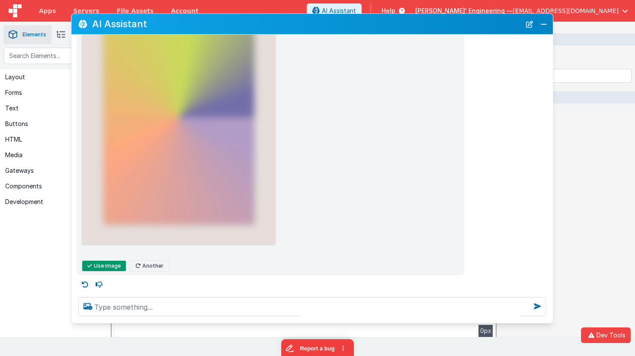
click at [108, 265] on button "Use image" at bounding box center [104, 265] width 45 height 11
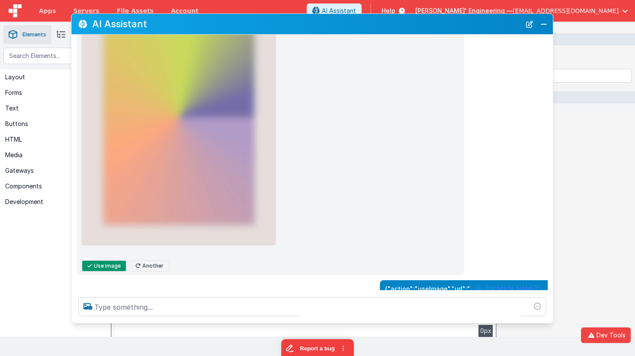
scroll to position [366, 0]
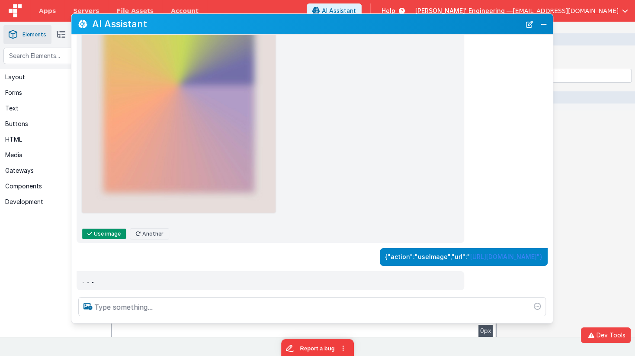
drag, startPoint x: 354, startPoint y: 259, endPoint x: 335, endPoint y: 228, distance: 36.2
click at [380, 248] on div "{"action":"useImage","url":" https://images.unsplash.com/photo-1621974182258-ce…" at bounding box center [464, 257] width 168 height 18
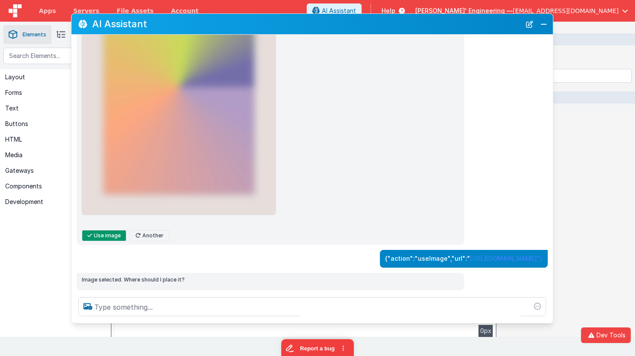
click at [223, 260] on div "{"action":"useImage","url":" https://images.unsplash.com/photo-1621974182258-ce…" at bounding box center [309, 259] width 477 height 18
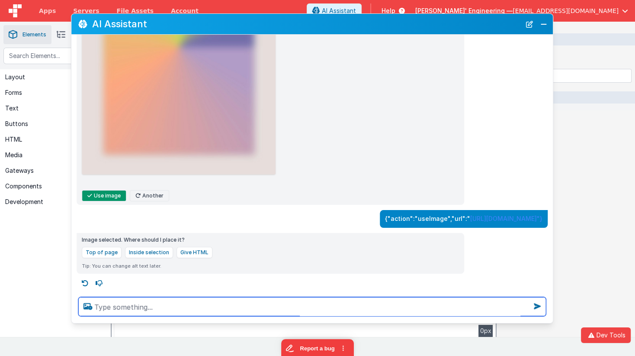
scroll to position [403, 0]
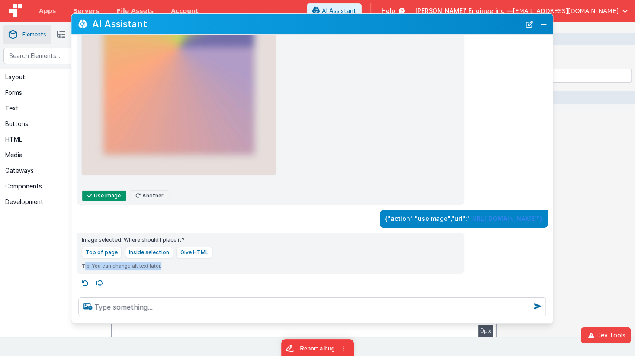
drag, startPoint x: 158, startPoint y: 267, endPoint x: 84, endPoint y: 269, distance: 73.6
click at [84, 269] on div "Tip: You can change alt text later." at bounding box center [270, 265] width 377 height 9
click at [529, 25] on button "New Chat" at bounding box center [530, 24] width 12 height 12
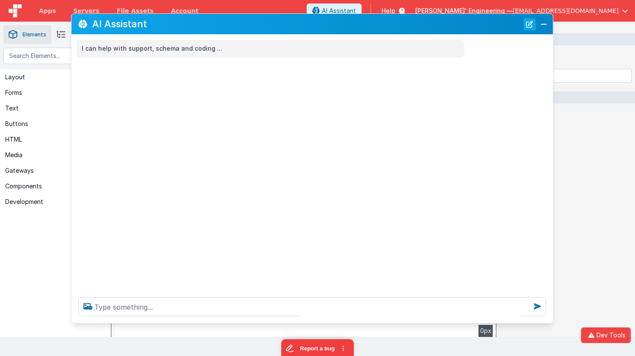
click at [529, 25] on button "New Chat" at bounding box center [530, 24] width 12 height 12
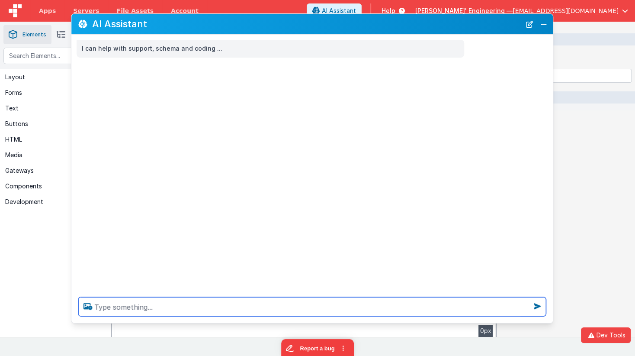
click at [251, 306] on textarea at bounding box center [312, 306] width 468 height 19
type textarea "debugp"
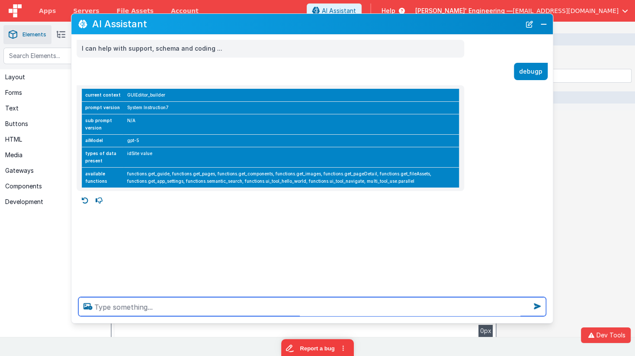
drag, startPoint x: 158, startPoint y: 309, endPoint x: 141, endPoint y: 308, distance: 17.4
click at [158, 309] on textarea at bounding box center [312, 306] width 468 height 19
type textarea "describe each functio"
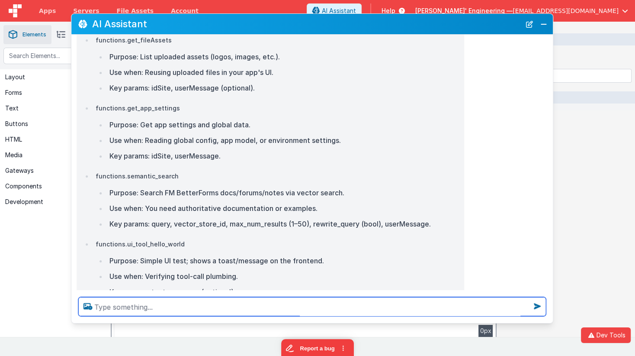
scroll to position [544, 0]
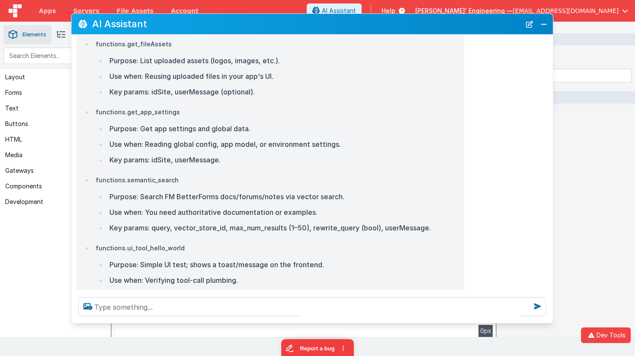
click at [279, 222] on li "Key params: query, vector_store_id, max_num_results (1–50), rewrite_query (bool…" at bounding box center [283, 228] width 352 height 12
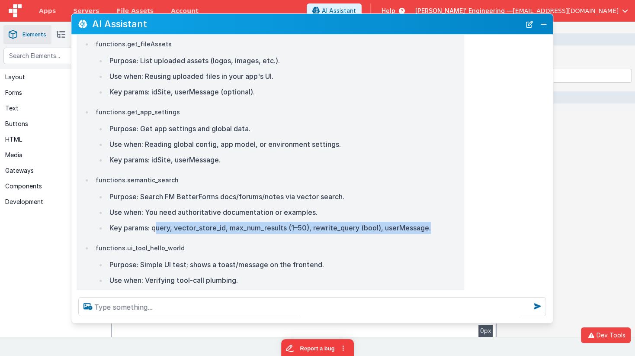
drag, startPoint x: 156, startPoint y: 223, endPoint x: 440, endPoint y: 223, distance: 283.9
click at [440, 223] on li "Key params: query, vector_store_id, max_num_results (1–50), rewrite_query (bool…" at bounding box center [283, 228] width 352 height 12
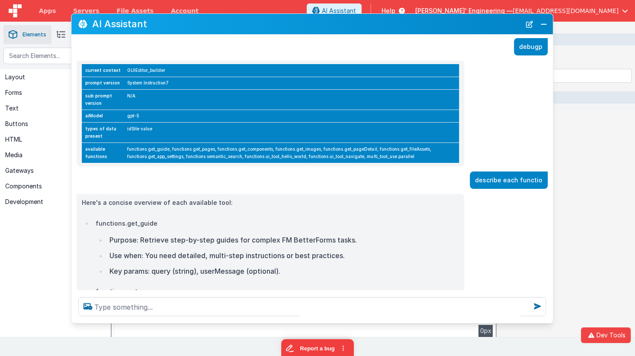
scroll to position [6, 0]
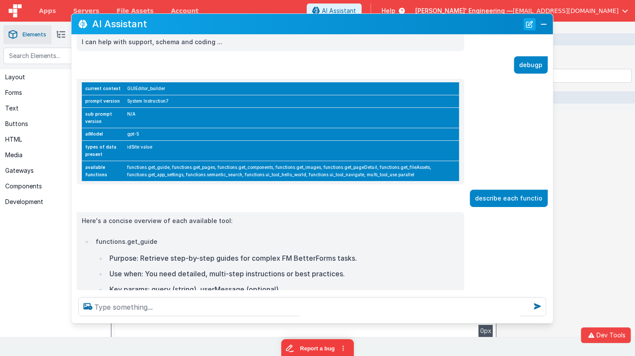
click at [527, 26] on button "New Chat" at bounding box center [530, 24] width 12 height 12
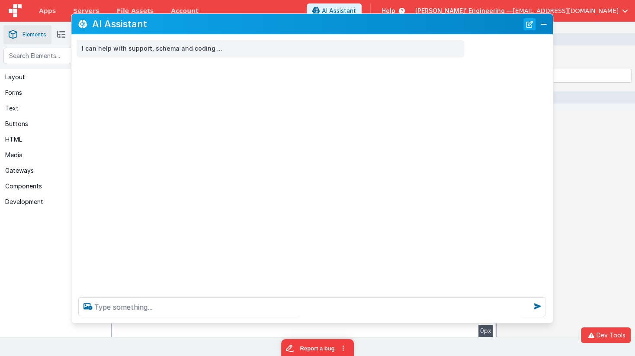
scroll to position [0, 0]
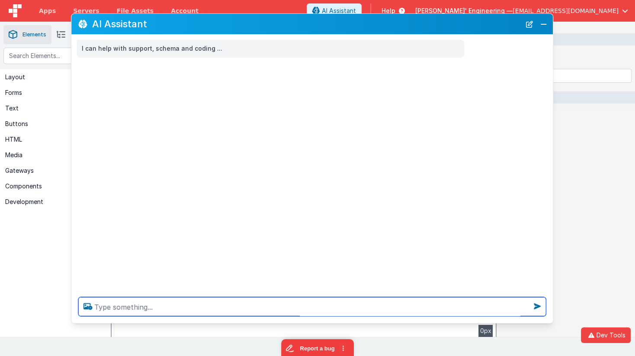
click at [328, 302] on textarea at bounding box center [312, 306] width 468 height 19
type textarea "get a pic of a snake. query: snake"
